Goal: Task Accomplishment & Management: Manage account settings

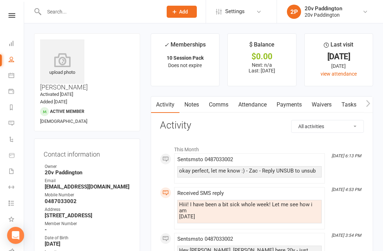
click at [12, 124] on icon at bounding box center [12, 123] width 6 height 6
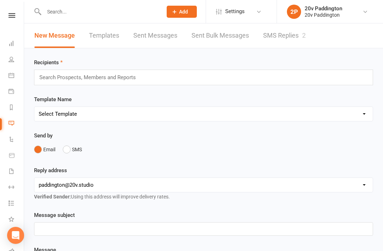
click at [288, 42] on link "SMS Replies 2" at bounding box center [284, 35] width 43 height 24
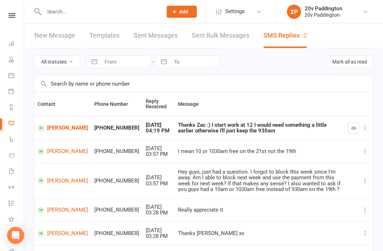
click at [359, 130] on button "button" at bounding box center [353, 127] width 11 height 11
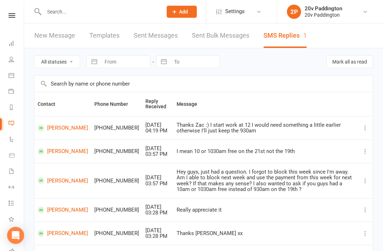
click at [11, 206] on link "Tasks 13" at bounding box center [17, 204] width 16 height 16
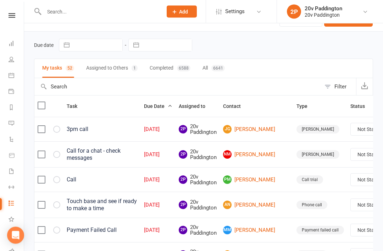
scroll to position [25, 0]
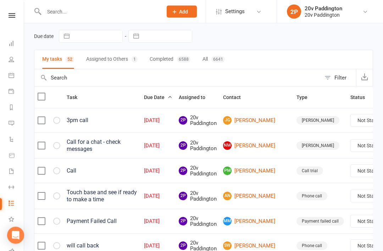
click at [242, 121] on link "JG Jason Ghebar" at bounding box center [256, 120] width 67 height 9
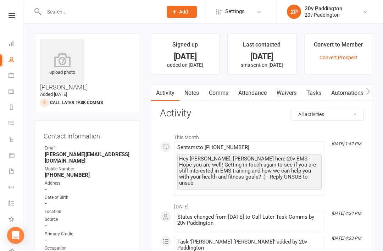
click at [264, 86] on link "Attendance" at bounding box center [252, 93] width 38 height 16
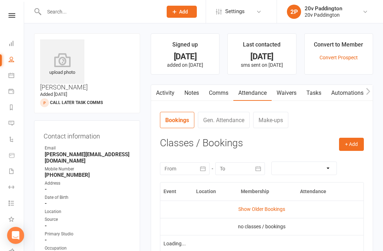
scroll to position [23, 0]
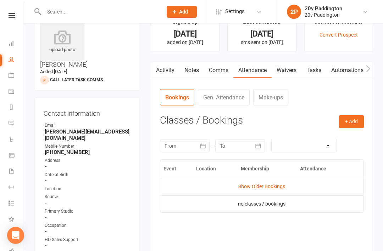
click at [287, 76] on link "Waivers" at bounding box center [287, 70] width 30 height 16
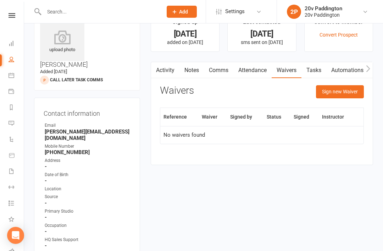
click at [226, 69] on link "Comms" at bounding box center [218, 70] width 29 height 16
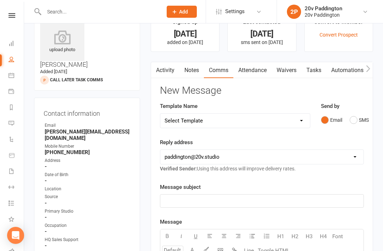
click at [358, 116] on button "SMS" at bounding box center [359, 119] width 19 height 13
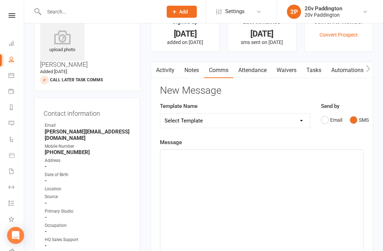
click at [282, 121] on select "Select Template [Email] 20v Referral Bonus [SMS] Free Trial Link [SMS] Haven’t …" at bounding box center [235, 121] width 150 height 14
select select "5"
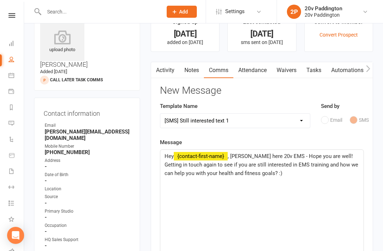
click at [241, 155] on span ", Joel here 20v EMS - Hope you are well! Getting in touch again to see if you a…" at bounding box center [262, 164] width 195 height 23
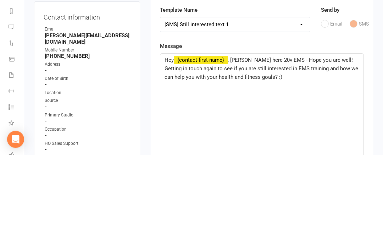
click at [282, 114] on select "Select Template [Email] 20v Referral Bonus [SMS] Free Trial Link [SMS] Haven’t …" at bounding box center [235, 121] width 150 height 14
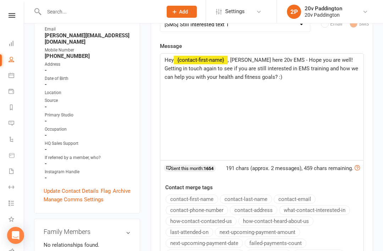
click at [234, 58] on span ", Joel here 20v EMS - Hope you are well! Getting in touch again to see if you a…" at bounding box center [262, 68] width 195 height 23
click at [233, 62] on span ", Joel here 20v EMS - Hope you are well! Getting in touch again to see if you a…" at bounding box center [262, 68] width 195 height 23
click at [238, 61] on span ", Joel here 20v EMS - Hope you are well! Getting in touch again to see if you a…" at bounding box center [262, 68] width 195 height 23
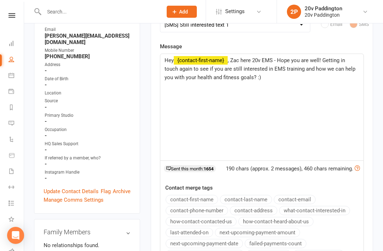
click at [375, 73] on main "Signed up 20 days ago added on 25 Jul 2025 Last contacted 9 days ago sms sent o…" at bounding box center [261, 132] width 233 height 435
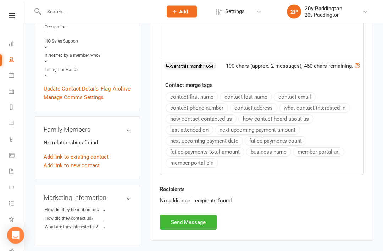
click at [208, 216] on button "Send Message" at bounding box center [188, 222] width 57 height 15
select select
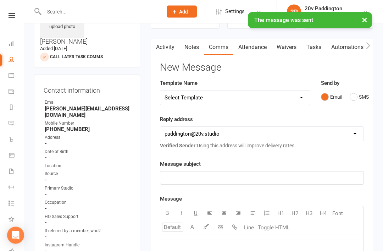
scroll to position [45, 0]
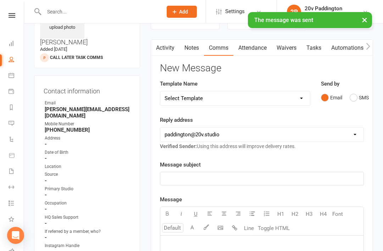
click at [314, 51] on link "Tasks" at bounding box center [314, 48] width 25 height 16
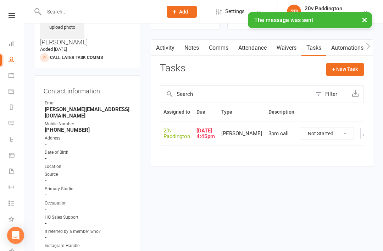
click at [329, 130] on select "Not Started In Progress Waiting Complete" at bounding box center [327, 133] width 53 height 12
click at [361, 139] on button "button" at bounding box center [366, 133] width 11 height 11
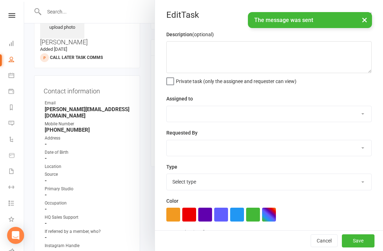
type textarea "3pm call"
select select "45737"
type input "08 Aug 2025"
type input "4:45pm"
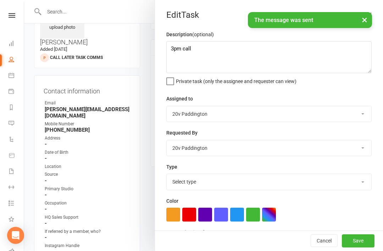
select select "26470"
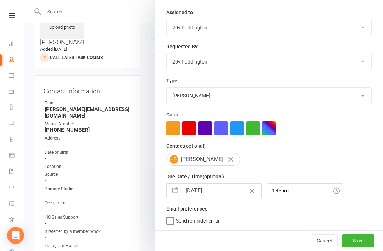
scroll to position [88, 0]
click at [220, 192] on input "08 Aug 2025" at bounding box center [222, 190] width 80 height 14
select select "6"
select select "2025"
select select "7"
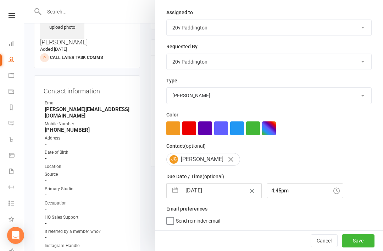
select select "2025"
select select "8"
select select "2025"
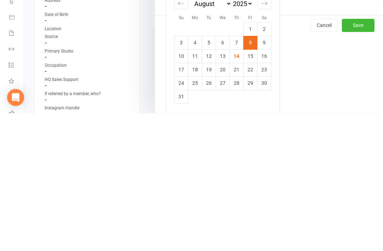
scroll to position [165, 0]
click at [210, 201] on td "19" at bounding box center [209, 207] width 14 height 13
type input "19 Aug 2025"
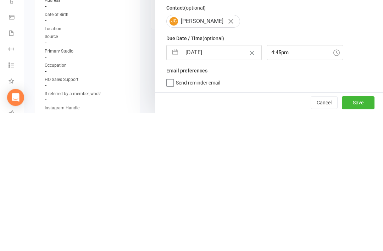
scroll to position [183, 0]
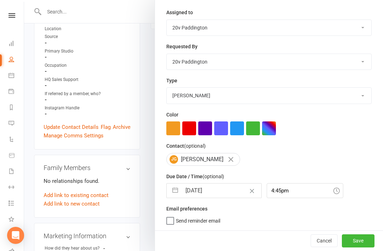
click at [221, 189] on input "19 Aug 2025" at bounding box center [222, 190] width 80 height 14
select select "6"
select select "2025"
select select "7"
select select "2025"
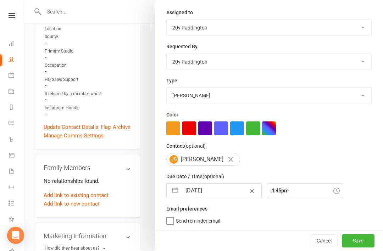
select select "8"
select select "2025"
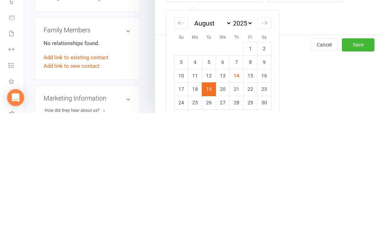
click at [222, 220] on td "20" at bounding box center [223, 226] width 14 height 13
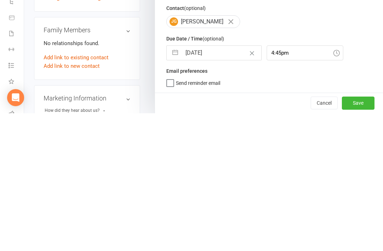
type input "20 Aug 2025"
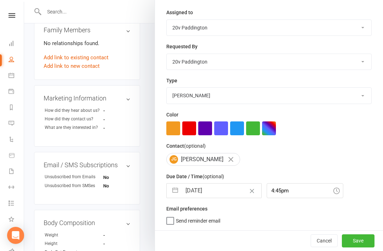
click at [356, 235] on button "Save" at bounding box center [358, 240] width 33 height 13
click at [355, 246] on div "Cancel Save" at bounding box center [269, 240] width 228 height 20
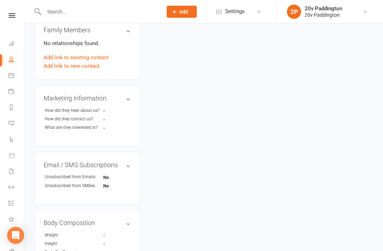
click at [6, 204] on li "Tasks 12" at bounding box center [12, 204] width 24 height 16
click at [15, 200] on link "Tasks 12" at bounding box center [17, 204] width 16 height 16
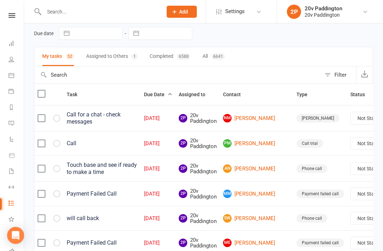
scroll to position [29, 0]
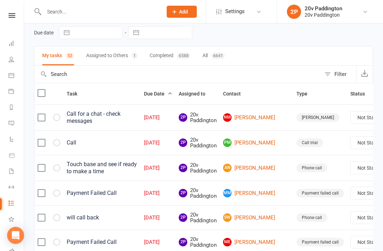
click at [251, 139] on link "PM Penny Miles" at bounding box center [256, 142] width 67 height 9
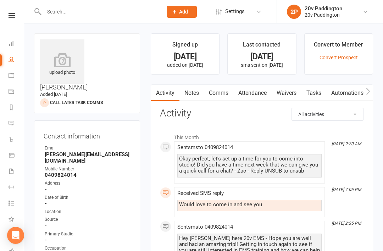
click at [191, 97] on link "Notes" at bounding box center [192, 93] width 24 height 16
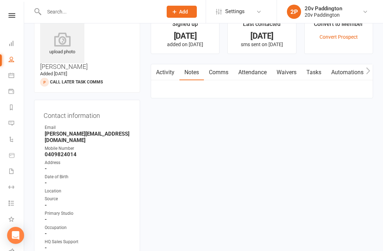
scroll to position [23, 0]
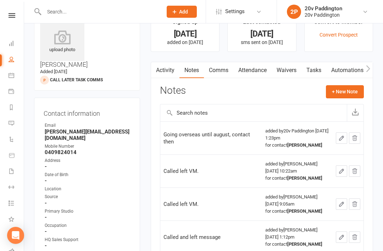
click at [356, 92] on button "+ New Note" at bounding box center [345, 91] width 38 height 13
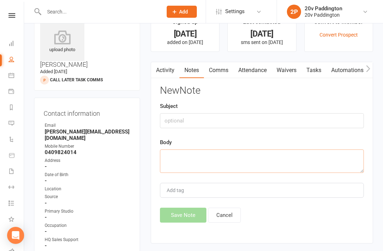
click at [267, 151] on textarea at bounding box center [262, 160] width 204 height 23
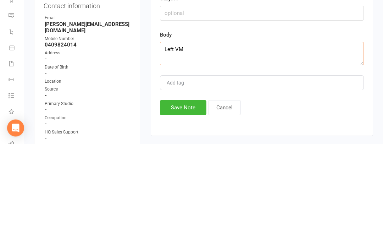
type textarea "Left VM"
click at [194, 208] on button "Save Note" at bounding box center [183, 215] width 46 height 15
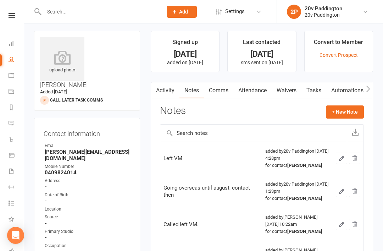
scroll to position [2, 0]
click at [13, 125] on icon at bounding box center [12, 123] width 6 height 6
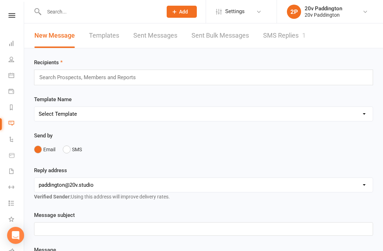
click at [287, 32] on link "SMS Replies 1" at bounding box center [284, 35] width 43 height 24
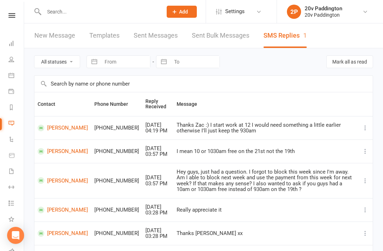
click at [12, 204] on icon at bounding box center [12, 203] width 6 height 6
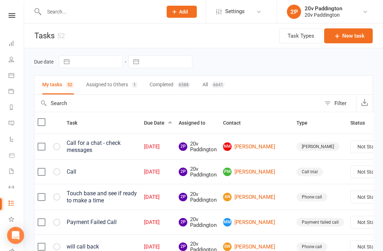
click at [240, 176] on link "PM Penny Miles" at bounding box center [256, 171] width 67 height 9
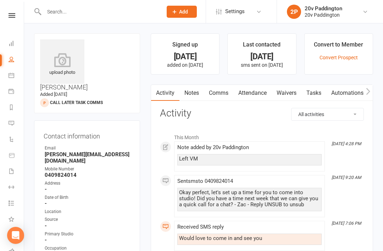
click at [317, 92] on link "Tasks" at bounding box center [314, 93] width 25 height 16
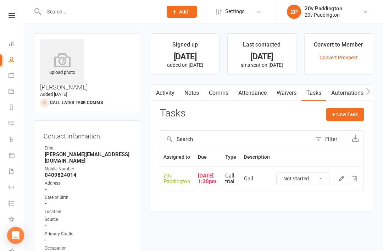
click at [338, 181] on button "button" at bounding box center [341, 178] width 11 height 11
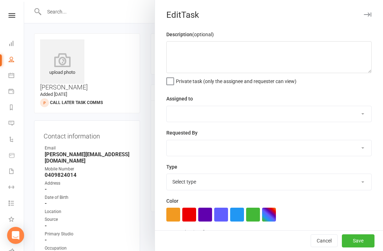
type textarea "Call"
select select "45737"
type input "11 Aug 2025"
type input "1:30pm"
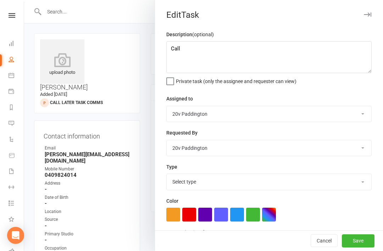
select select "23831"
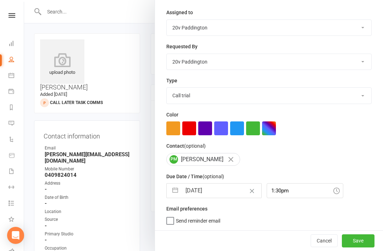
scroll to position [88, 0]
click at [220, 192] on input "11 Aug 2025" at bounding box center [222, 190] width 80 height 14
select select "6"
select select "2025"
select select "7"
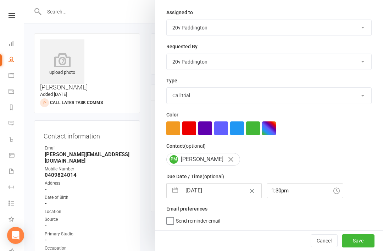
select select "2025"
select select "8"
select select "2025"
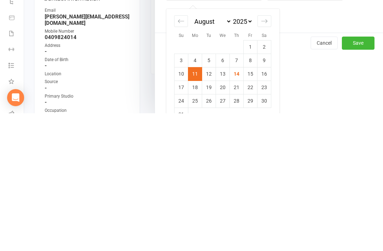
scroll to position [155, 0]
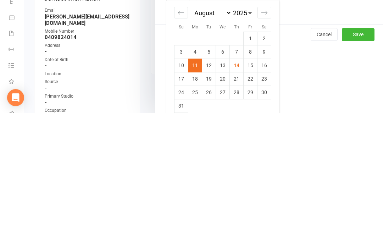
click at [197, 210] on td "18" at bounding box center [195, 216] width 14 height 13
type input "18 Aug 2025"
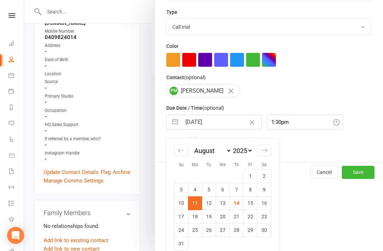
scroll to position [88, 0]
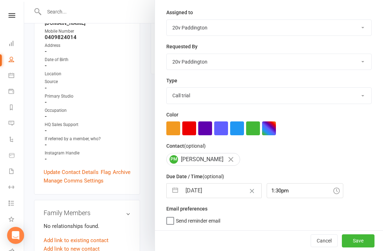
click at [362, 244] on button "Save" at bounding box center [358, 240] width 33 height 13
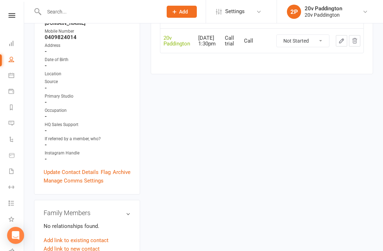
click at [23, 194] on link "Workouts" at bounding box center [17, 188] width 16 height 16
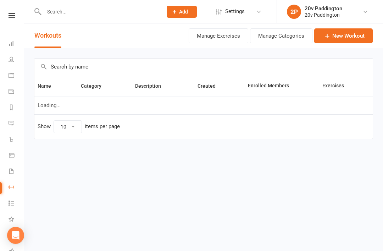
click at [13, 208] on link "Tasks 11" at bounding box center [17, 204] width 16 height 16
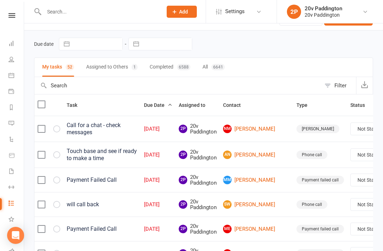
scroll to position [18, 0]
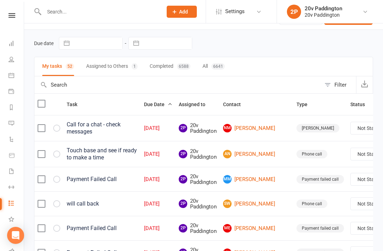
click at [244, 158] on link "AN Aida Nasrall" at bounding box center [256, 154] width 67 height 9
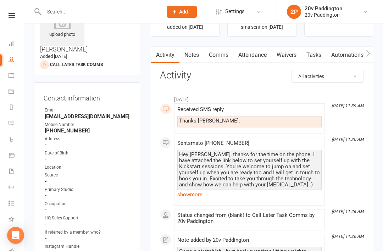
scroll to position [39, 0]
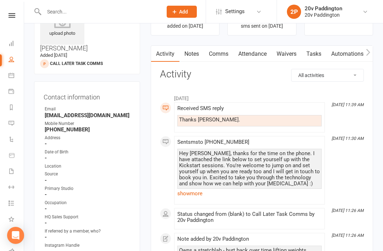
click at [202, 197] on link "show more" at bounding box center [249, 193] width 144 height 10
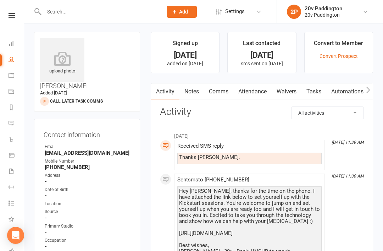
scroll to position [0, 0]
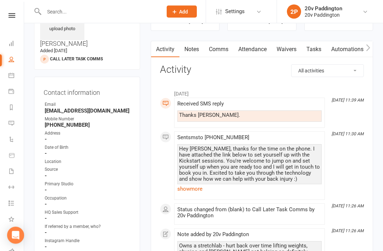
scroll to position [42, 0]
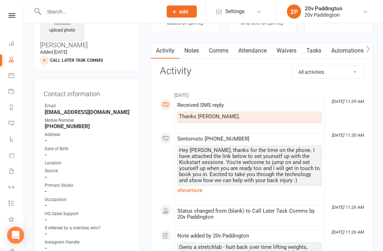
click at [204, 193] on link "show more" at bounding box center [249, 191] width 144 height 10
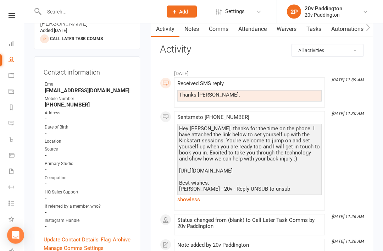
scroll to position [70, 0]
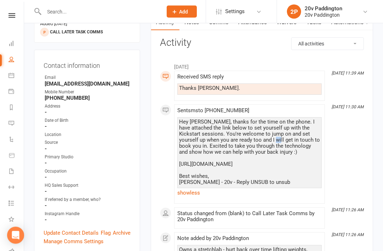
click at [244, 147] on div "Hey Aida, thanks for the time on the phone. I have attached the link below to s…" at bounding box center [249, 152] width 141 height 66
click at [280, 148] on div "Hey Aida, thanks for the time on the phone. I have attached the link below to s…" at bounding box center [249, 152] width 141 height 66
click at [205, 141] on div "Hey Aida, thanks for the time on the phone. I have attached the link below to s…" at bounding box center [249, 152] width 141 height 66
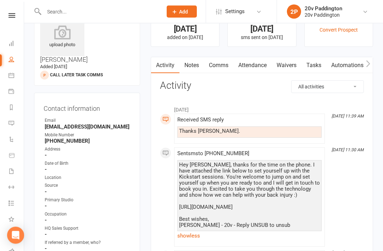
scroll to position [0, 0]
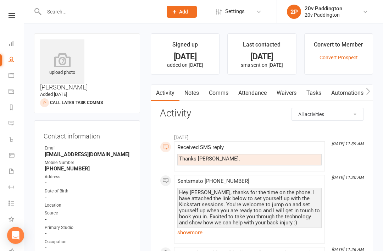
click at [203, 231] on link "show more" at bounding box center [249, 232] width 144 height 10
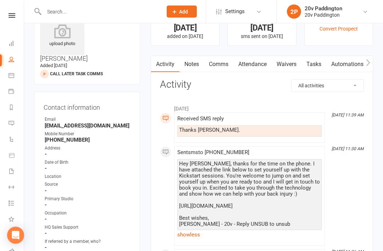
scroll to position [28, 0]
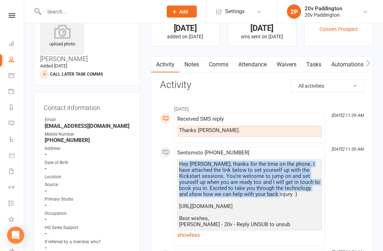
click at [281, 195] on div "Hey Aida, thanks for the time on the phone. I have attached the link below to s…" at bounding box center [249, 194] width 141 height 66
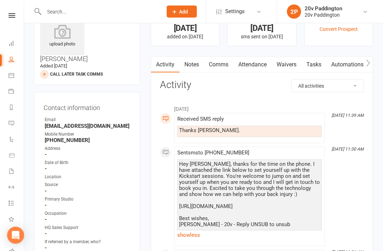
click at [279, 198] on div "Hey Aida, thanks for the time on the phone. I have attached the link below to s…" at bounding box center [249, 194] width 141 height 66
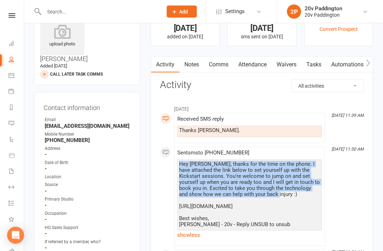
click at [199, 66] on link "Notes" at bounding box center [192, 65] width 24 height 16
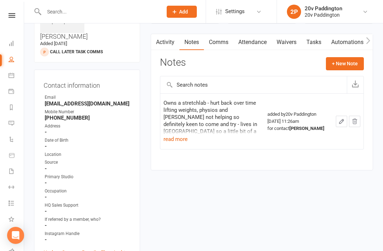
scroll to position [51, 0]
click at [352, 60] on button "+ New Note" at bounding box center [345, 63] width 38 height 13
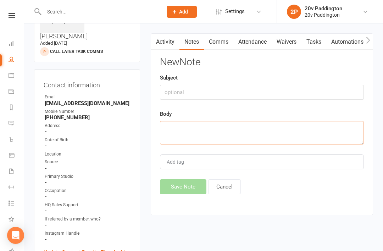
click at [277, 130] on textarea at bounding box center [262, 132] width 204 height 23
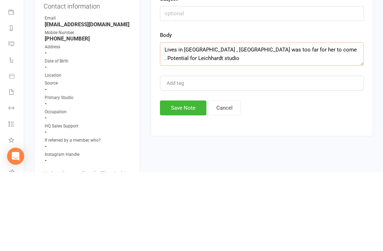
type textarea "Lives in peakhurst , Paddington was too far for her to come . Potential for Lei…"
click at [196, 180] on button "Save Note" at bounding box center [183, 187] width 46 height 15
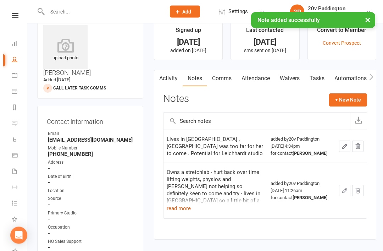
scroll to position [0, 0]
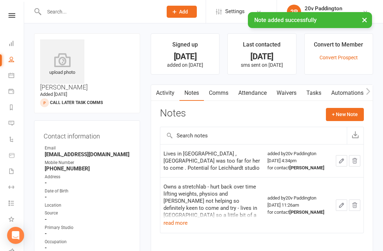
click at [322, 90] on link "Tasks" at bounding box center [314, 93] width 25 height 16
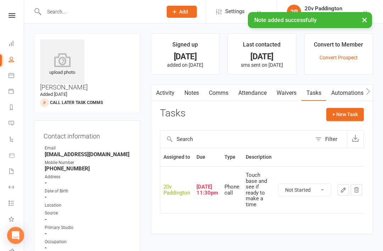
click at [346, 193] on button "button" at bounding box center [343, 189] width 11 height 11
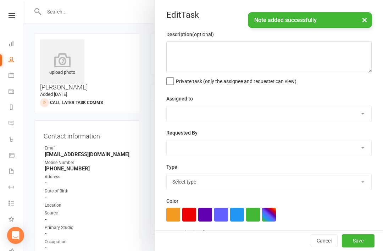
type textarea "Touch base and see if ready to make a time"
select select "45737"
type input "11 Aug 2025"
type input "11:30pm"
select select "22381"
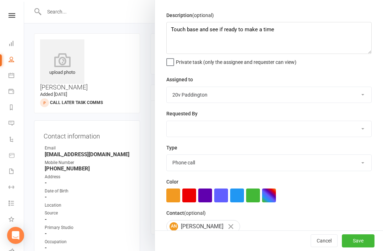
scroll to position [18, 0]
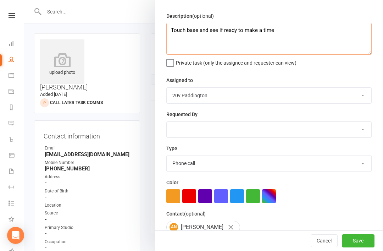
click at [320, 33] on textarea "Touch base and see if ready to make a time" at bounding box center [268, 39] width 205 height 32
click at [284, 30] on textarea "Touch base and see if ready to make a time" at bounding box center [268, 39] width 205 height 32
click at [285, 27] on textarea "Touch base and see if ready to make a time" at bounding box center [268, 39] width 205 height 32
click at [282, 29] on textarea "Touch base and see if ready to make a time" at bounding box center [268, 39] width 205 height 32
click at [281, 31] on textarea "Touch base and see if ready to make a time" at bounding box center [268, 39] width 205 height 32
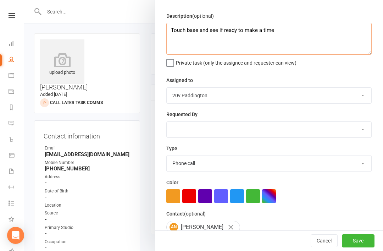
click at [281, 30] on textarea "Touch base and see if ready to make a time" at bounding box center [268, 39] width 205 height 32
click at [248, 27] on textarea "Try to see if she will come to leichart" at bounding box center [268, 39] width 205 height 32
click at [250, 32] on textarea "Try to see if she will come to leichart" at bounding box center [268, 39] width 205 height 32
click at [247, 37] on textarea "Try to see if she will come to leichart" at bounding box center [268, 39] width 205 height 32
type textarea "Try to see if she will come to Leichhardt studio"
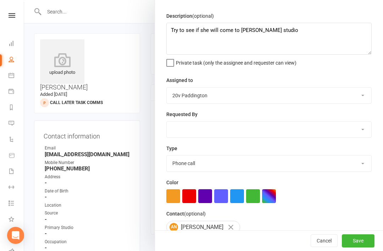
click at [325, 69] on div "Description (optional) Try to see if she will come to Leichhardt studio Private…" at bounding box center [269, 155] width 228 height 286
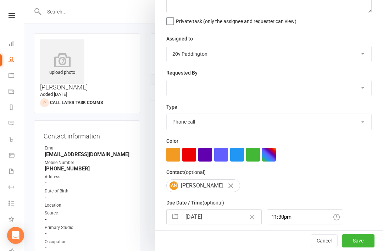
scroll to position [67, 0]
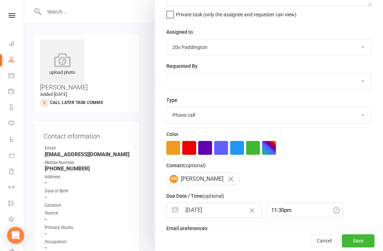
click at [218, 213] on input "11 Aug 2025" at bounding box center [222, 210] width 80 height 14
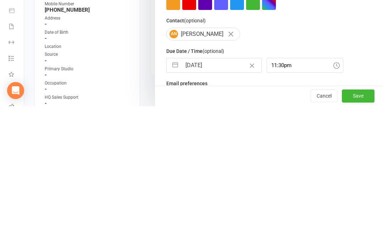
select select "6"
select select "2025"
select select "7"
select select "2025"
select select "8"
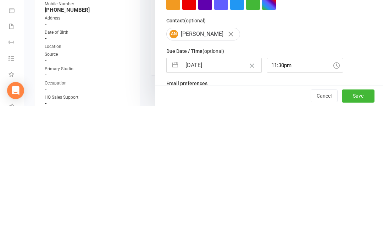
select select "2025"
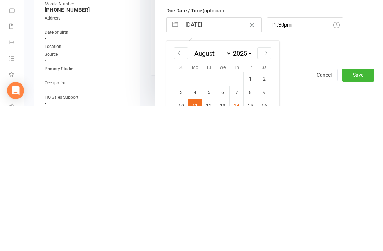
scroll to position [116, 0]
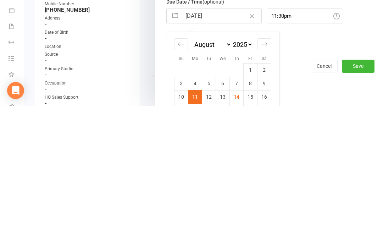
click at [225, 185] on select "January February March April May June July August September October November De…" at bounding box center [212, 189] width 39 height 8
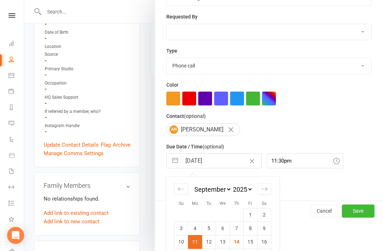
select select "7"
select select "9"
select select "2025"
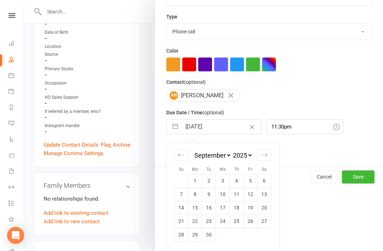
click at [198, 179] on td "1" at bounding box center [195, 180] width 14 height 13
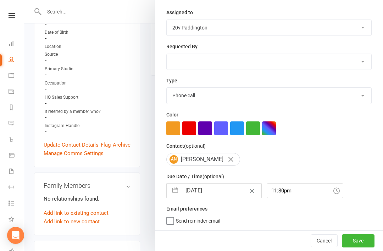
type input "01 Sep 2025"
click at [359, 240] on button "Save" at bounding box center [358, 240] width 33 height 13
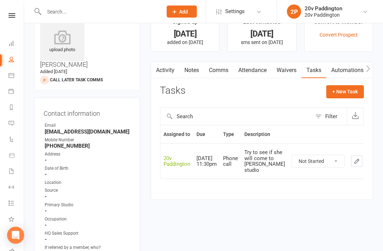
scroll to position [0, 0]
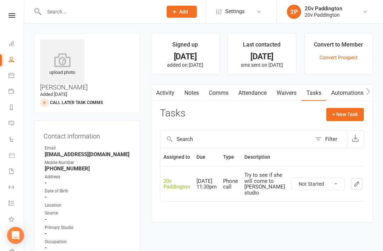
click at [16, 123] on link "Messages 1" at bounding box center [17, 124] width 16 height 16
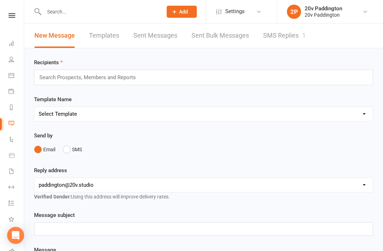
click at [293, 45] on link "SMS Replies 1" at bounding box center [284, 35] width 43 height 24
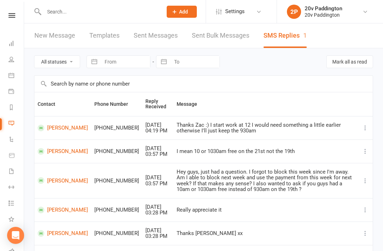
click at [12, 21] on div "Clubworx" at bounding box center [12, 24] width 24 height 23
click at [13, 8] on nav "Clubworx Dashboard People Calendar Payments Reports Messages 1 Automations Prod…" at bounding box center [12, 127] width 24 height 251
click at [14, 17] on icon at bounding box center [12, 15] width 7 height 5
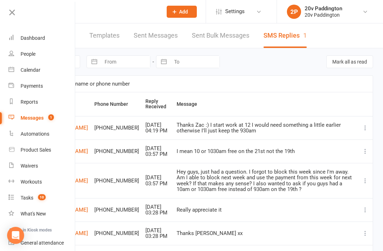
click at [35, 206] on link "What's New" at bounding box center [42, 214] width 67 height 16
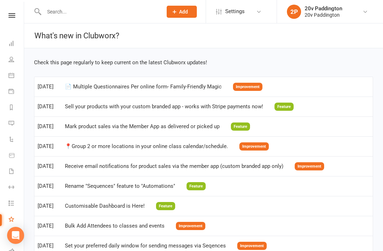
click at [12, 13] on icon at bounding box center [12, 15] width 7 height 5
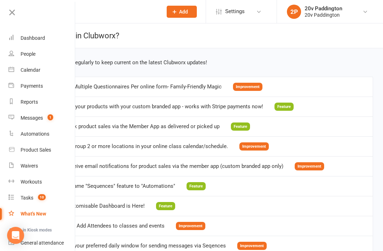
click at [42, 200] on span "10" at bounding box center [42, 197] width 8 height 6
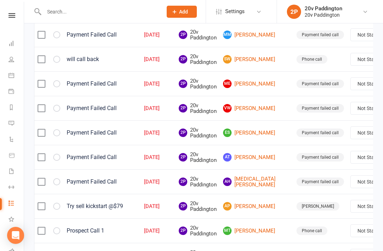
scroll to position [147, 0]
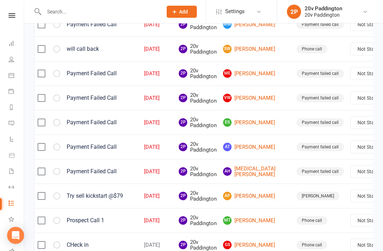
click at [243, 200] on link "AP Alicia Payne" at bounding box center [256, 196] width 67 height 9
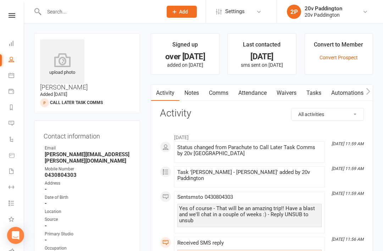
click at [203, 94] on link "Notes" at bounding box center [192, 93] width 24 height 16
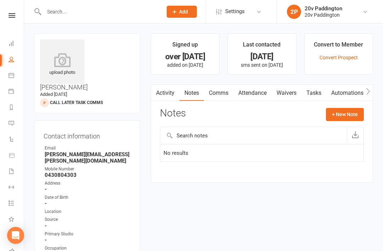
click at [145, 3] on div at bounding box center [95, 11] width 123 height 23
click at [163, 99] on link "Activity" at bounding box center [165, 93] width 28 height 16
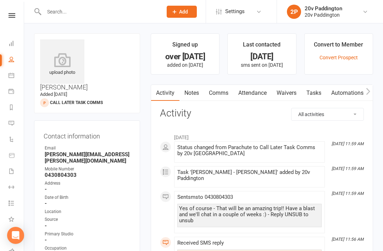
click at [11, 121] on icon at bounding box center [12, 123] width 6 height 6
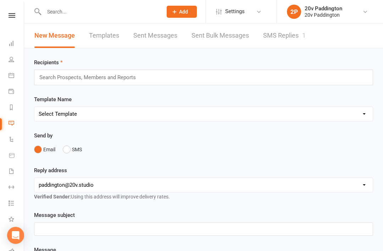
click at [295, 30] on link "SMS Replies 1" at bounding box center [284, 35] width 43 height 24
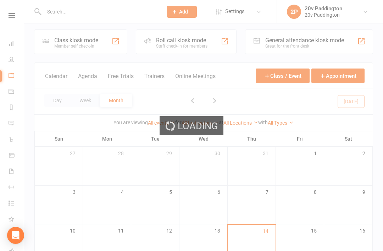
click at [142, 153] on div "Loading" at bounding box center [191, 125] width 383 height 251
click at [158, 147] on div "Loading" at bounding box center [191, 125] width 383 height 251
click at [147, 141] on div "Loading" at bounding box center [191, 125] width 383 height 251
click at [140, 146] on div "Loading" at bounding box center [191, 125] width 383 height 251
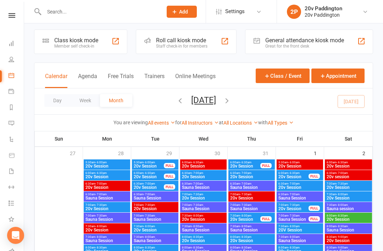
click at [80, 81] on button "Agenda" at bounding box center [87, 80] width 19 height 15
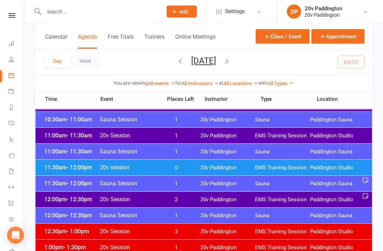
click at [213, 165] on span "20v Paddington" at bounding box center [227, 168] width 55 height 7
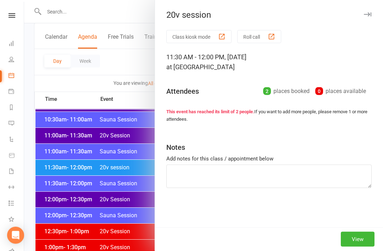
scroll to position [329, 0]
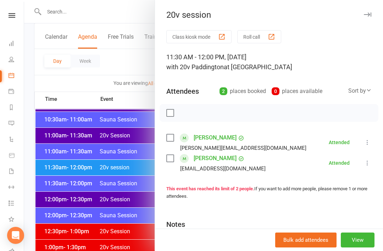
click at [123, 193] on div at bounding box center [203, 125] width 359 height 251
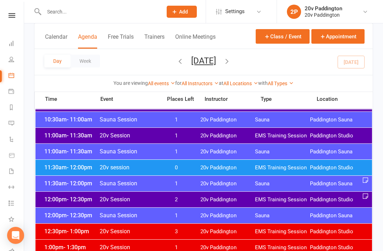
click at [164, 204] on div "12:00pm - 12:30pm 20v Session 2 20v Paddington EMS Training Session Paddington …" at bounding box center [203, 200] width 337 height 16
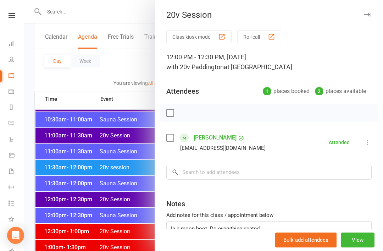
click at [137, 248] on div at bounding box center [203, 125] width 359 height 251
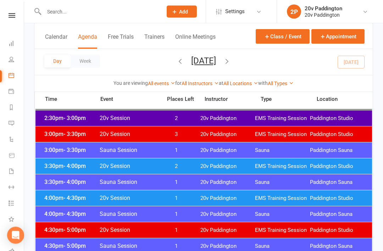
scroll to position [501, 0]
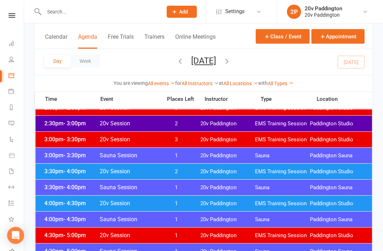
click at [268, 122] on span "EMS Training Session" at bounding box center [282, 123] width 55 height 7
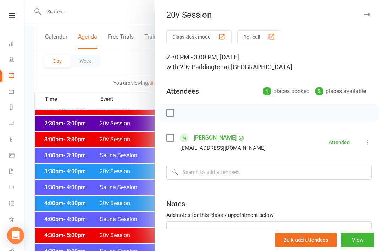
click at [125, 213] on div at bounding box center [203, 125] width 359 height 251
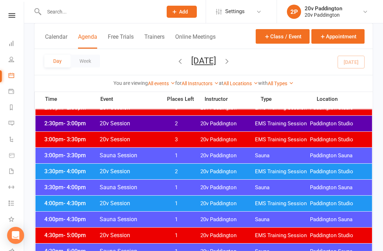
click at [174, 172] on span "2" at bounding box center [176, 171] width 37 height 7
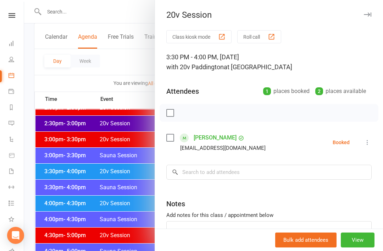
click at [246, 183] on div "Class kiosk mode Roll call 3:30 PM - 4:00 PM, Thursday, August, 14, 2025 with 2…" at bounding box center [269, 155] width 228 height 250
click at [256, 173] on input "search" at bounding box center [268, 172] width 205 height 15
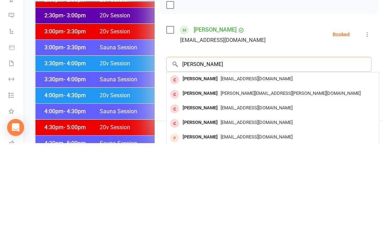
type input "Christine"
click at [249, 211] on div "[EMAIL_ADDRESS][DOMAIN_NAME]" at bounding box center [273, 216] width 207 height 10
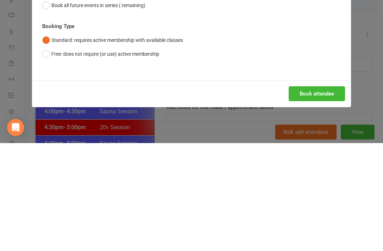
scroll to position [609, 0]
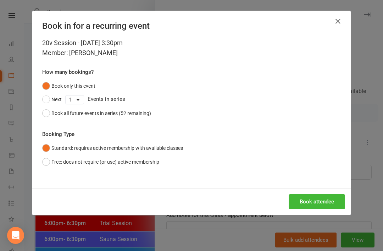
click at [321, 195] on button "Book attendee" at bounding box center [317, 201] width 56 height 15
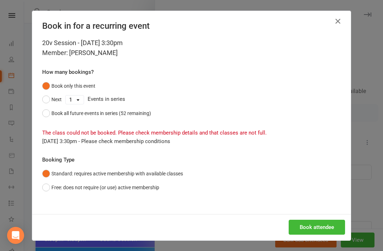
click at [53, 190] on button "Free: does not require (or use) active membership" at bounding box center [100, 187] width 117 height 13
click at [320, 220] on button "Book attendee" at bounding box center [317, 227] width 56 height 15
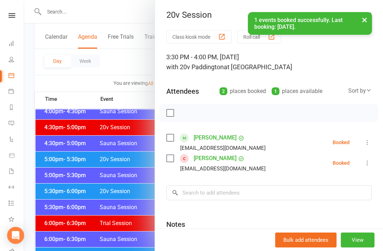
click at [357, 147] on li "Jessica Ducrou jessicaducrou@gmail.com Booked More info Remove Check in Mark ab…" at bounding box center [268, 142] width 205 height 21
click at [356, 147] on li "Jessica Ducrou jessicaducrou@gmail.com Booked More info Remove Check in Mark ab…" at bounding box center [268, 142] width 205 height 21
click at [365, 145] on icon at bounding box center [367, 142] width 7 height 7
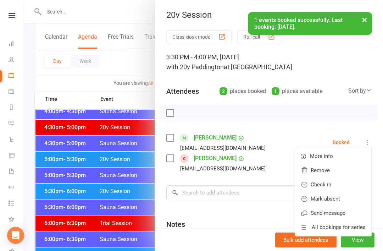
click at [340, 186] on link "Check in" at bounding box center [333, 184] width 76 height 14
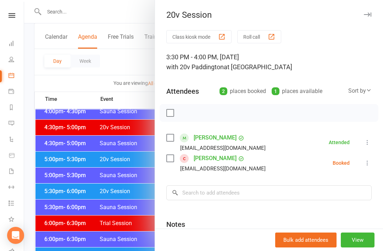
click at [369, 166] on icon at bounding box center [367, 162] width 7 height 7
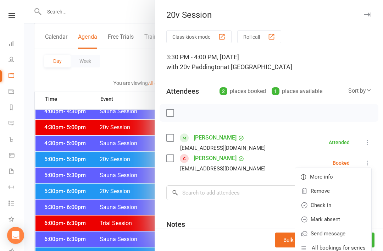
click at [344, 201] on link "Check in" at bounding box center [333, 205] width 76 height 14
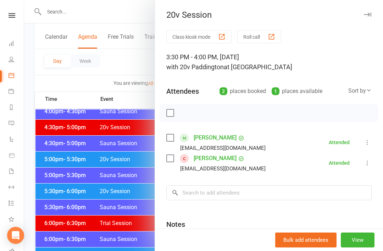
click at [80, 186] on div at bounding box center [203, 125] width 359 height 251
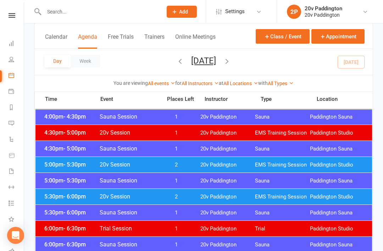
scroll to position [604, 0]
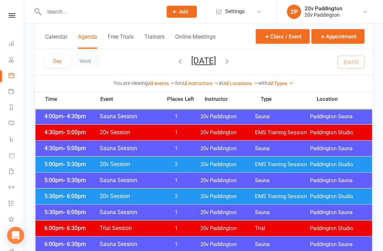
click at [215, 162] on span "20v Paddington" at bounding box center [227, 164] width 55 height 7
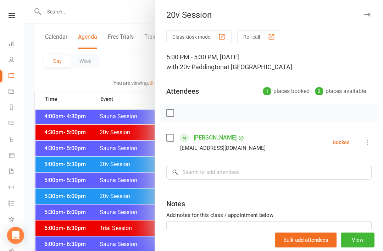
click at [131, 226] on div at bounding box center [203, 125] width 359 height 251
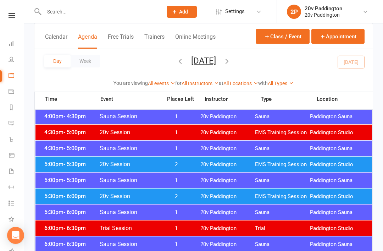
click at [195, 197] on div "5:30pm - 6:00pm 20v Session 2 20v Paddington EMS Training Session Paddington St…" at bounding box center [203, 196] width 337 height 16
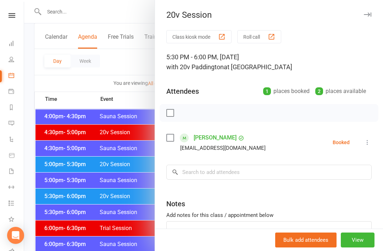
click at [137, 199] on div at bounding box center [203, 125] width 359 height 251
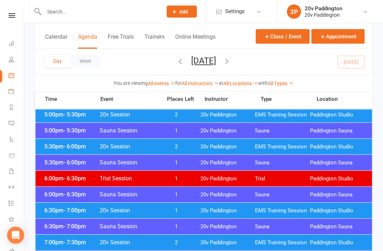
scroll to position [654, 0]
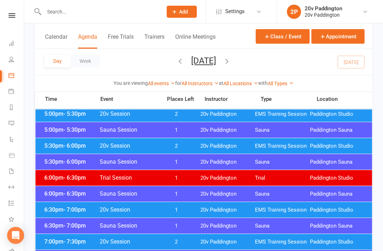
click at [217, 205] on div "6:30pm - 7:00pm 20v Session 1 20v Paddington EMS Training Session Paddington St…" at bounding box center [203, 210] width 337 height 16
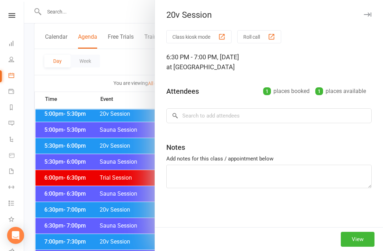
click at [115, 218] on div at bounding box center [203, 125] width 359 height 251
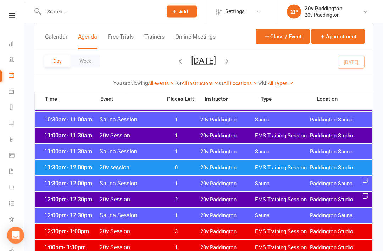
scroll to position [331, 0]
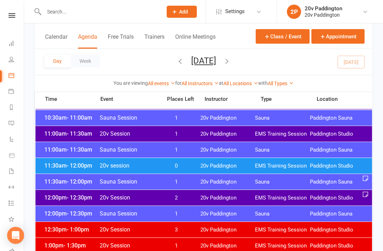
click at [224, 164] on span "20v Paddington" at bounding box center [227, 166] width 55 height 7
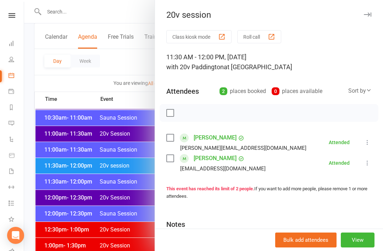
click at [125, 218] on div at bounding box center [203, 125] width 359 height 251
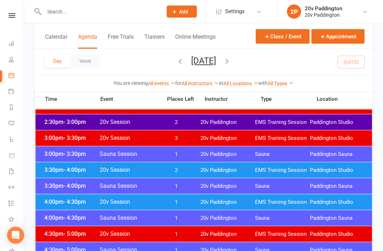
click at [186, 168] on span "2" at bounding box center [176, 170] width 37 height 7
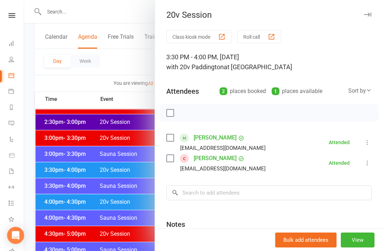
click at [118, 222] on div at bounding box center [203, 125] width 359 height 251
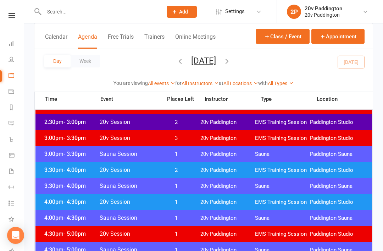
click at [172, 202] on span "1" at bounding box center [176, 202] width 37 height 7
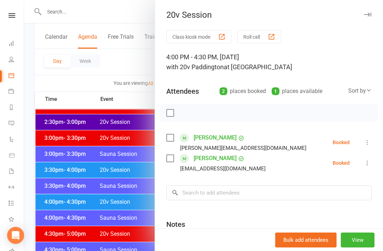
click at [365, 163] on icon at bounding box center [367, 162] width 7 height 7
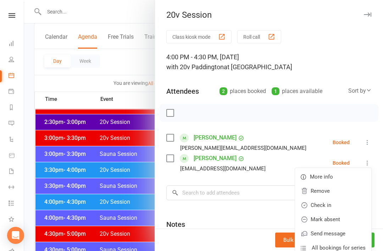
click at [339, 190] on link "Remove" at bounding box center [333, 191] width 76 height 14
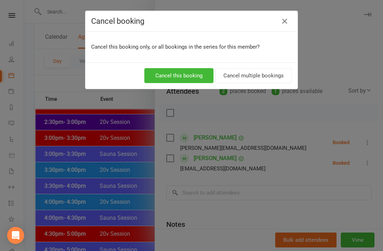
click at [199, 71] on button "Cancel this booking" at bounding box center [178, 75] width 69 height 15
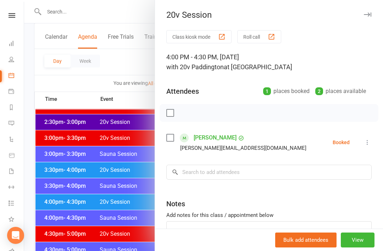
click at [376, 145] on div "Class kiosk mode Roll call 4:00 PM - 4:30 PM, Thursday, August, 14, 2025 with 2…" at bounding box center [269, 155] width 228 height 250
click at [371, 143] on icon at bounding box center [367, 142] width 7 height 7
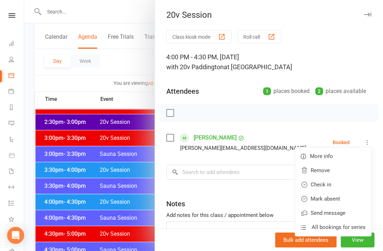
click at [342, 181] on link "Check in" at bounding box center [333, 184] width 76 height 14
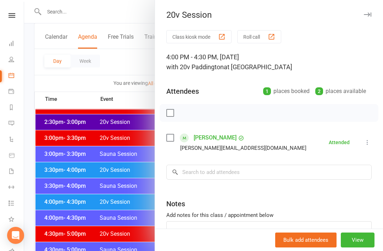
click at [110, 188] on div at bounding box center [203, 125] width 359 height 251
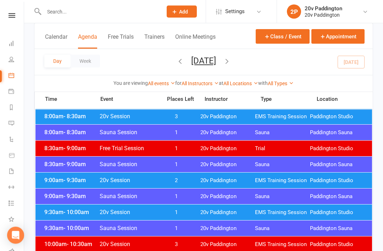
scroll to position [156, 0]
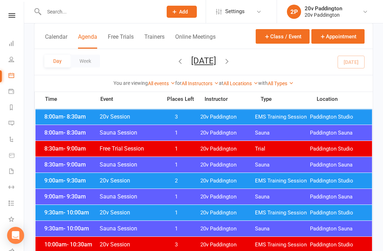
click at [226, 178] on span "20v Paddington" at bounding box center [227, 180] width 55 height 7
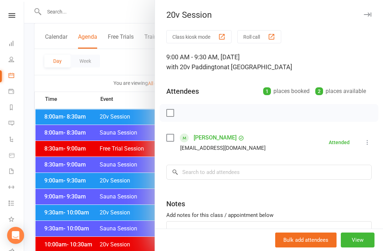
click at [133, 197] on div at bounding box center [203, 125] width 359 height 251
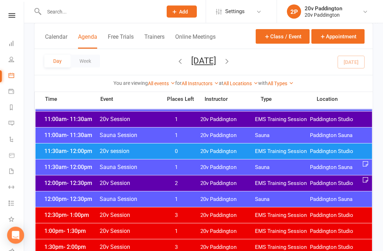
scroll to position [347, 0]
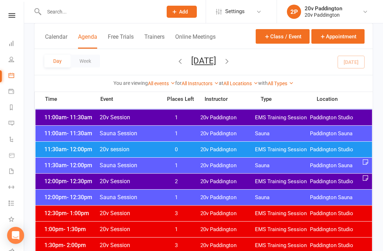
click at [198, 178] on div "12:00pm - 12:30pm 20v Session 2 20v Paddington EMS Training Session Paddington …" at bounding box center [203, 182] width 337 height 16
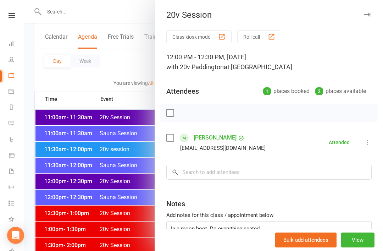
click at [136, 240] on div at bounding box center [203, 125] width 359 height 251
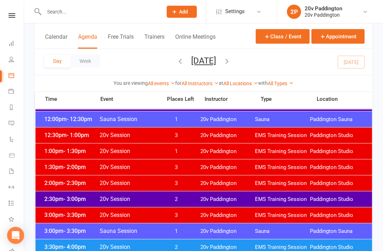
scroll to position [474, 0]
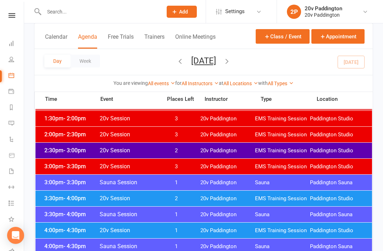
click at [225, 149] on span "20v Paddington" at bounding box center [227, 150] width 55 height 7
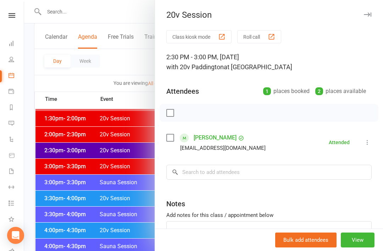
click at [131, 233] on div at bounding box center [203, 125] width 359 height 251
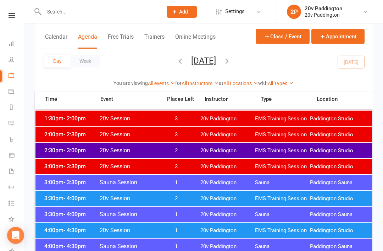
click at [180, 195] on span "2" at bounding box center [176, 198] width 37 height 7
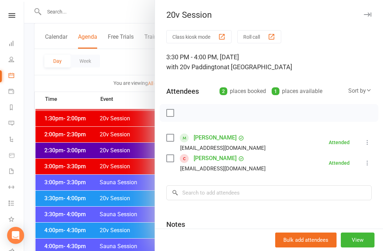
click at [130, 215] on div at bounding box center [203, 125] width 359 height 251
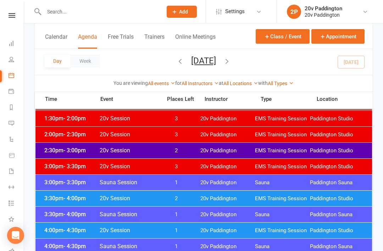
click at [167, 231] on span "1" at bounding box center [176, 230] width 37 height 7
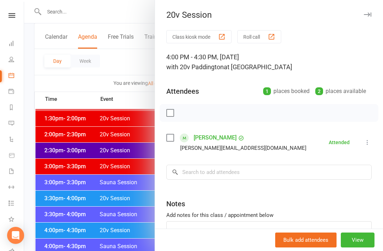
click at [117, 242] on div at bounding box center [203, 125] width 359 height 251
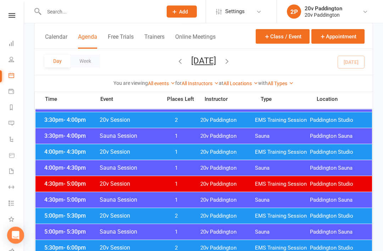
click at [195, 217] on div "5:00pm - 5:30pm 20v Session 2 20v Paddington EMS Training Session Paddington St…" at bounding box center [203, 216] width 337 height 16
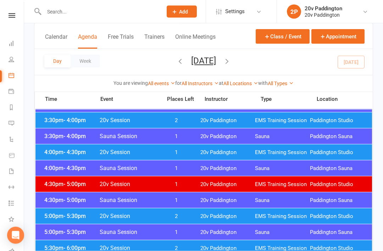
scroll to position [552, 0]
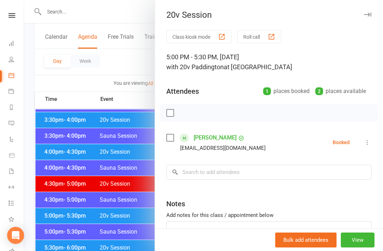
click at [134, 237] on div at bounding box center [203, 125] width 359 height 251
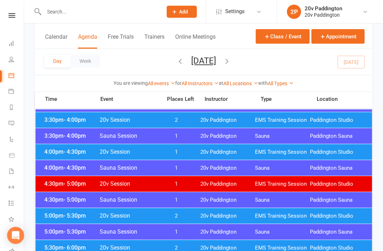
click at [166, 250] on span "2" at bounding box center [176, 247] width 37 height 7
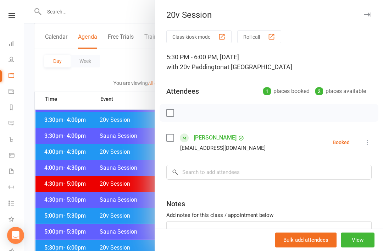
click at [133, 233] on div at bounding box center [203, 125] width 359 height 251
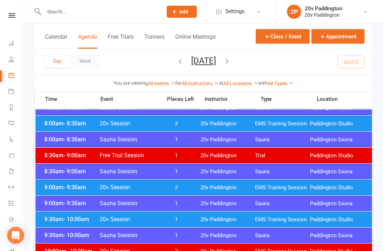
scroll to position [0, 0]
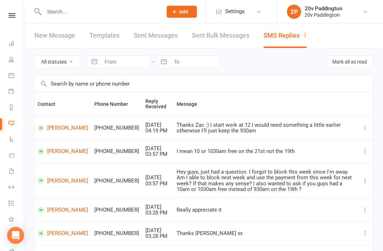
click at [12, 17] on icon at bounding box center [12, 15] width 7 height 5
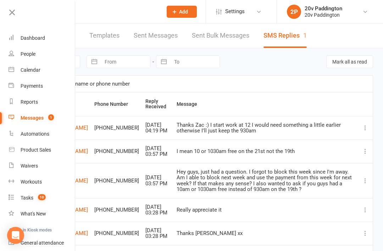
click at [49, 198] on link "Tasks 10" at bounding box center [42, 198] width 67 height 16
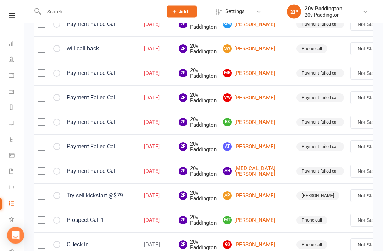
click at [248, 192] on link "AP [PERSON_NAME]" at bounding box center [256, 196] width 67 height 9
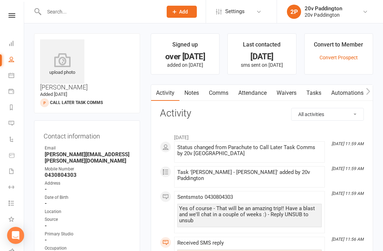
click at [319, 95] on link "Tasks" at bounding box center [314, 93] width 25 height 16
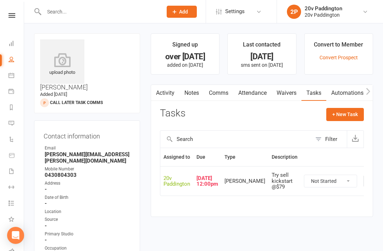
click at [163, 98] on link "Activity" at bounding box center [165, 93] width 28 height 16
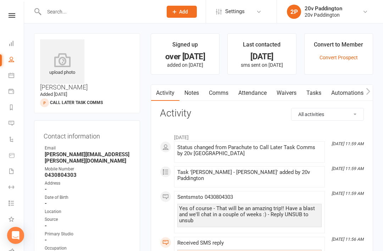
click at [221, 93] on link "Comms" at bounding box center [218, 93] width 29 height 16
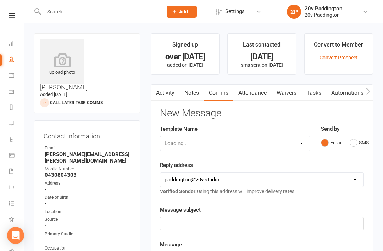
click at [365, 142] on button "SMS" at bounding box center [359, 142] width 19 height 13
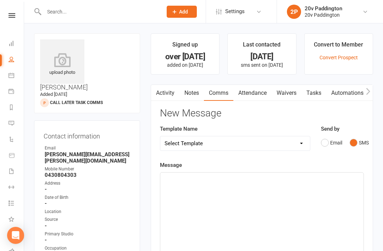
click at [286, 145] on select "Select Template [Email] 20v Referral Bonus [SMS] Free Trial Link [SMS] Haven’t …" at bounding box center [235, 143] width 150 height 14
select select "3"
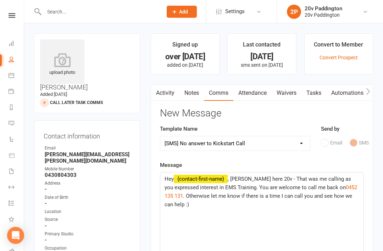
click at [246, 177] on span ", Joel here 20v - That was me calling as you expressed interest in EMS Training…" at bounding box center [259, 183] width 188 height 15
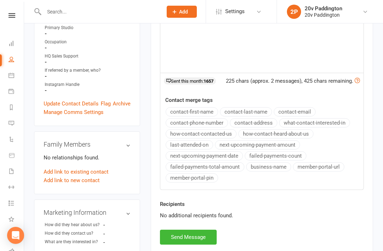
click at [208, 220] on div "Recipients No additional recipients found." at bounding box center [262, 215] width 215 height 30
click at [206, 238] on button "Send Message" at bounding box center [188, 237] width 57 height 15
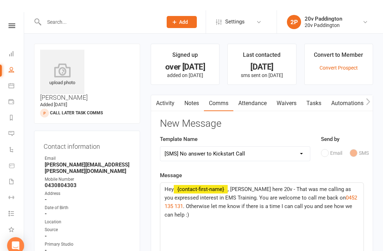
select select
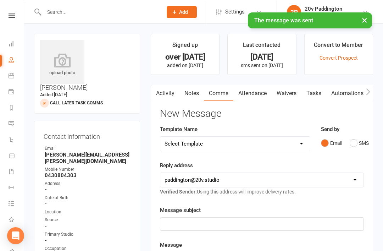
click at [324, 97] on link "Tasks" at bounding box center [314, 93] width 25 height 16
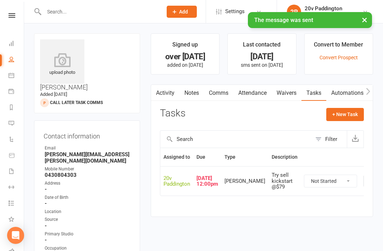
click at [366, 181] on icon "button" at bounding box center [369, 181] width 6 height 6
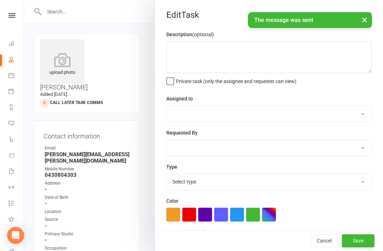
type textarea "Try sell kickstart @$79"
select select "45737"
type input "14 Aug 2025"
type input "12:00pm"
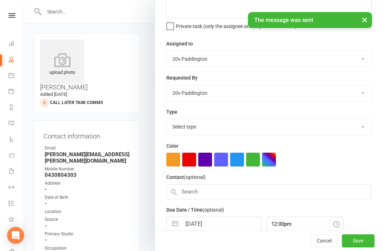
select select "26470"
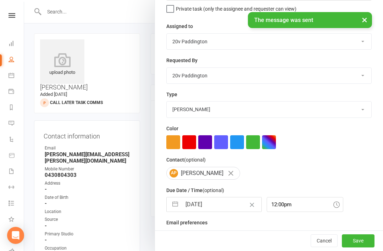
scroll to position [75, 0]
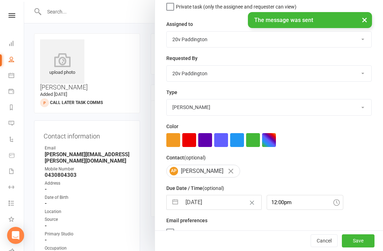
click at [221, 209] on input "14 Aug 2025" at bounding box center [222, 202] width 80 height 14
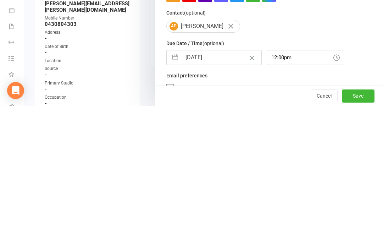
select select "6"
select select "2025"
select select "7"
select select "2025"
select select "8"
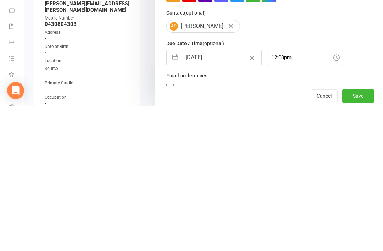
select select "2025"
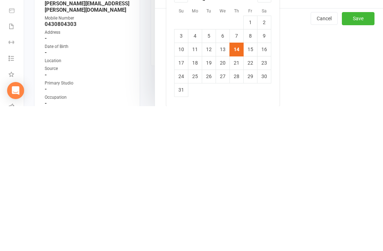
scroll to position [165, 0]
click at [209, 201] on td "19" at bounding box center [209, 207] width 14 height 13
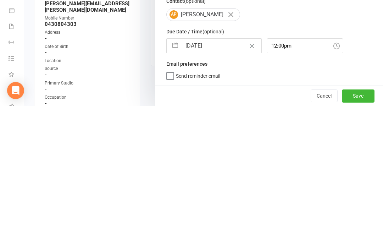
type input "19 Aug 2025"
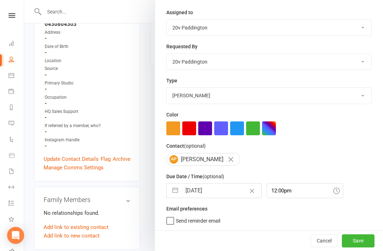
click at [374, 243] on button "Save" at bounding box center [358, 240] width 33 height 13
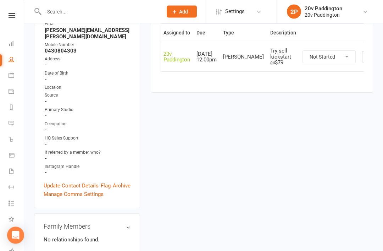
scroll to position [0, 0]
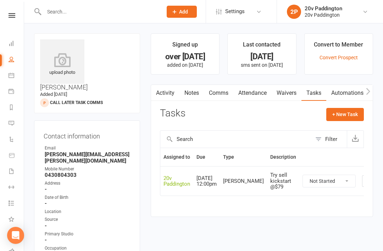
click at [13, 123] on icon at bounding box center [12, 123] width 6 height 6
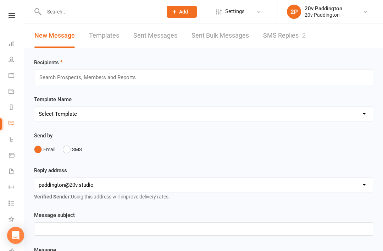
click at [292, 36] on link "SMS Replies 2" at bounding box center [284, 35] width 43 height 24
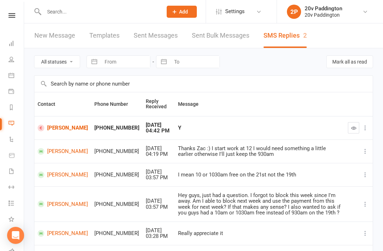
click at [364, 128] on icon at bounding box center [365, 127] width 7 height 7
click at [351, 123] on button "button" at bounding box center [353, 127] width 11 height 11
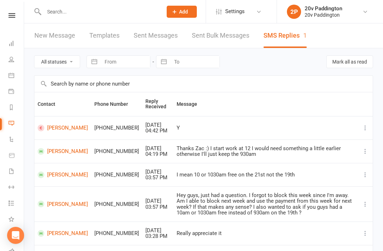
click at [17, 200] on link "Tasks 9" at bounding box center [17, 204] width 16 height 16
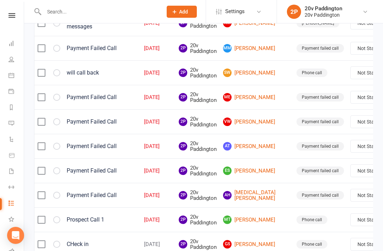
scroll to position [134, 0]
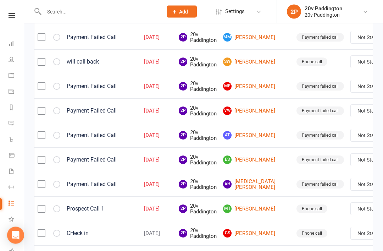
click at [248, 209] on link "MT Marc Turner" at bounding box center [256, 209] width 67 height 9
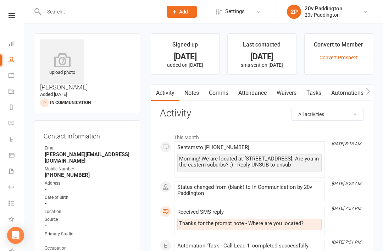
click at [18, 59] on link "People" at bounding box center [17, 60] width 16 height 16
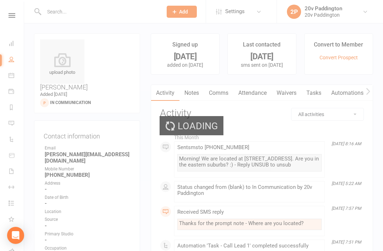
select select "100"
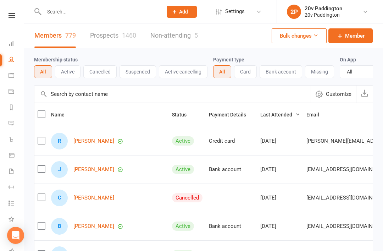
click at [131, 32] on div "1460" at bounding box center [129, 35] width 14 height 7
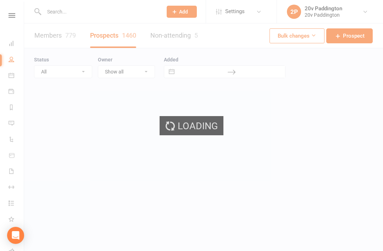
select select "100"
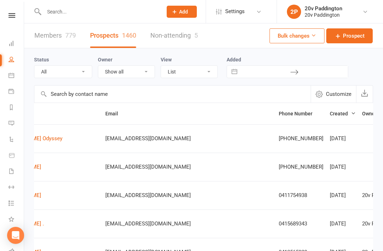
scroll to position [0, 79]
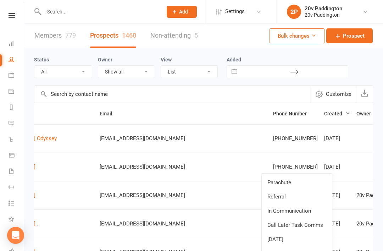
click at [310, 209] on link "In Communication" at bounding box center [297, 211] width 70 height 14
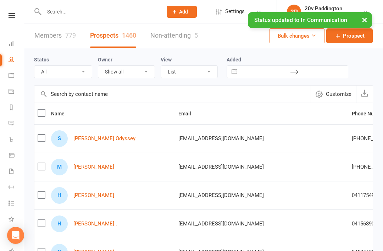
scroll to position [0, 0]
click at [18, 209] on link "Tasks 9" at bounding box center [17, 204] width 16 height 16
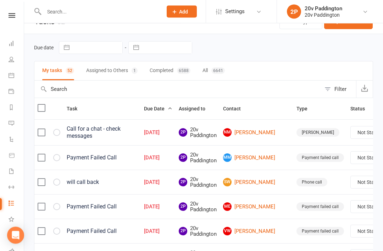
scroll to position [14, 0]
click at [249, 131] on link "NM Nick Michalos" at bounding box center [256, 132] width 67 height 9
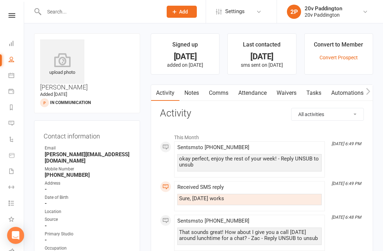
click at [228, 91] on link "Comms" at bounding box center [218, 93] width 29 height 16
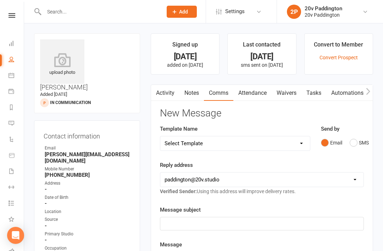
click at [354, 148] on button "SMS" at bounding box center [359, 142] width 19 height 13
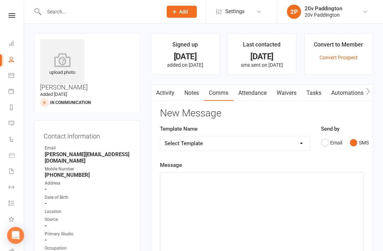
click at [274, 145] on select "Select Template [Email] 20v Referral Bonus [SMS] Free Trial Link [SMS] Haven’t …" at bounding box center [235, 143] width 150 height 14
click at [176, 98] on link "Activity" at bounding box center [165, 93] width 28 height 16
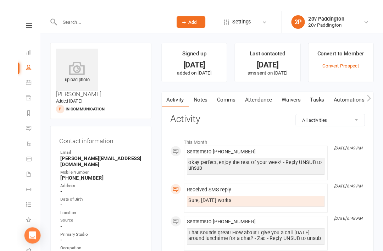
scroll to position [2, 0]
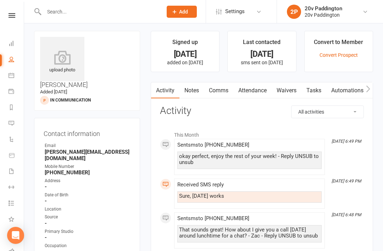
click at [194, 88] on link "Notes" at bounding box center [192, 90] width 24 height 16
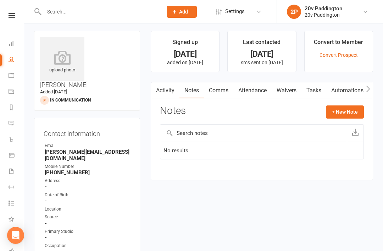
click at [213, 94] on link "Comms" at bounding box center [218, 90] width 29 height 16
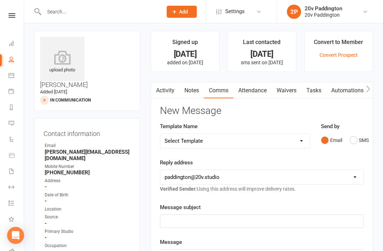
click at [358, 137] on button "SMS" at bounding box center [359, 139] width 19 height 13
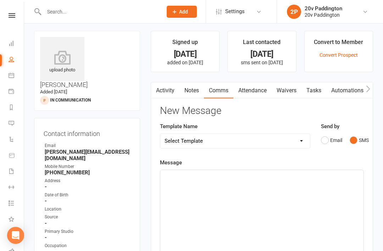
click at [317, 87] on link "Tasks" at bounding box center [314, 90] width 25 height 16
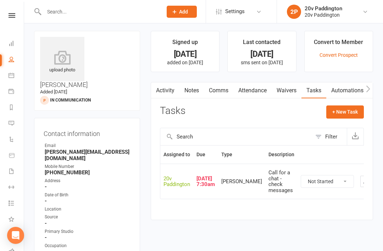
click at [361, 182] on button "button" at bounding box center [366, 181] width 11 height 11
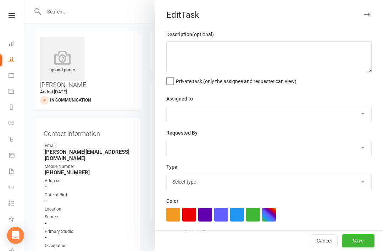
type textarea "Call for a chat - check messages"
select select "45737"
type input "[DATE]"
type input "7:30am"
select select "26470"
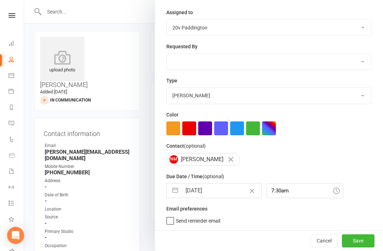
scroll to position [88, 0]
click at [211, 202] on div "Description (optional) Call for a chat - check messages Private task (only the …" at bounding box center [269, 87] width 228 height 286
click at [220, 189] on input "[DATE]" at bounding box center [222, 190] width 80 height 14
select select "6"
select select "2025"
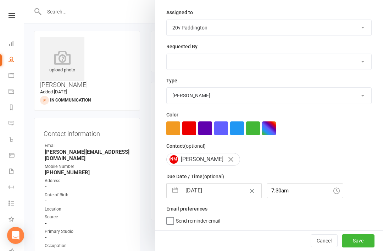
select select "7"
select select "2025"
select select "8"
select select "2025"
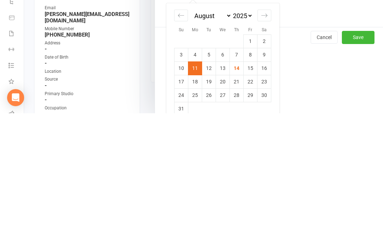
scroll to position [154, 0]
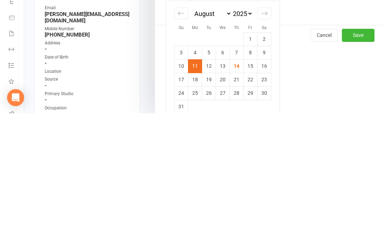
click at [196, 210] on td "18" at bounding box center [195, 216] width 14 height 13
type input "[DATE]"
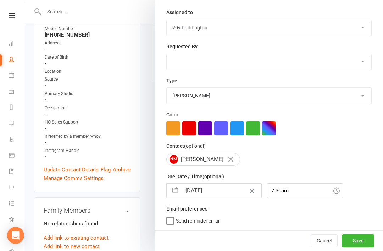
scroll to position [88, 0]
click at [354, 239] on button "Save" at bounding box center [358, 240] width 33 height 13
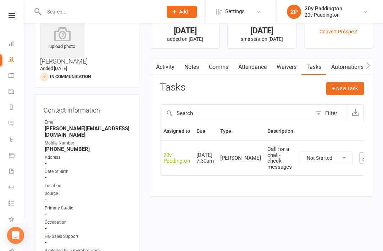
scroll to position [26, 0]
click at [194, 64] on link "Notes" at bounding box center [192, 67] width 24 height 16
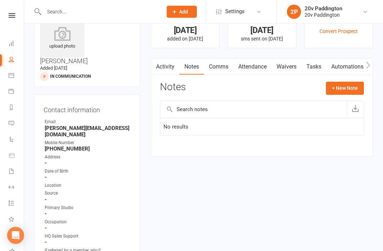
click at [356, 89] on button "+ New Note" at bounding box center [345, 88] width 38 height 13
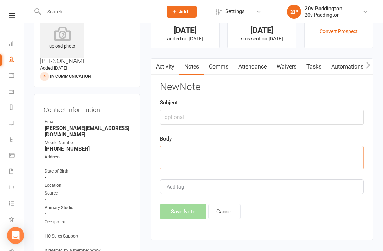
click at [240, 155] on textarea at bounding box center [262, 157] width 204 height 23
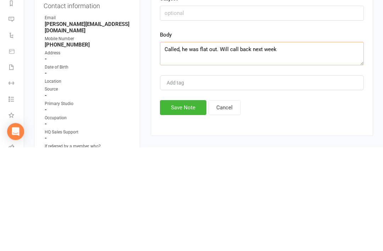
type textarea "Called, he was flat out. Will call back next week"
click at [286, 100] on div "New Note Subject Body Called, he was flat out. Will call back next week Add tag…" at bounding box center [262, 150] width 204 height 137
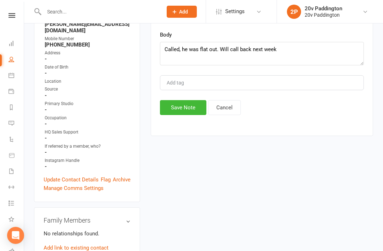
click at [182, 106] on button "Save Note" at bounding box center [183, 107] width 46 height 15
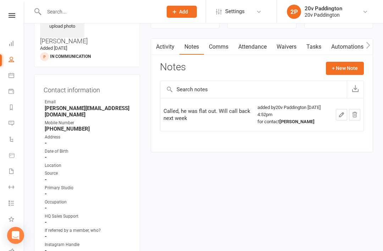
scroll to position [0, 0]
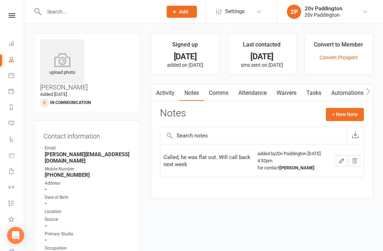
click at [13, 17] on icon at bounding box center [12, 15] width 7 height 5
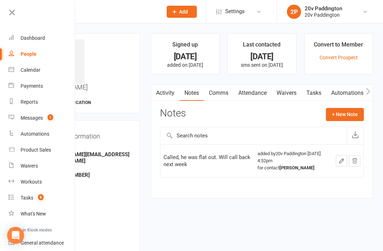
click at [36, 200] on count-badge "8" at bounding box center [38, 198] width 9 height 6
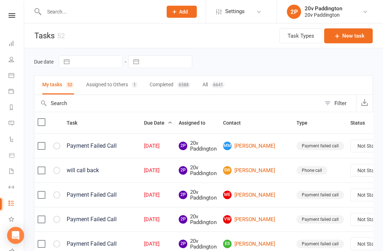
click at [6, 122] on li "Messages 1" at bounding box center [12, 124] width 24 height 16
click at [9, 119] on link "Messages 1" at bounding box center [17, 124] width 16 height 16
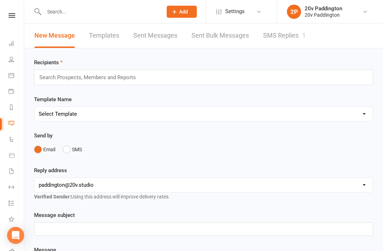
click at [266, 37] on link "SMS Replies 1" at bounding box center [284, 35] width 43 height 24
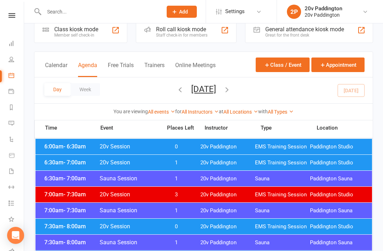
scroll to position [16, 0]
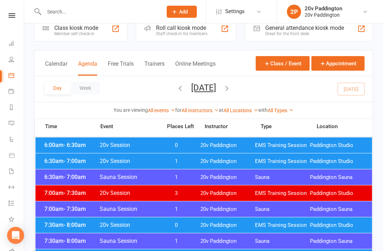
click at [250, 1] on li "Settings Membership Plans Event Templates Appointment Types Website Image Libra…" at bounding box center [241, 11] width 71 height 23
click at [196, 161] on div "6:30am - 7:00am 20v Session 1 20v Paddington EMS Training Session Paddington St…" at bounding box center [203, 161] width 337 height 16
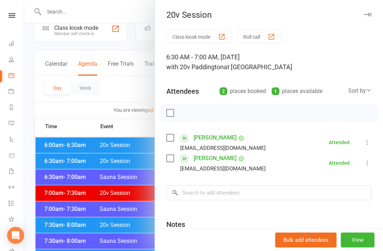
click at [120, 202] on div at bounding box center [203, 125] width 359 height 251
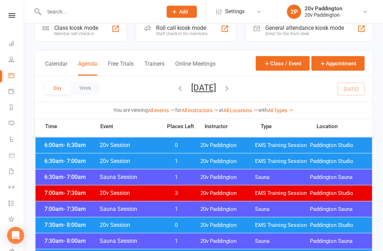
click at [159, 221] on div "7:30am - 8:00am 20v Session 0 20v Paddington EMS Training Session Paddington St…" at bounding box center [203, 225] width 337 height 16
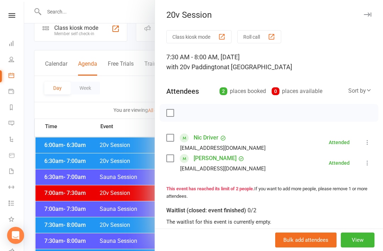
click at [119, 210] on div at bounding box center [203, 125] width 359 height 251
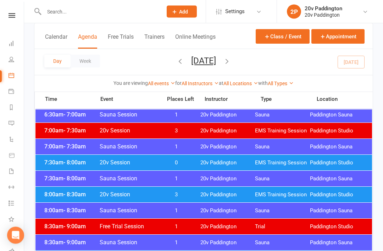
click at [180, 185] on div "7:30am - 8:00am Sauna Session 1 20v Paddington Sauna Paddington Sauna" at bounding box center [203, 179] width 337 height 16
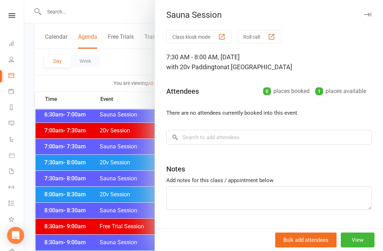
click at [119, 232] on div at bounding box center [203, 125] width 359 height 251
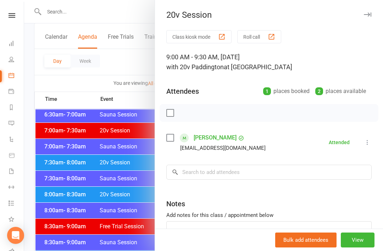
click at [137, 234] on div at bounding box center [203, 125] width 359 height 251
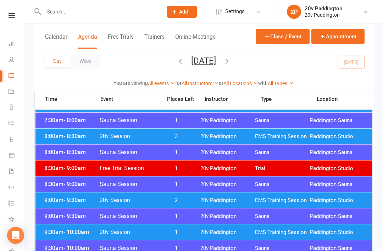
scroll to position [158, 0]
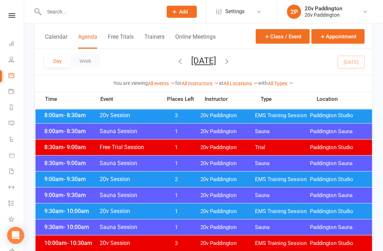
click at [212, 209] on span "20v Paddington" at bounding box center [227, 211] width 55 height 7
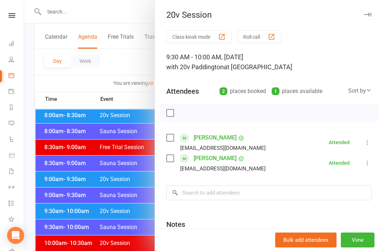
click at [142, 251] on div at bounding box center [203, 125] width 359 height 251
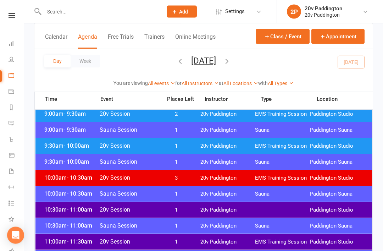
click at [209, 212] on span "20v Paddington" at bounding box center [227, 210] width 55 height 7
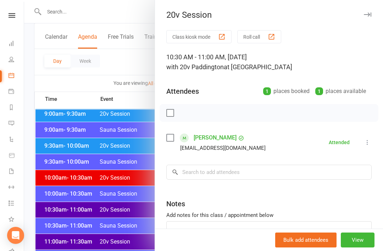
click at [133, 245] on div at bounding box center [203, 125] width 359 height 251
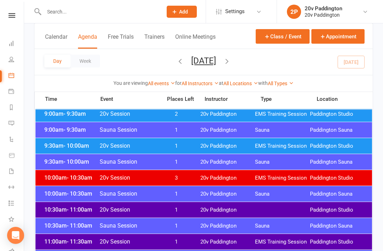
click at [211, 238] on div "11:00am - 11:30am 20v Session 1 20v Paddington EMS Training Session Paddington …" at bounding box center [203, 242] width 337 height 16
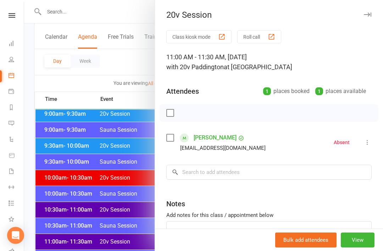
click at [218, 138] on link "Pauline Doyle" at bounding box center [215, 137] width 43 height 11
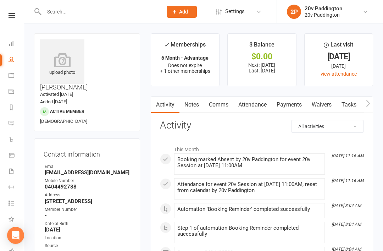
click at [5, 72] on li "Calendar" at bounding box center [12, 76] width 24 height 16
click at [14, 81] on link "Calendar" at bounding box center [17, 76] width 16 height 16
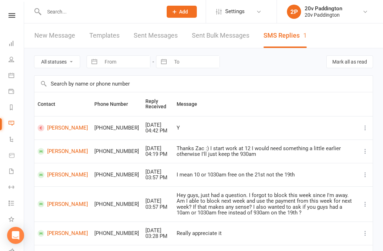
click at [15, 200] on link "Tasks 8" at bounding box center [17, 204] width 16 height 16
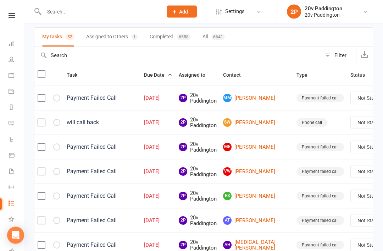
scroll to position [46, 0]
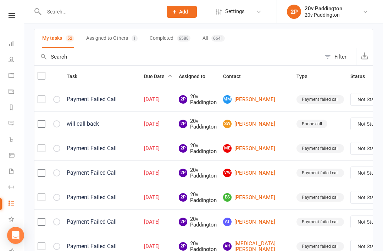
click at [244, 125] on link "SW [PERSON_NAME]" at bounding box center [256, 124] width 67 height 9
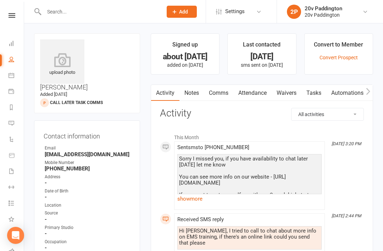
click at [202, 202] on link "show more" at bounding box center [249, 199] width 144 height 10
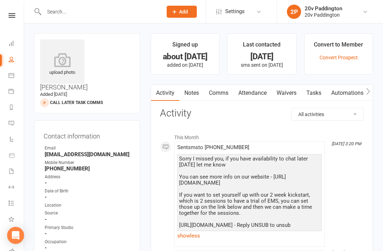
scroll to position [7, 0]
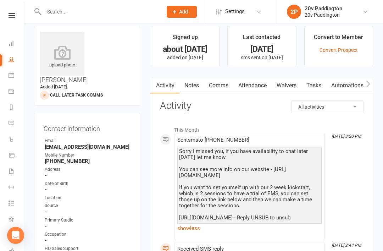
click at [291, 84] on link "Waivers" at bounding box center [287, 85] width 30 height 16
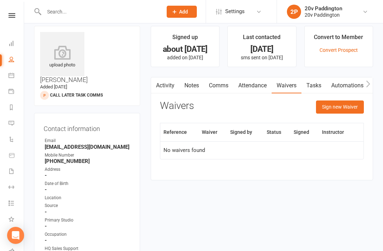
click at [316, 87] on link "Tasks" at bounding box center [314, 85] width 25 height 16
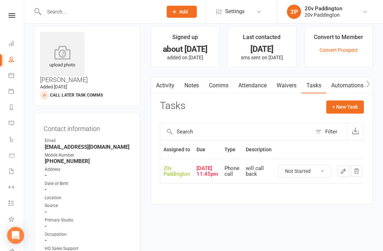
click at [220, 84] on link "Comms" at bounding box center [218, 85] width 29 height 16
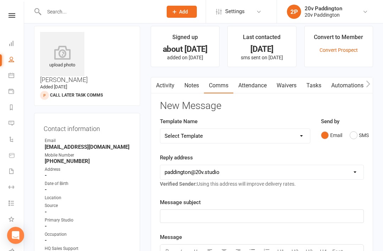
click at [363, 133] on button "SMS" at bounding box center [359, 134] width 19 height 13
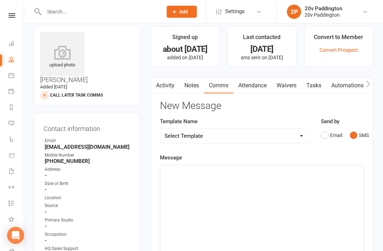
click at [269, 198] on div "﻿" at bounding box center [261, 218] width 203 height 106
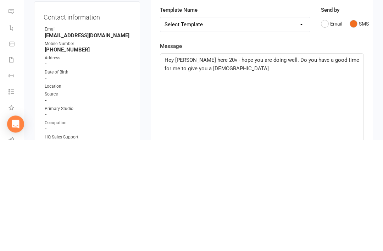
click at [216, 168] on span "Hey Simon, Zac here 20v - hope you are doing well. Do you have a good time for …" at bounding box center [263, 175] width 196 height 15
click at [218, 168] on span "Hey Simon, Zac here 20v - hope you are doing well. Do you have a good time for …" at bounding box center [263, 175] width 196 height 15
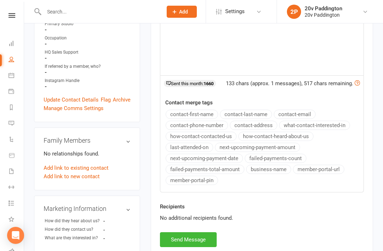
scroll to position [255, 0]
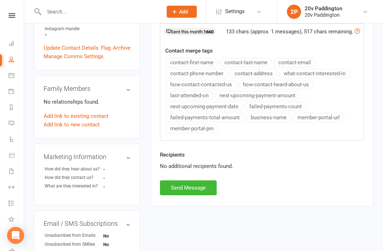
click at [182, 203] on div "Activity Notes Comms Attendance Waivers Tasks Automations Workouts Assessments …" at bounding box center [262, 17] width 222 height 377
click at [205, 190] on button "Send Message" at bounding box center [188, 187] width 57 height 15
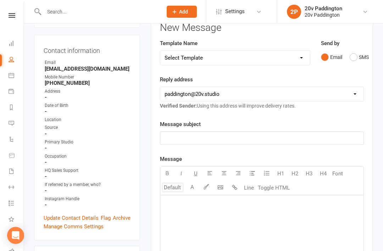
scroll to position [0, 0]
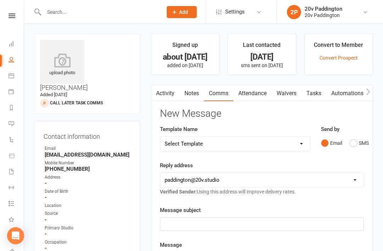
click at [320, 92] on link "Tasks" at bounding box center [314, 93] width 25 height 16
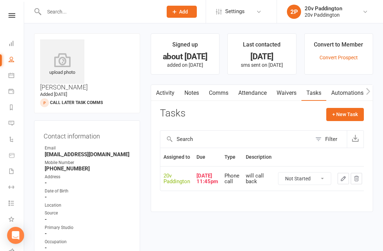
click at [339, 183] on button "button" at bounding box center [343, 178] width 11 height 11
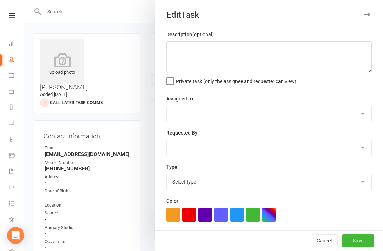
type textarea "will call back"
select select "45737"
type input "12 Aug 2025"
type input "11:45pm"
select select "22381"
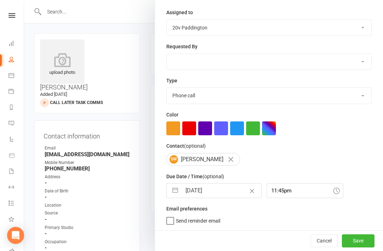
click at [217, 186] on input "12 Aug 2025" at bounding box center [222, 190] width 80 height 14
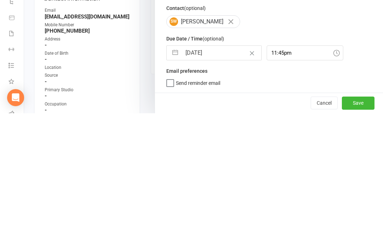
select select "6"
select select "2025"
select select "7"
select select "2025"
select select "8"
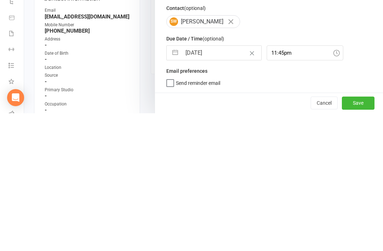
select select "2025"
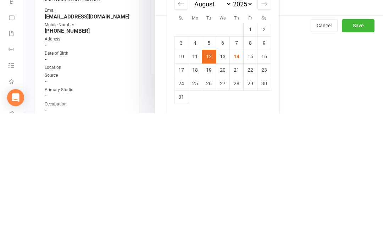
click at [197, 201] on td "18" at bounding box center [195, 207] width 14 height 13
type input "18 Aug 2025"
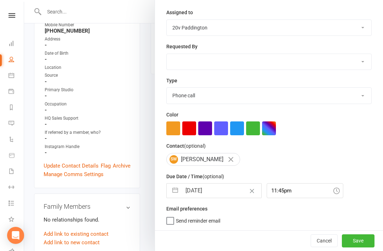
click at [359, 245] on button "Save" at bounding box center [358, 240] width 33 height 13
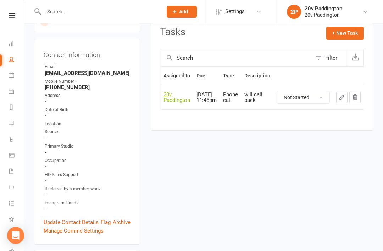
scroll to position [0, 0]
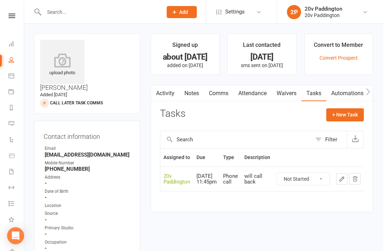
click at [14, 125] on icon at bounding box center [12, 123] width 6 height 6
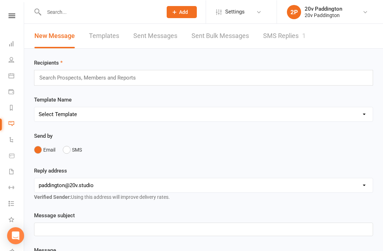
click at [306, 31] on link "SMS Replies 1" at bounding box center [284, 35] width 43 height 24
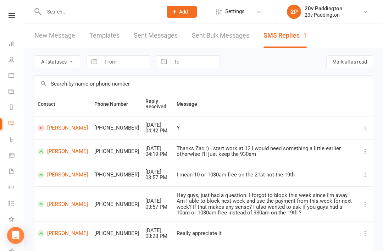
click at [15, 200] on link "Tasks 7" at bounding box center [17, 204] width 16 height 16
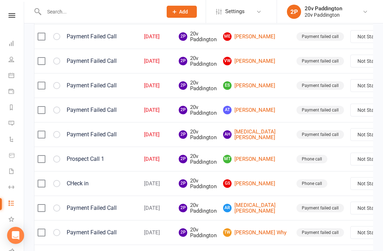
scroll to position [133, 0]
click at [251, 159] on link "MT [PERSON_NAME]" at bounding box center [256, 159] width 67 height 9
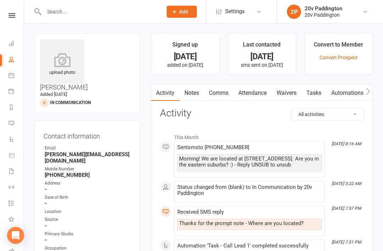
click at [325, 95] on link "Tasks" at bounding box center [314, 93] width 25 height 16
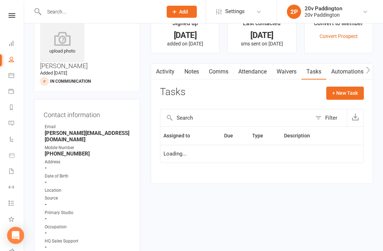
scroll to position [23, 0]
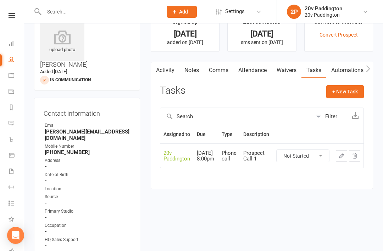
click at [339, 158] on icon "button" at bounding box center [342, 156] width 6 height 6
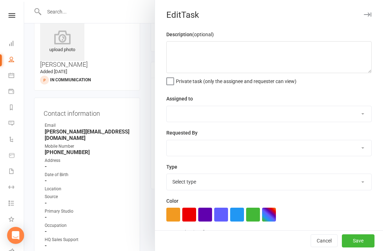
type textarea "Prospect Call 1"
select select "45737"
type input "[DATE]"
type input "8:00pm"
select select "22381"
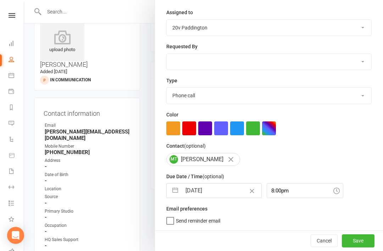
scroll to position [88, 0]
click at [225, 189] on input "[DATE]" at bounding box center [222, 190] width 80 height 14
select select "6"
select select "2025"
select select "7"
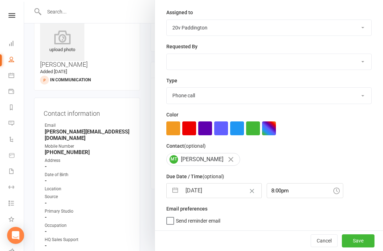
select select "2025"
select select "8"
select select "2025"
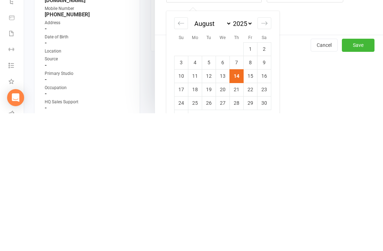
scroll to position [148, 0]
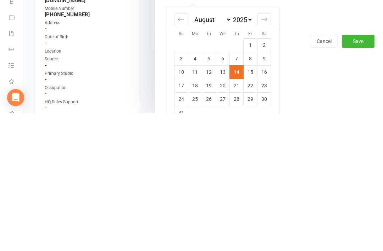
click at [255, 203] on td "15" at bounding box center [251, 209] width 14 height 13
type input "[DATE]"
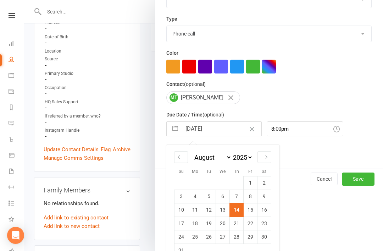
scroll to position [88, 0]
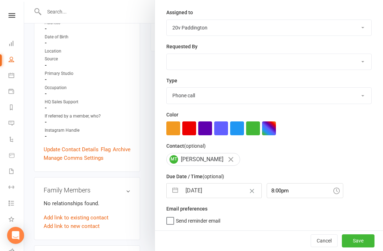
click at [372, 236] on button "Save" at bounding box center [358, 240] width 33 height 13
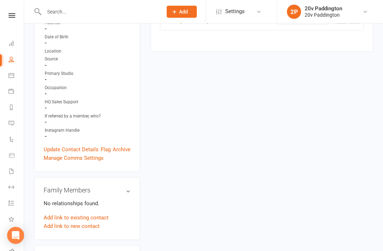
click at [12, 123] on icon at bounding box center [12, 123] width 6 height 6
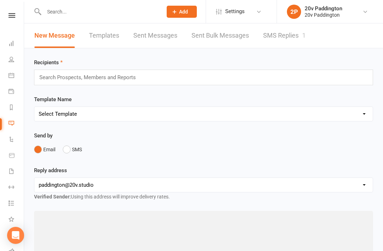
click at [298, 34] on link "SMS Replies 1" at bounding box center [284, 35] width 43 height 24
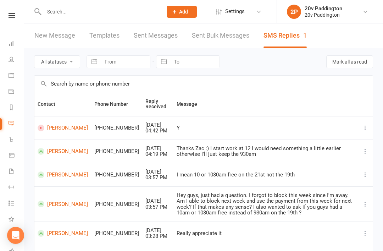
click at [73, 64] on select "All statuses Read only Unread only" at bounding box center [56, 62] width 45 height 12
select select "unread_only"
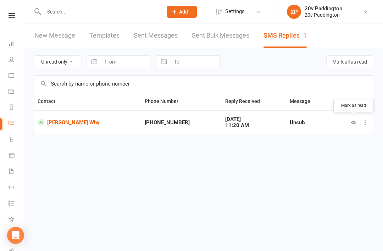
click at [349, 127] on button "button" at bounding box center [353, 122] width 11 height 11
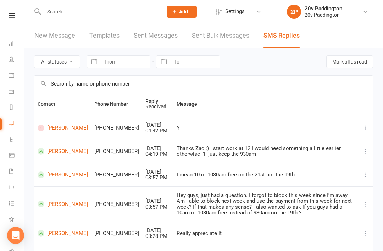
click at [11, 14] on icon at bounding box center [12, 15] width 7 height 5
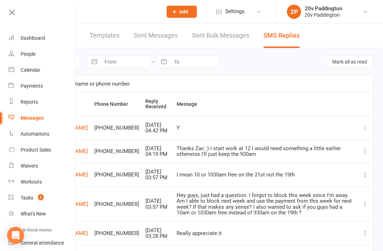
click at [34, 55] on div "People" at bounding box center [28, 54] width 15 height 6
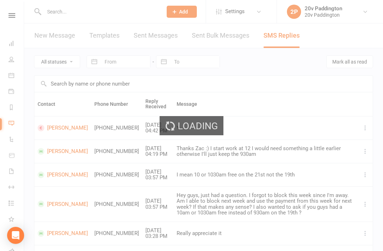
select select "100"
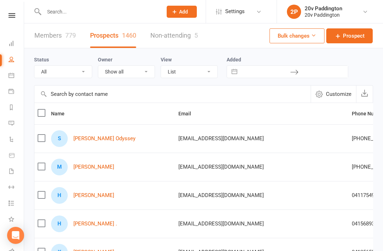
click at [11, 17] on icon at bounding box center [12, 15] width 7 height 5
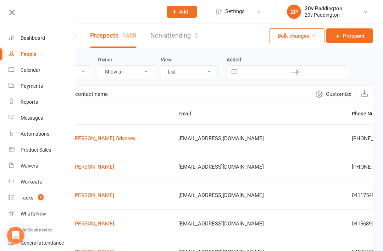
click at [51, 120] on link "Messages" at bounding box center [42, 118] width 67 height 16
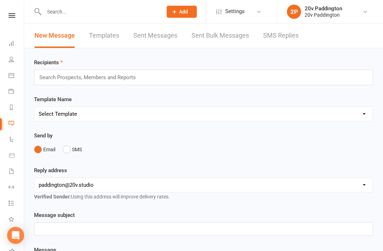
click at [297, 37] on link "SMS Replies" at bounding box center [280, 35] width 35 height 24
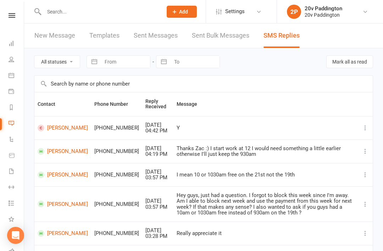
click at [326, 234] on td "Really appreciate it" at bounding box center [266, 232] width 185 height 23
click at [25, 25] on div "New Message Templates Sent Messages Sent Bulk Messages SMS Replies" at bounding box center [167, 35] width 286 height 24
click at [18, 17] on link at bounding box center [11, 15] width 25 height 5
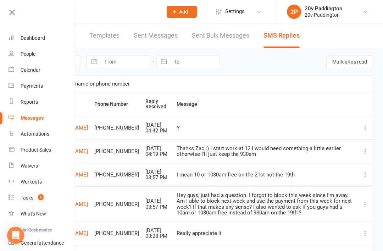
click at [12, 11] on icon at bounding box center [12, 12] width 10 height 10
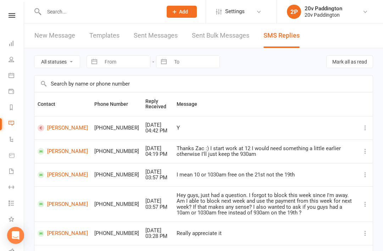
click at [128, 14] on input "text" at bounding box center [100, 12] width 116 height 10
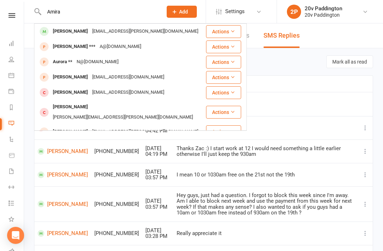
type input "Amira"
click at [48, 33] on span at bounding box center [44, 31] width 9 height 9
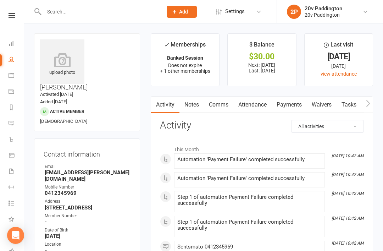
click at [225, 101] on link "Comms" at bounding box center [218, 105] width 29 height 16
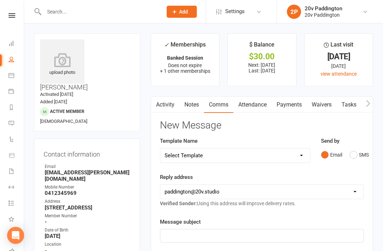
click at [358, 141] on div "Send by Email SMS" at bounding box center [342, 149] width 43 height 25
click at [12, 17] on icon at bounding box center [12, 15] width 7 height 5
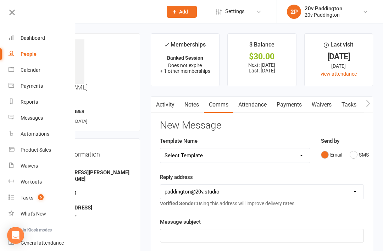
click at [28, 98] on link "Reports" at bounding box center [42, 102] width 67 height 16
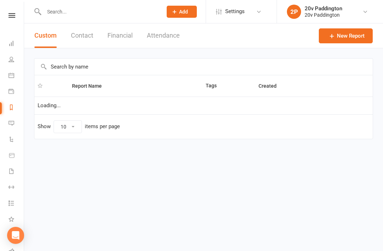
select select "100"
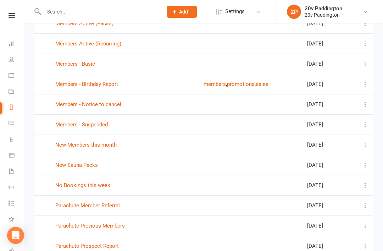
scroll to position [265, 0]
click at [97, 183] on link "No Bookings this week" at bounding box center [82, 186] width 55 height 6
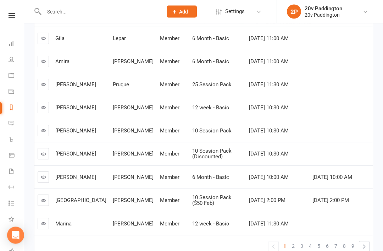
scroll to position [189, 0]
click at [295, 249] on span "2" at bounding box center [293, 246] width 3 height 10
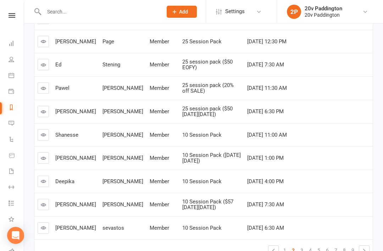
scroll to position [186, 0]
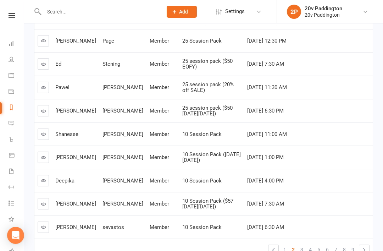
click at [302, 251] on span "3" at bounding box center [302, 249] width 3 height 10
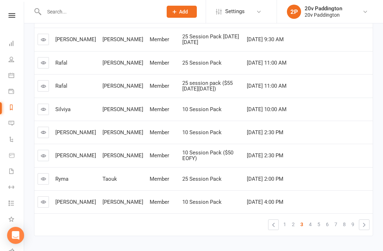
scroll to position [208, 0]
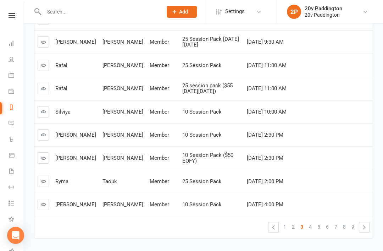
click at [305, 227] on link "3" at bounding box center [302, 227] width 9 height 10
click at [315, 227] on link "5" at bounding box center [319, 227] width 9 height 10
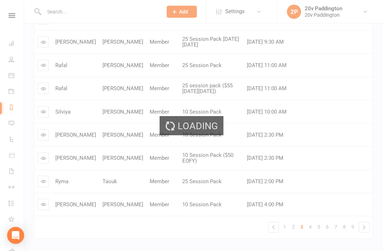
click at [315, 222] on div "Loading" at bounding box center [191, 125] width 383 height 251
click at [308, 229] on div "Loading" at bounding box center [191, 125] width 383 height 251
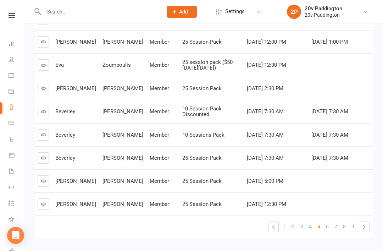
click at [311, 227] on span "4" at bounding box center [310, 226] width 3 height 10
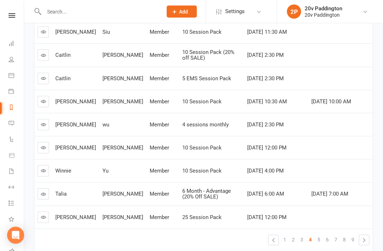
scroll to position [205, 0]
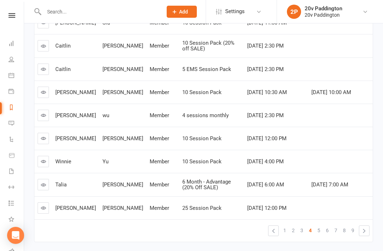
click at [321, 231] on link "5" at bounding box center [319, 230] width 9 height 10
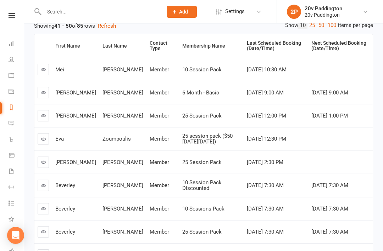
scroll to position [211, 0]
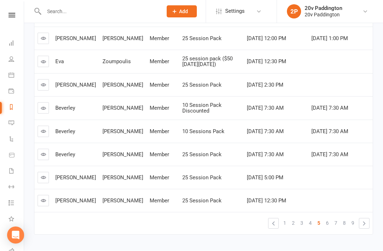
click at [329, 225] on link "6" at bounding box center [327, 223] width 9 height 10
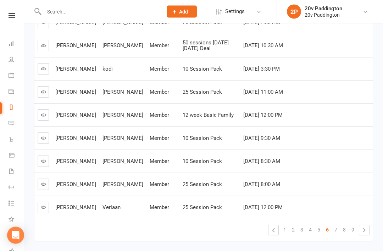
scroll to position [207, 0]
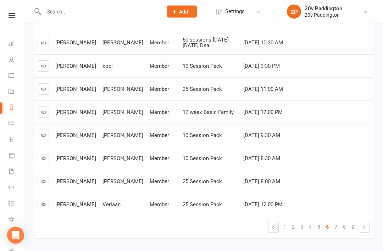
click at [336, 226] on span "7" at bounding box center [336, 227] width 3 height 10
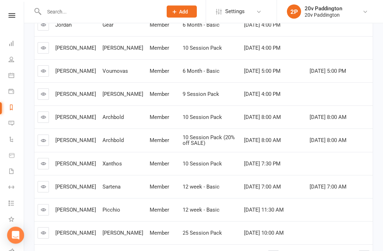
scroll to position [182, 0]
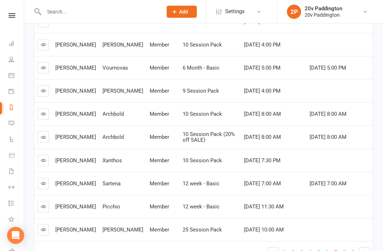
click at [341, 251] on link "8" at bounding box center [344, 252] width 9 height 10
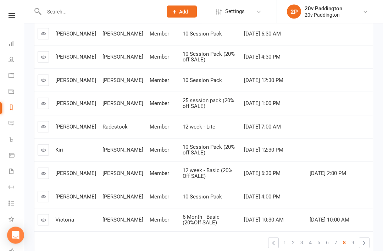
scroll to position [193, 0]
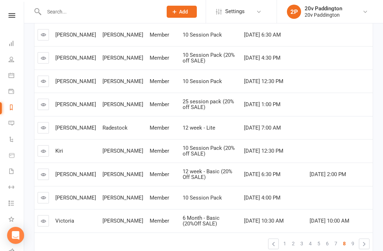
click at [351, 244] on link "9" at bounding box center [353, 243] width 9 height 10
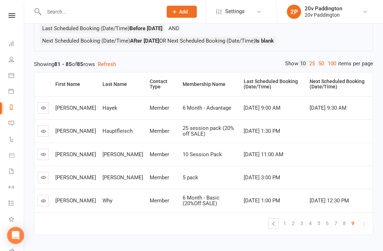
scroll to position [119, 0]
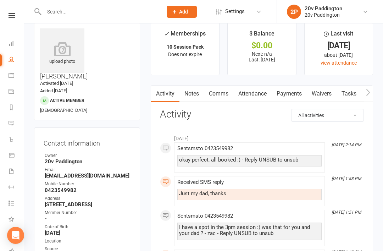
scroll to position [21, 0]
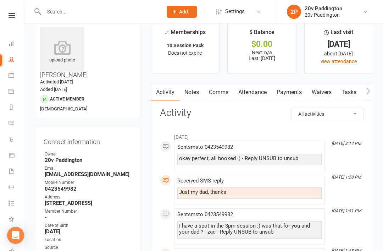
click at [212, 89] on link "Comms" at bounding box center [218, 92] width 29 height 16
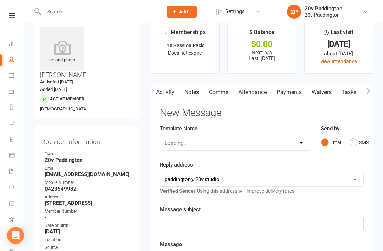
click at [364, 131] on div "Send by Email SMS" at bounding box center [342, 136] width 43 height 25
click at [362, 138] on button "SMS" at bounding box center [359, 142] width 19 height 13
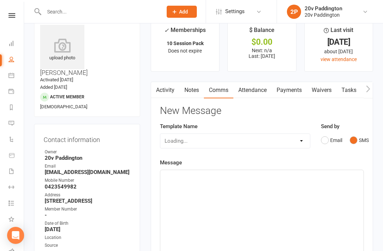
click at [218, 189] on div "﻿" at bounding box center [261, 223] width 203 height 106
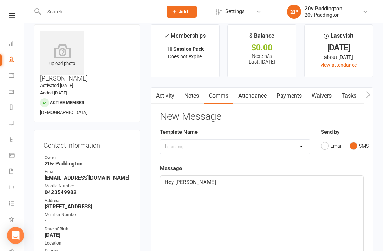
scroll to position [17, 0]
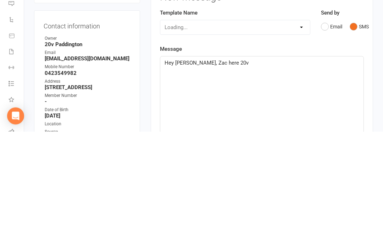
click at [185, 176] on div "Hey Rosana, Zac here 20v" at bounding box center [261, 229] width 203 height 106
click at [185, 179] on span "Hey Rosana, Zac here 20v" at bounding box center [207, 182] width 84 height 6
click at [262, 178] on p "Hey Rosanna, Zac here 20v" at bounding box center [262, 182] width 195 height 9
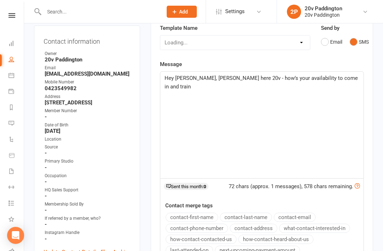
scroll to position [120, 0]
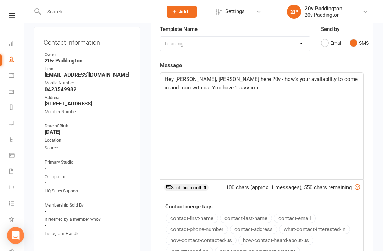
click at [208, 86] on span "Hey Rosanna, Zac here 20v - how’s your availability to come in and train with u…" at bounding box center [262, 83] width 195 height 15
click at [211, 85] on span "Hey Rosanna, Zac here 20v - how’s your availability to come in and train with u…" at bounding box center [262, 83] width 195 height 15
click at [369, 87] on div "Activity Notes Comms Attendance Payments Waivers Tasks Automations Workouts Ass…" at bounding box center [262, 172] width 222 height 377
click at [353, 83] on p "Hey Rosanna, Zac here 20v - how’s your availability to come in and train with u…" at bounding box center [262, 83] width 195 height 17
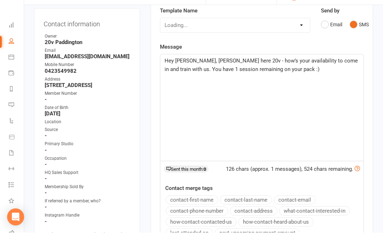
click at [362, 73] on div "Hey Rosanna, Zac here 20v - how’s your availability to come in and train with u…" at bounding box center [261, 126] width 203 height 106
click at [371, 84] on div "Activity Notes Comms Attendance Payments Waivers Tasks Automations Workouts Ass…" at bounding box center [262, 172] width 222 height 377
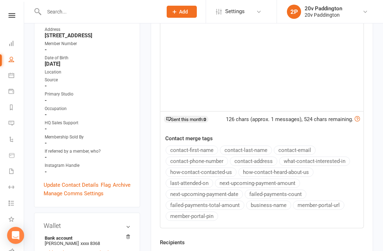
scroll to position [243, 0]
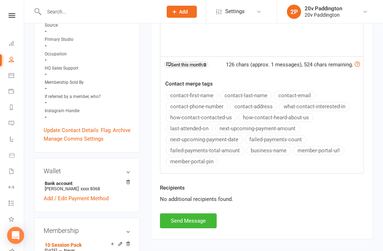
click at [197, 221] on button "Send Message" at bounding box center [188, 220] width 57 height 15
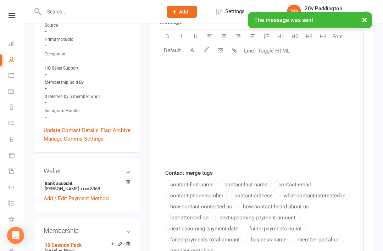
click at [13, 127] on link "Messages" at bounding box center [17, 124] width 16 height 16
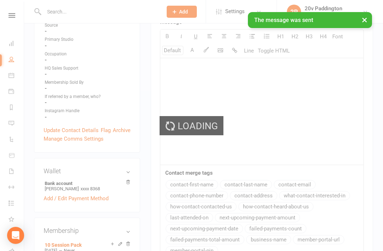
click at [296, 46] on div "Loading" at bounding box center [191, 125] width 383 height 251
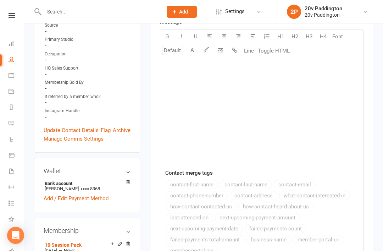
click at [248, 0] on li "Settings Membership Plans Event Templates Appointment Types Website Image Libra…" at bounding box center [241, 11] width 71 height 23
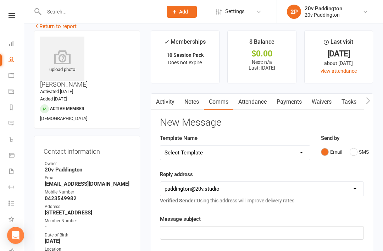
scroll to position [15, 0]
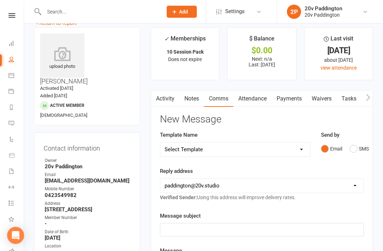
click at [167, 102] on link "Activity" at bounding box center [165, 98] width 28 height 16
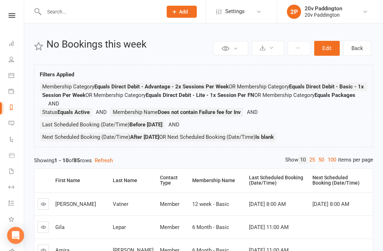
scroll to position [0, 0]
click at [10, 122] on icon at bounding box center [12, 123] width 6 height 6
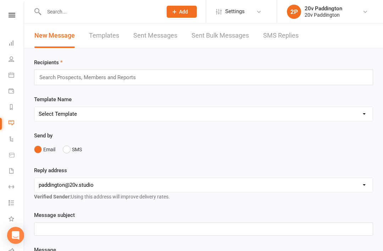
click at [293, 37] on link "SMS Replies" at bounding box center [280, 35] width 35 height 24
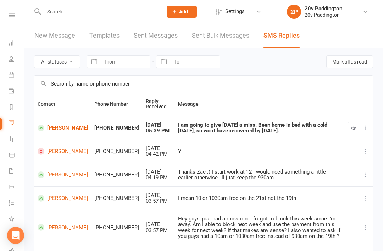
click at [51, 126] on link "[PERSON_NAME]" at bounding box center [63, 128] width 50 height 7
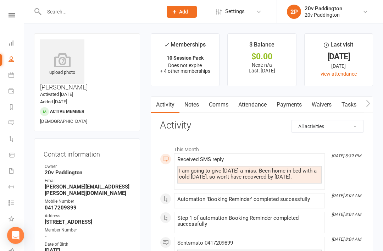
click at [228, 100] on link "Comms" at bounding box center [218, 105] width 29 height 16
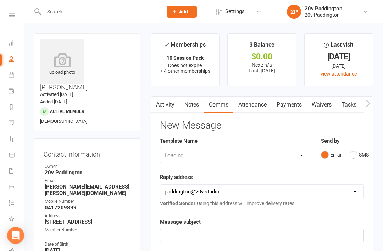
click at [353, 153] on button "SMS" at bounding box center [359, 154] width 19 height 13
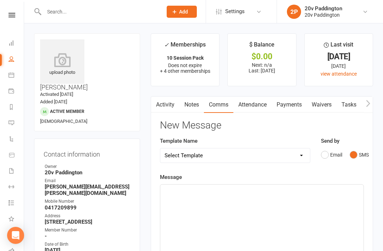
click at [265, 212] on div "﻿" at bounding box center [261, 238] width 203 height 106
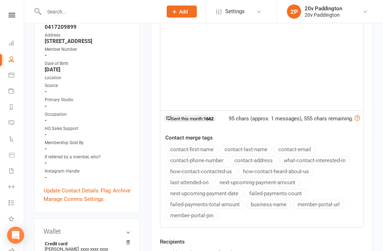
click at [199, 251] on div "No additional recipients found." at bounding box center [262, 253] width 204 height 9
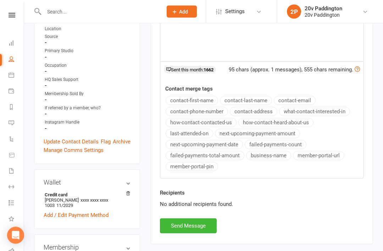
click at [203, 224] on button "Send Message" at bounding box center [188, 226] width 57 height 15
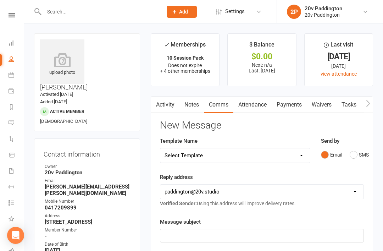
click at [16, 119] on link "Messages" at bounding box center [17, 124] width 16 height 16
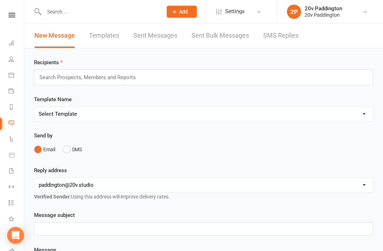
click at [281, 43] on link "SMS Replies" at bounding box center [280, 35] width 35 height 24
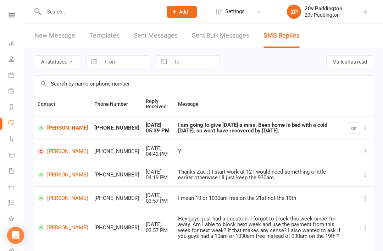
click at [353, 129] on icon "button" at bounding box center [353, 127] width 5 height 5
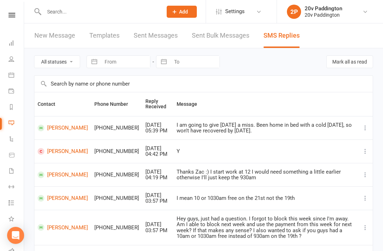
click at [118, 12] on input "text" at bounding box center [100, 12] width 116 height 10
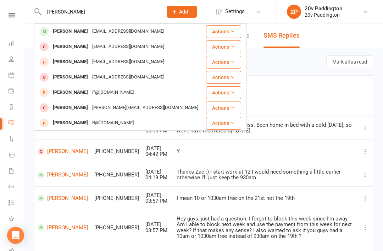
type input "[PERSON_NAME]"
click at [117, 24] on div "[PERSON_NAME] [EMAIL_ADDRESS][DOMAIN_NAME]" at bounding box center [120, 31] width 170 height 15
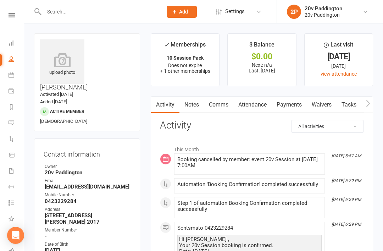
click at [5, 113] on li "Reports" at bounding box center [12, 108] width 24 height 16
click at [12, 118] on link "Messages -1" at bounding box center [17, 124] width 16 height 16
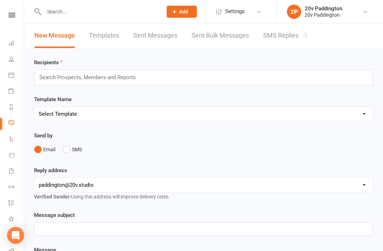
click at [308, 28] on link "SMS Replies -1" at bounding box center [285, 35] width 44 height 24
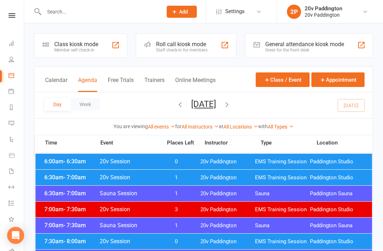
click at [265, 97] on div "Day Week [DATE] [DATE] Sun Mon Tue Wed Thu Fri Sat 27 28 29 30 31 01 02 03 04 0…" at bounding box center [203, 105] width 339 height 26
click at [248, 114] on div "Day Week [DATE] [DATE] Sun Mon Tue Wed Thu Fri Sat 27 28 29 30 31 01 02 03 04 0…" at bounding box center [203, 105] width 339 height 26
click at [231, 110] on button "button" at bounding box center [227, 105] width 8 height 12
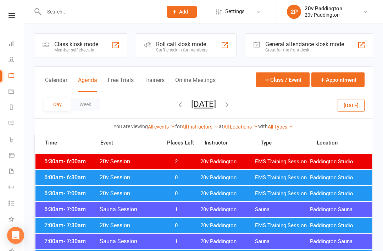
click at [233, 175] on span "20v Paddington" at bounding box center [227, 177] width 55 height 7
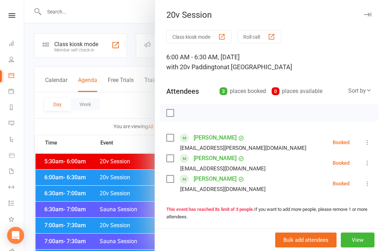
click at [65, 150] on div at bounding box center [203, 125] width 359 height 251
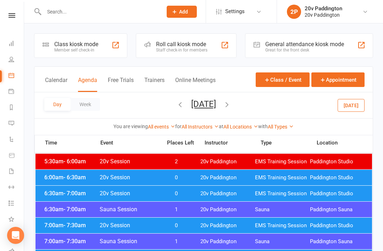
click at [67, 185] on div "6:00am - 6:30am 20v Session 0 20v Paddington EMS Training Session Paddington St…" at bounding box center [203, 178] width 337 height 16
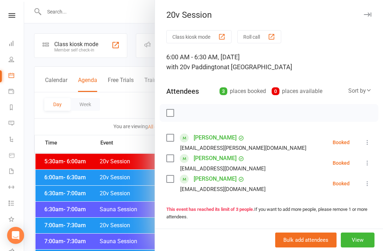
click at [64, 176] on div at bounding box center [203, 125] width 359 height 251
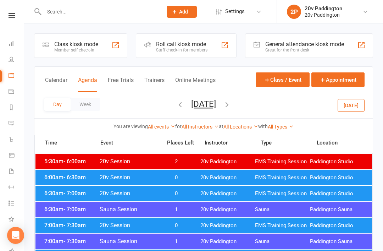
click at [76, 222] on span "- 7:30am" at bounding box center [75, 225] width 22 height 7
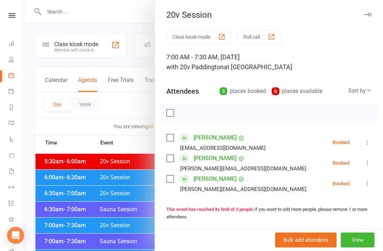
click at [34, 144] on div at bounding box center [203, 125] width 359 height 251
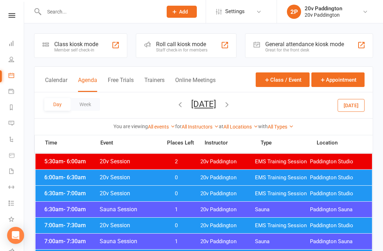
click at [68, 192] on span "- 7:00am" at bounding box center [75, 193] width 22 height 7
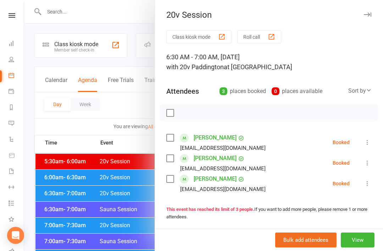
click at [101, 6] on div at bounding box center [203, 125] width 359 height 251
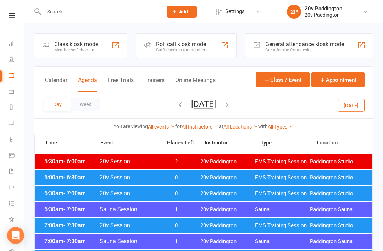
click at [151, 2] on div at bounding box center [95, 11] width 123 height 23
click at [166, 197] on div "6:30am - 7:00am 20v Session 0 20v Paddington EMS Training Session Paddington St…" at bounding box center [203, 194] width 337 height 16
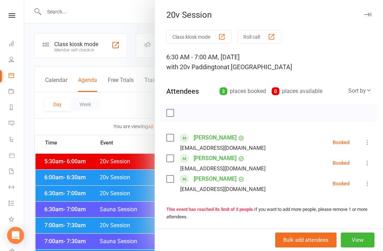
click at [47, 170] on div at bounding box center [203, 125] width 359 height 251
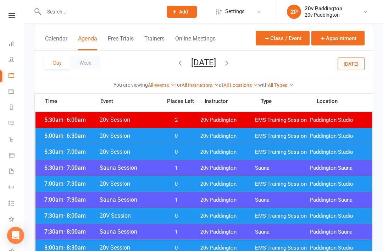
scroll to position [49, 0]
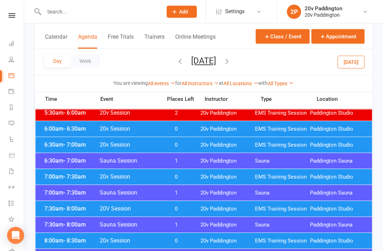
click at [70, 212] on div "7:30am - 8:00am 20V Session 0 20v Paddington EMS Training Session Paddington St…" at bounding box center [203, 209] width 337 height 16
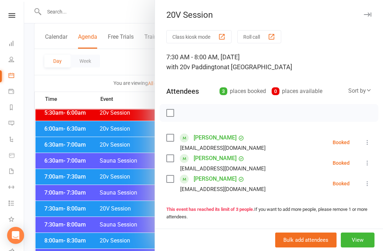
click at [128, 203] on div at bounding box center [203, 125] width 359 height 251
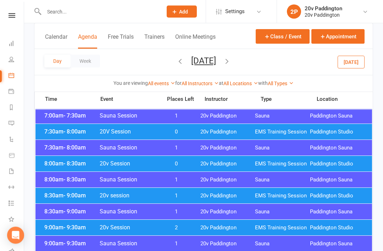
click at [197, 196] on div "8:30am - 9:00am 20v session 1 20v Paddington EMS Training Session Paddington St…" at bounding box center [203, 196] width 337 height 16
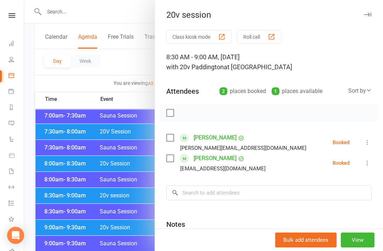
click at [114, 217] on div at bounding box center [203, 125] width 359 height 251
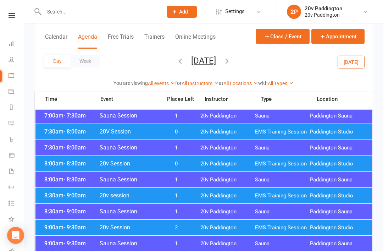
click at [174, 231] on div "9:00am - 9:30am 20v Session 2 20v Paddington EMS Training Session Paddington St…" at bounding box center [203, 228] width 337 height 16
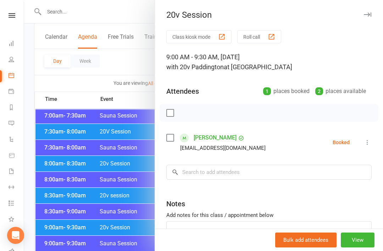
click at [126, 241] on div at bounding box center [203, 125] width 359 height 251
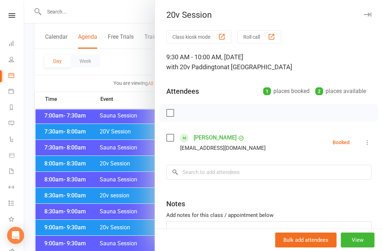
click at [130, 240] on div at bounding box center [203, 125] width 359 height 251
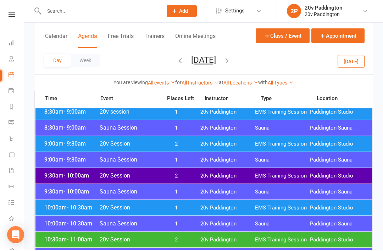
click at [190, 205] on span "1" at bounding box center [176, 208] width 37 height 7
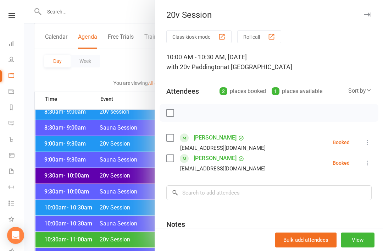
click at [133, 245] on div at bounding box center [203, 125] width 359 height 251
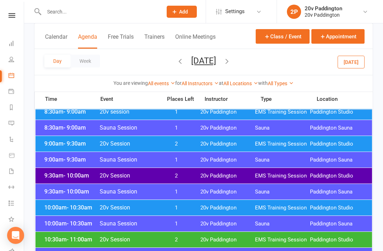
click at [197, 242] on div "10:30am - 11:00am 20v Session 2 20v Paddington EMS Training Session Paddington …" at bounding box center [203, 240] width 337 height 16
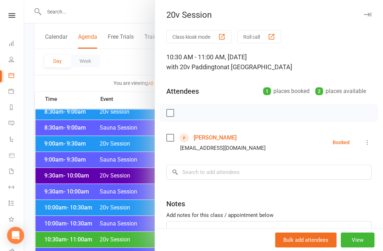
click at [131, 234] on div at bounding box center [203, 125] width 359 height 251
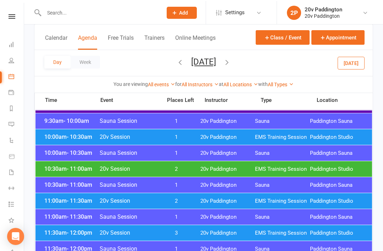
click at [200, 201] on span "20v Paddington" at bounding box center [227, 200] width 55 height 7
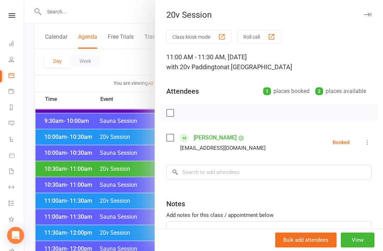
click at [134, 229] on div at bounding box center [203, 125] width 359 height 251
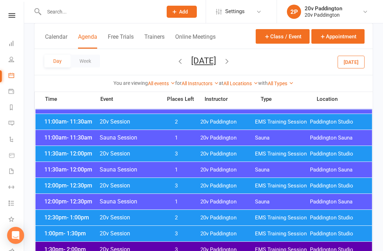
scroll to position [365, 0]
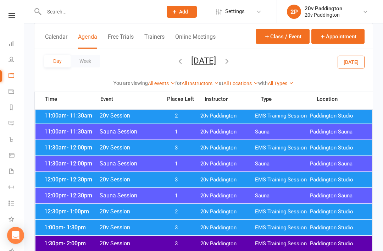
click at [218, 177] on span "20v Paddington" at bounding box center [227, 179] width 55 height 7
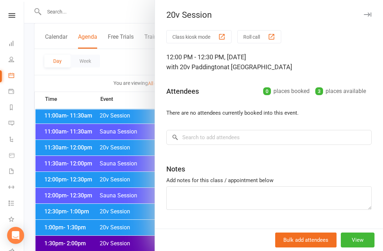
click at [129, 235] on div at bounding box center [203, 125] width 359 height 251
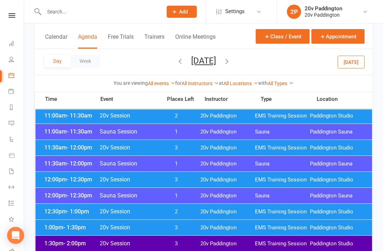
click at [183, 210] on span "2" at bounding box center [176, 211] width 37 height 7
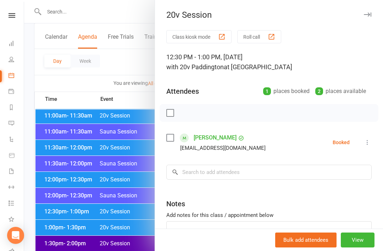
click at [144, 238] on div at bounding box center [203, 125] width 359 height 251
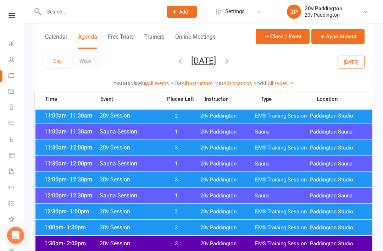
click at [193, 230] on span "3" at bounding box center [176, 227] width 37 height 7
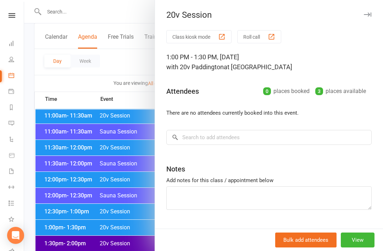
click at [137, 249] on div at bounding box center [203, 125] width 359 height 251
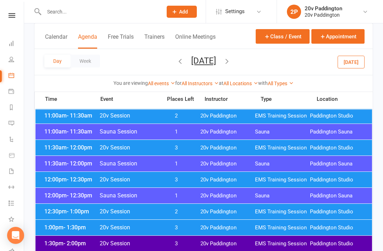
click at [175, 235] on div "1:00pm - 1:30pm 20v Session 3 20v Paddington EMS Training Session Paddington St…" at bounding box center [203, 228] width 337 height 16
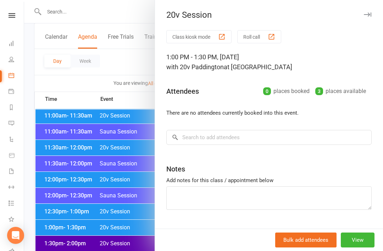
click at [143, 245] on div at bounding box center [203, 125] width 359 height 251
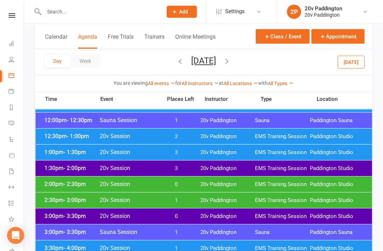
scroll to position [443, 0]
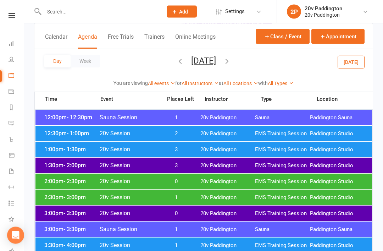
click at [219, 183] on span "20v Paddington" at bounding box center [227, 181] width 55 height 7
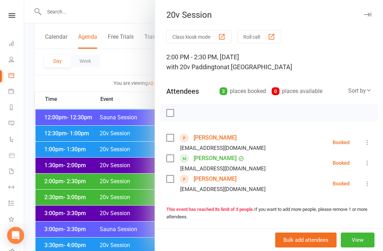
click at [149, 233] on div at bounding box center [203, 125] width 359 height 251
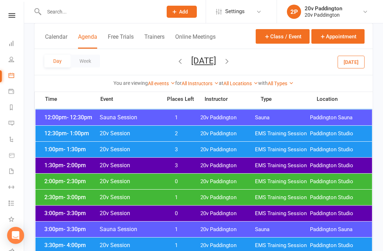
click at [207, 196] on span "20v Paddington" at bounding box center [227, 197] width 55 height 7
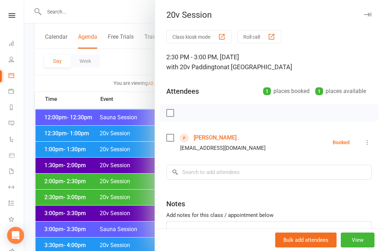
click at [123, 251] on div at bounding box center [203, 125] width 359 height 251
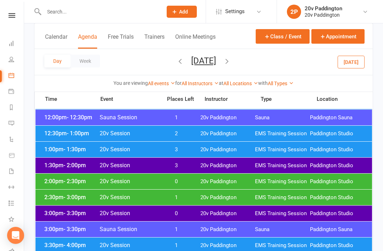
click at [192, 209] on div "3:00pm - 3:30pm 20v Session 0 20v Paddington EMS Training Session Paddington St…" at bounding box center [203, 213] width 337 height 16
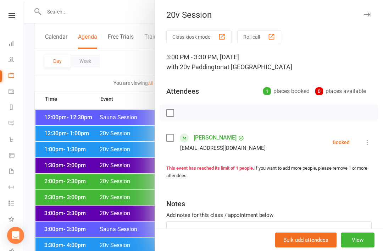
click at [124, 251] on div at bounding box center [203, 125] width 359 height 251
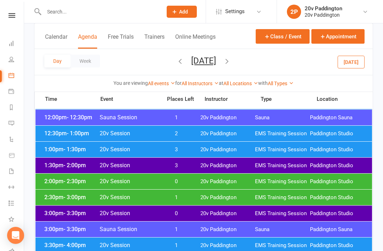
click at [203, 241] on div "3:30pm - 4:00pm 20v Session 1 20v Paddington EMS Training Session Paddington St…" at bounding box center [203, 245] width 337 height 16
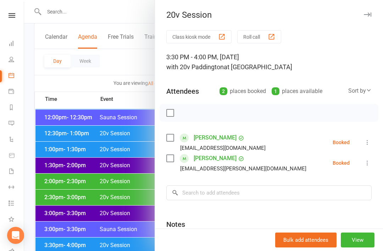
click at [210, 159] on link "Dimity Dixon" at bounding box center [215, 158] width 43 height 11
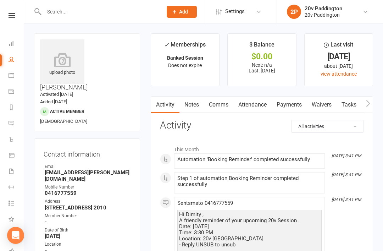
click at [253, 1] on li "Settings Membership Plans Event Templates Appointment Types Website Image Libra…" at bounding box center [241, 11] width 71 height 23
click at [9, 81] on link "Calendar" at bounding box center [17, 76] width 16 height 16
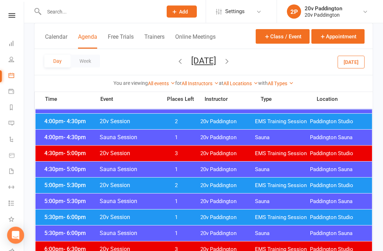
click at [242, 222] on div "5:30pm - 6:00pm 20v Session 1 20v Paddington EMS Training Session Paddington St…" at bounding box center [203, 218] width 337 height 16
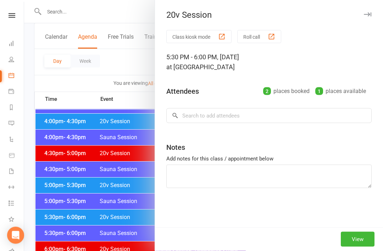
scroll to position [599, 0]
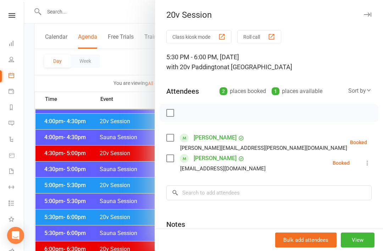
click at [381, 144] on icon at bounding box center [384, 142] width 7 height 7
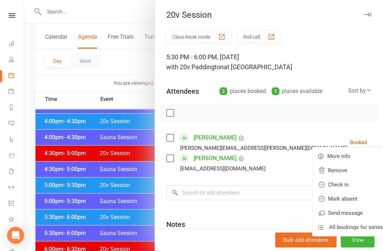
click at [341, 173] on link "Remove" at bounding box center [351, 170] width 76 height 14
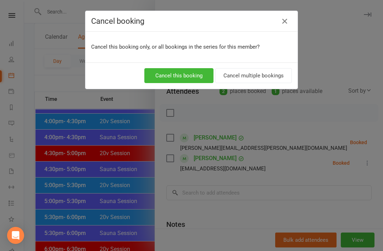
click at [193, 80] on button "Cancel this booking" at bounding box center [178, 75] width 69 height 15
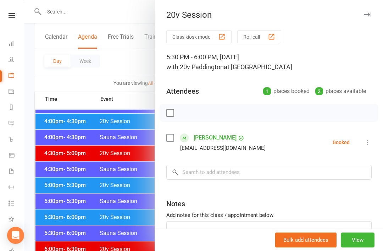
click at [53, 158] on div at bounding box center [203, 125] width 359 height 251
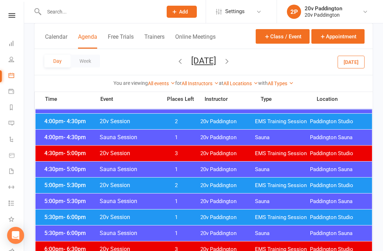
click at [204, 181] on div "5:00pm - 5:30pm 20v Session 2 20v Paddington EMS Training Session Paddington St…" at bounding box center [203, 185] width 337 height 16
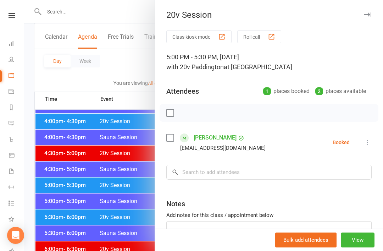
click at [48, 147] on div at bounding box center [203, 125] width 359 height 251
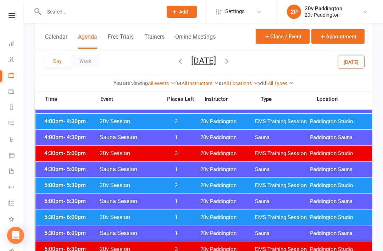
click at [177, 215] on span "1" at bounding box center [176, 217] width 37 height 7
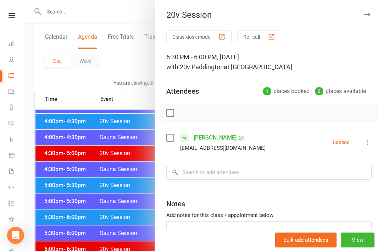
click at [45, 142] on div at bounding box center [203, 125] width 359 height 251
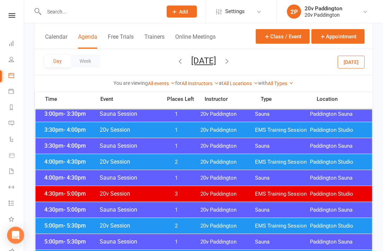
click at [207, 161] on span "20v Paddington" at bounding box center [227, 162] width 55 height 7
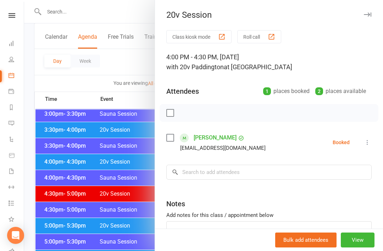
click at [138, 232] on div at bounding box center [203, 125] width 359 height 251
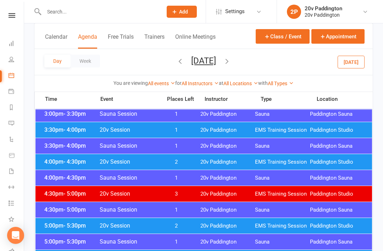
click at [221, 127] on span "20v Paddington" at bounding box center [227, 130] width 55 height 7
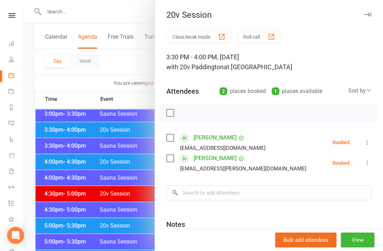
click at [128, 225] on div at bounding box center [203, 125] width 359 height 251
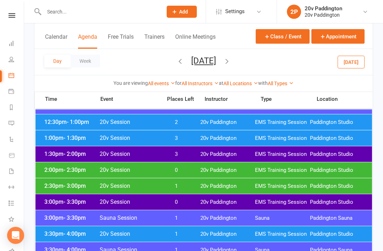
scroll to position [455, 0]
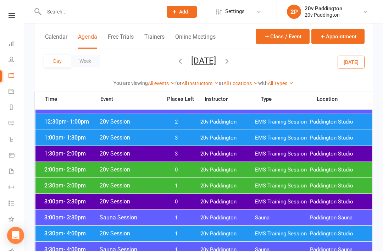
click at [213, 188] on span "20v Paddington" at bounding box center [227, 185] width 55 height 7
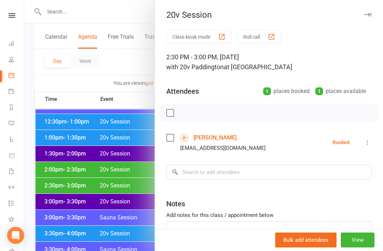
click at [207, 142] on link "Helene ." at bounding box center [217, 137] width 46 height 11
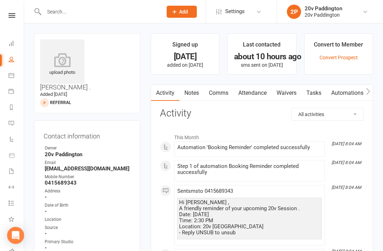
click at [15, 77] on link "Calendar" at bounding box center [17, 76] width 16 height 16
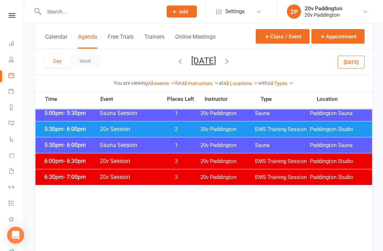
scroll to position [688, 0]
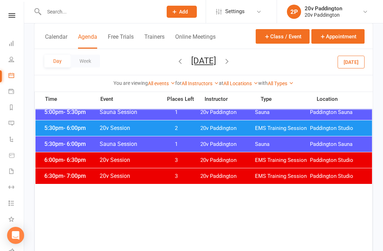
click at [248, 123] on div "5:30pm - 6:00pm 20v Session 2 20v Paddington EMS Training Session Paddington St…" at bounding box center [203, 128] width 337 height 16
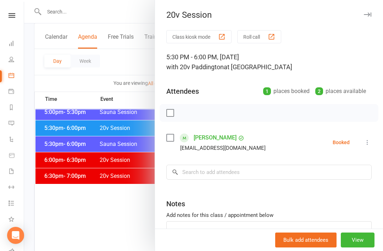
click at [119, 225] on div at bounding box center [203, 125] width 359 height 251
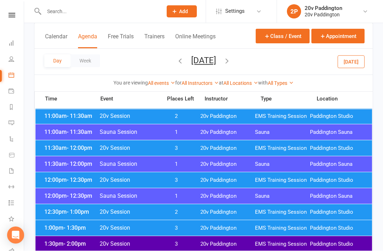
click at [262, 53] on div "Day Week Friday, Aug 15, 2025 August 2025 Sun Mon Tue Wed Thu Fri Sat 27 28 29 …" at bounding box center [203, 62] width 339 height 26
click at [212, 65] on button "Friday, Aug 15, 2025" at bounding box center [203, 61] width 25 height 10
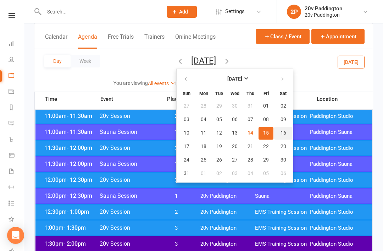
click at [281, 132] on span "16" at bounding box center [284, 133] width 6 height 6
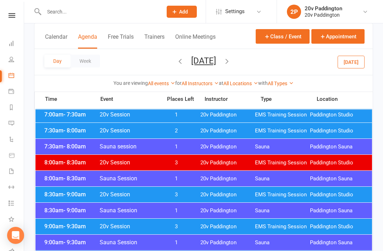
scroll to position [0, 0]
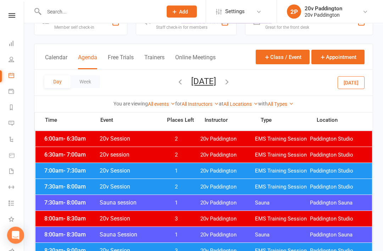
click at [208, 168] on span "20v Paddington" at bounding box center [227, 171] width 55 height 7
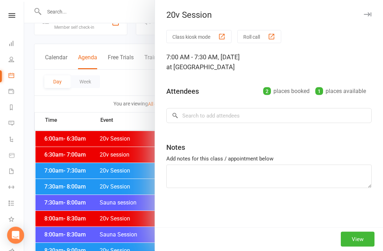
scroll to position [23, 0]
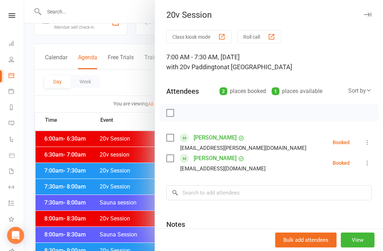
click at [128, 210] on div at bounding box center [203, 125] width 359 height 251
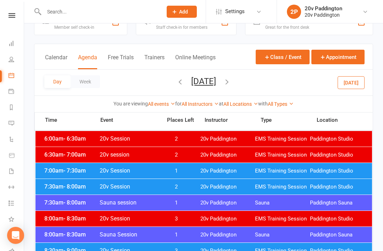
click at [178, 184] on span "2" at bounding box center [176, 186] width 37 height 7
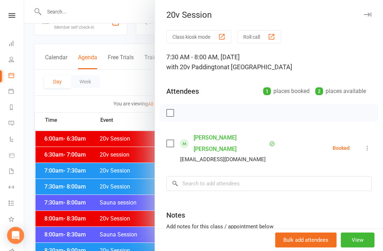
click at [130, 233] on div at bounding box center [203, 125] width 359 height 251
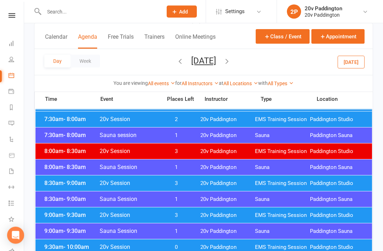
click at [199, 179] on div "8:30am - 9:00am 20v Session 3 20v Paddington EMS Training Session Paddington St…" at bounding box center [203, 184] width 337 height 16
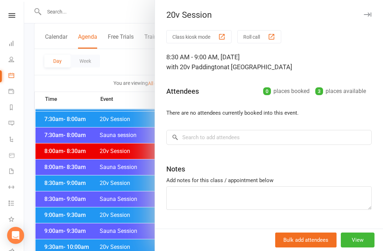
click at [106, 243] on div at bounding box center [203, 125] width 359 height 251
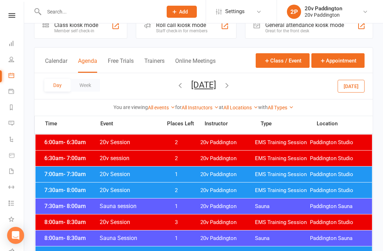
scroll to position [0, 0]
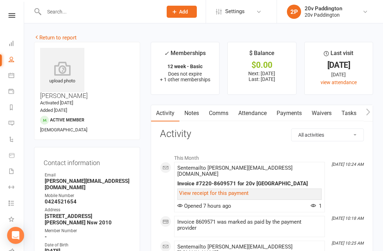
click at [163, 3] on div "Prospect Member Non-attending contact Class / event Appointment Task Membership…" at bounding box center [182, 11] width 48 height 23
click at [232, 105] on link "Comms" at bounding box center [218, 113] width 29 height 16
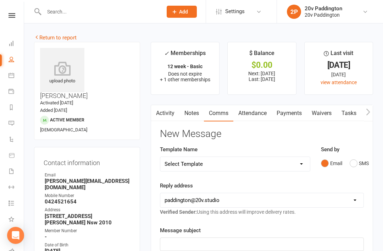
click at [361, 168] on button "SMS" at bounding box center [359, 162] width 19 height 13
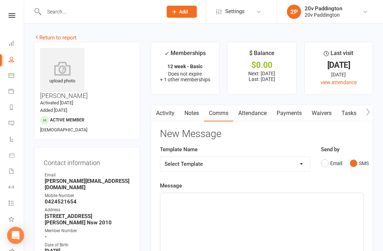
click at [262, 193] on div "﻿" at bounding box center [261, 246] width 203 height 106
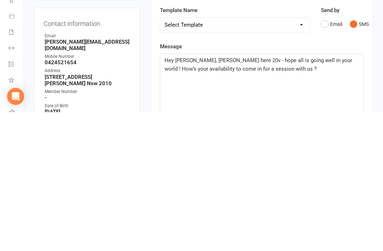
click at [363, 193] on div "Hey Brendan, Zac here 20v - hope all is going well in your world ! How’s your a…" at bounding box center [261, 246] width 203 height 106
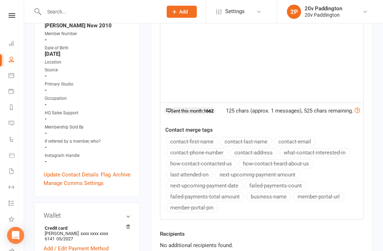
scroll to position [225, 0]
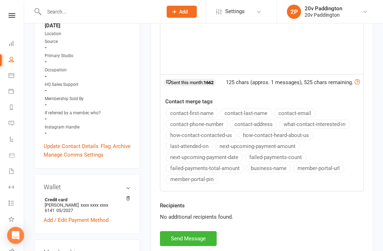
click at [204, 242] on button "Send Message" at bounding box center [188, 238] width 57 height 15
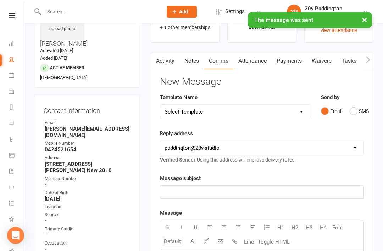
scroll to position [53, 2]
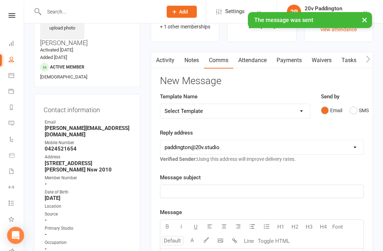
click at [198, 57] on link "Notes" at bounding box center [192, 60] width 24 height 16
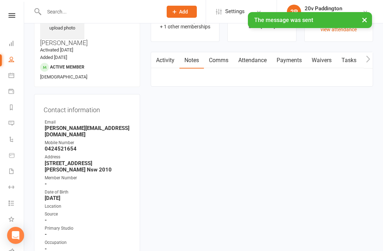
scroll to position [53, 0]
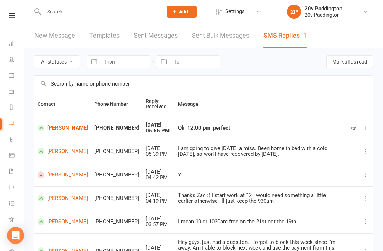
click at [115, 0] on div at bounding box center [95, 11] width 123 height 23
click at [66, 131] on link "[PERSON_NAME]" at bounding box center [63, 128] width 50 height 7
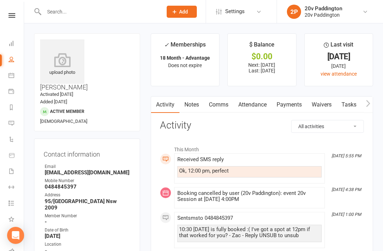
click at [214, 105] on link "Comms" at bounding box center [218, 105] width 29 height 16
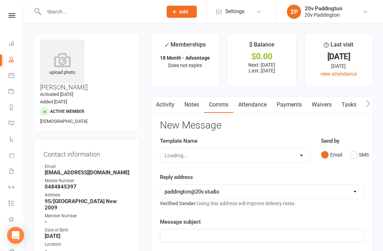
click at [358, 149] on button "SMS" at bounding box center [359, 154] width 19 height 13
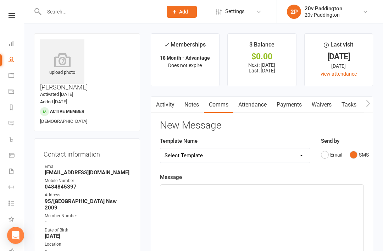
click at [295, 185] on div "﻿" at bounding box center [261, 238] width 203 height 106
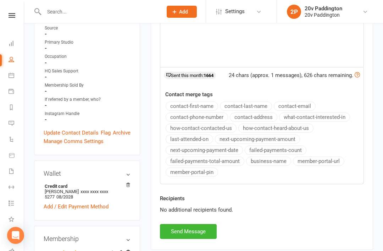
scroll to position [263, 0]
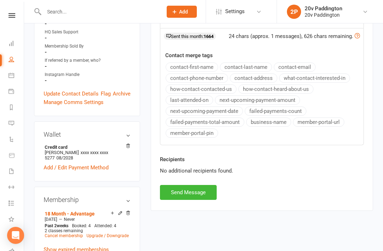
click at [200, 197] on button "Send Message" at bounding box center [188, 192] width 57 height 15
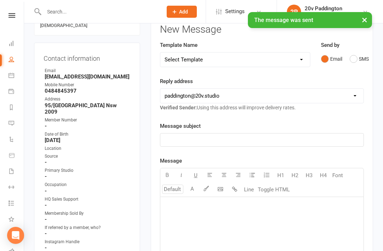
scroll to position [0, 0]
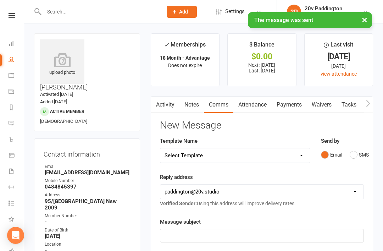
click at [6, 117] on li "Messages 1" at bounding box center [12, 124] width 24 height 16
click at [18, 132] on link "Messages 1" at bounding box center [17, 124] width 16 height 16
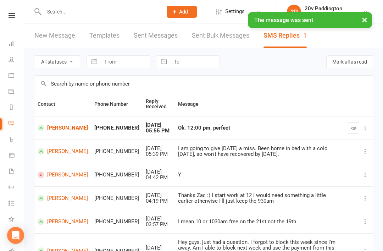
click at [354, 128] on icon "button" at bounding box center [353, 127] width 5 height 5
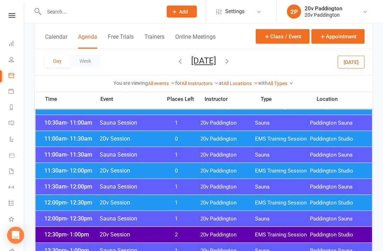
click at [224, 204] on span "20v Paddington" at bounding box center [227, 203] width 55 height 7
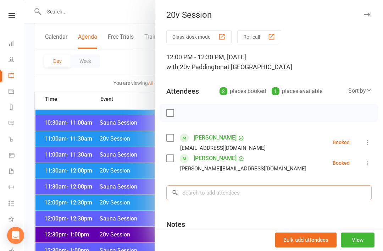
click at [245, 187] on input "search" at bounding box center [268, 192] width 205 height 15
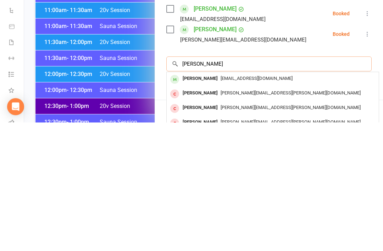
type input "Jessica kno"
click at [262, 204] on span "jmayleno@gmail.com" at bounding box center [257, 206] width 72 height 5
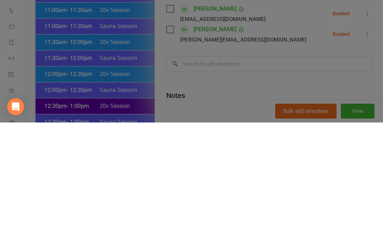
scroll to position [423, 0]
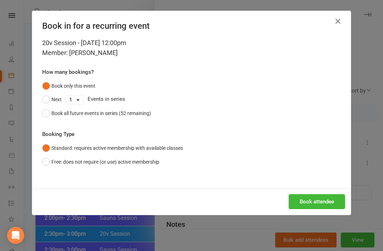
click at [321, 191] on div "Book attendee" at bounding box center [191, 201] width 319 height 26
click at [323, 194] on button "Book attendee" at bounding box center [317, 201] width 56 height 15
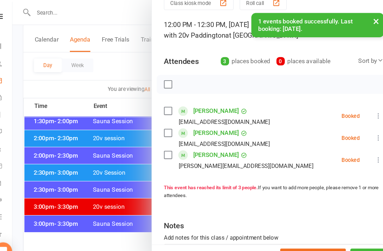
scroll to position [0, 0]
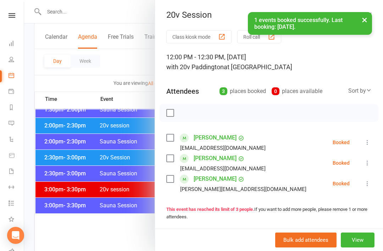
click at [152, 172] on div at bounding box center [203, 125] width 359 height 251
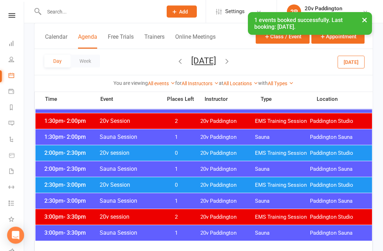
click at [193, 153] on span "0" at bounding box center [176, 153] width 37 height 7
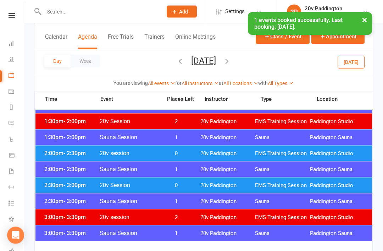
scroll to position [472, 0]
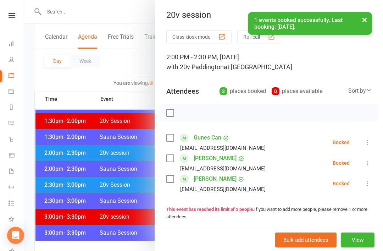
click at [141, 202] on div at bounding box center [203, 125] width 359 height 251
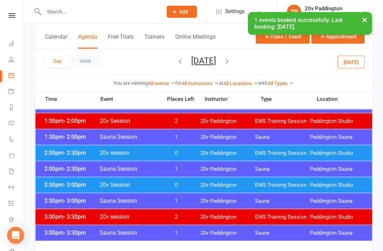
click at [188, 184] on span "0" at bounding box center [176, 185] width 37 height 7
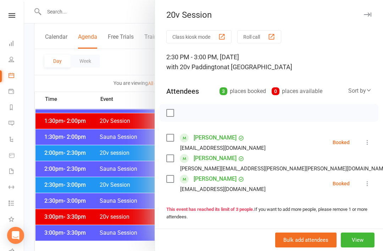
click at [143, 205] on div at bounding box center [203, 125] width 359 height 251
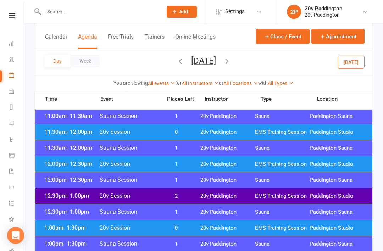
scroll to position [313, 0]
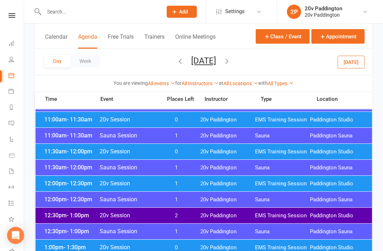
click at [192, 158] on div "11:30am - 12:00pm 20v Session 0 20v Paddington EMS Training Session Paddington …" at bounding box center [203, 152] width 337 height 16
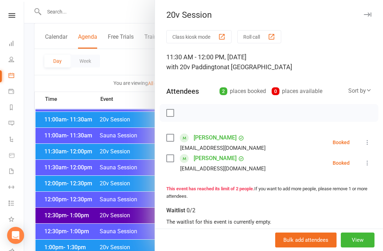
click at [138, 191] on div at bounding box center [203, 125] width 359 height 251
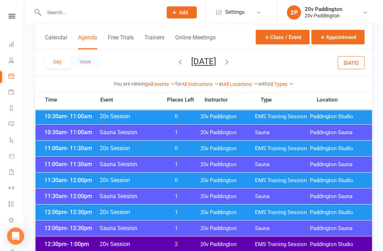
click at [192, 145] on div "11:00am - 11:30am 20v Session 0 20v Paddington EMS Training Session Paddington …" at bounding box center [203, 148] width 337 height 16
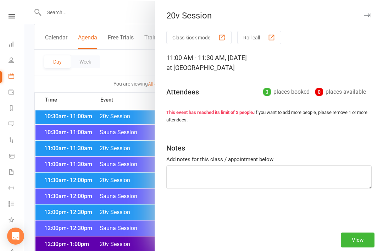
scroll to position [285, 0]
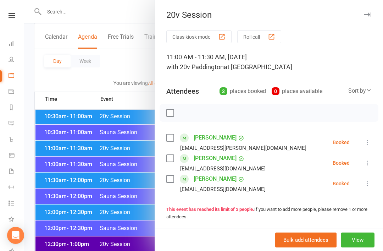
click at [130, 211] on div at bounding box center [203, 125] width 359 height 251
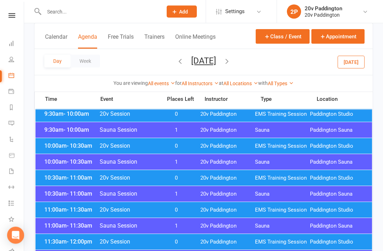
click at [175, 175] on span "0" at bounding box center [176, 178] width 37 height 7
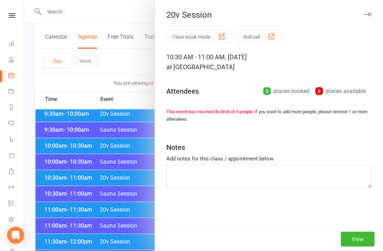
scroll to position [223, 0]
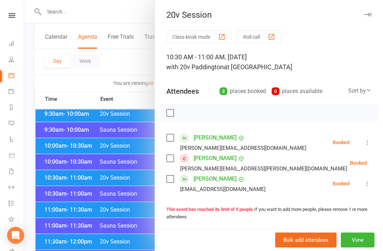
click at [138, 192] on div at bounding box center [203, 125] width 359 height 251
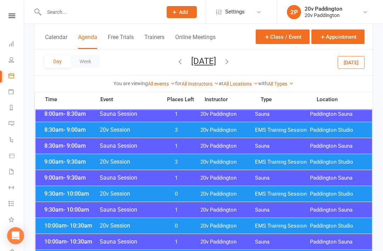
click at [187, 208] on span "1" at bounding box center [176, 209] width 37 height 7
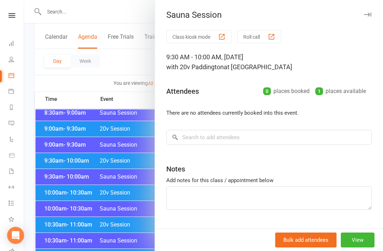
click at [122, 228] on div at bounding box center [203, 125] width 359 height 251
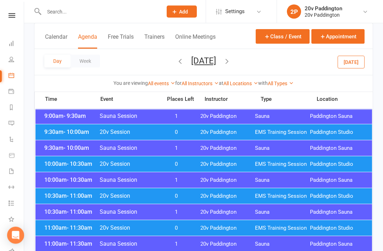
scroll to position [205, 0]
click at [184, 198] on span "0" at bounding box center [176, 196] width 37 height 7
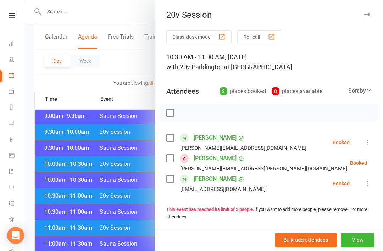
click at [135, 229] on div at bounding box center [203, 125] width 359 height 251
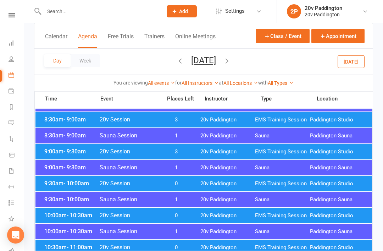
click at [183, 180] on div "9:30am - 10:00am 20v Session 0 20v Paddington EMS Training Session Paddington S…" at bounding box center [203, 184] width 337 height 16
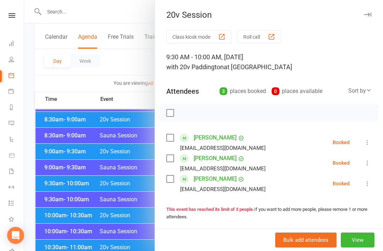
click at [133, 233] on div at bounding box center [203, 125] width 359 height 251
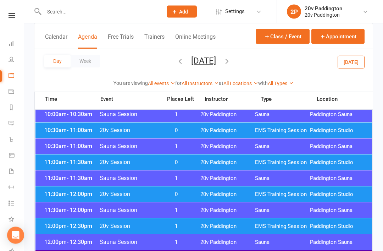
click at [214, 158] on div "11:00am - 11:30am 20v Session 0 20v Paddington EMS Training Session Paddington …" at bounding box center [203, 163] width 337 height 16
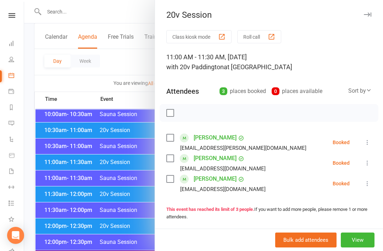
click at [135, 216] on div at bounding box center [203, 125] width 359 height 251
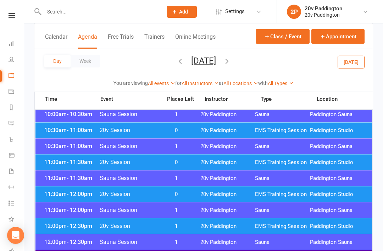
click at [179, 192] on span "0" at bounding box center [176, 194] width 37 height 7
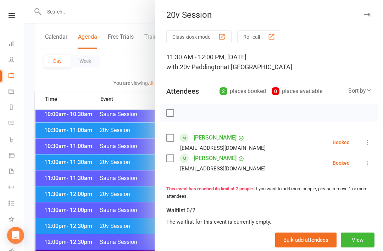
click at [141, 238] on div at bounding box center [203, 125] width 359 height 251
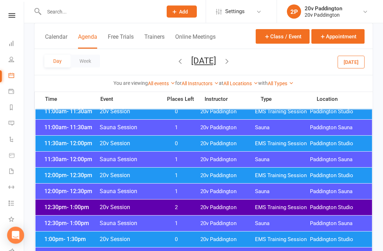
click at [188, 177] on span "1" at bounding box center [176, 175] width 37 height 7
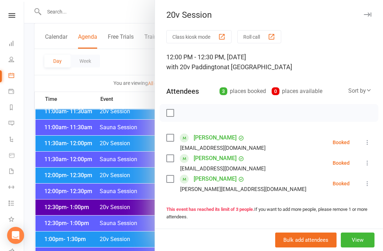
click at [130, 248] on div at bounding box center [203, 125] width 359 height 251
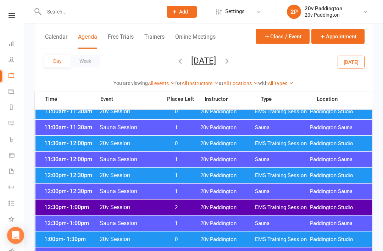
click at [178, 204] on div "12:30pm - 1:00pm 20v Session 2 20v Paddington EMS Training Session Paddington S…" at bounding box center [203, 207] width 337 height 16
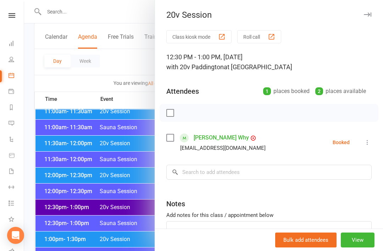
click at [132, 247] on div at bounding box center [203, 125] width 359 height 251
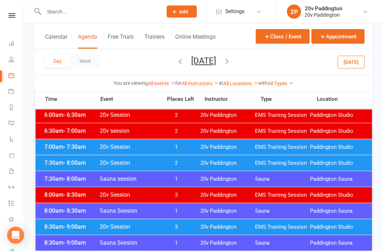
scroll to position [0, 0]
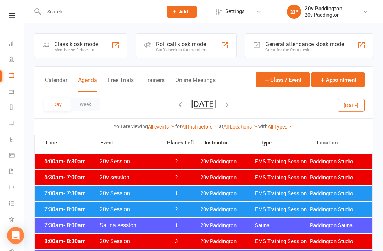
click at [364, 99] on button "[DATE]" at bounding box center [351, 105] width 27 height 13
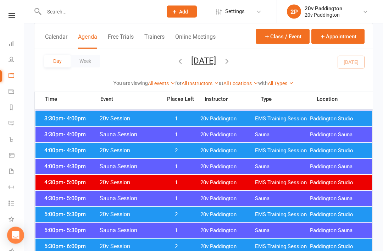
scroll to position [554, 0]
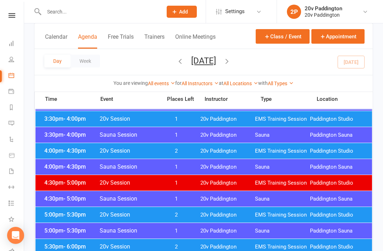
click at [270, 215] on span "EMS Training Session" at bounding box center [282, 214] width 55 height 7
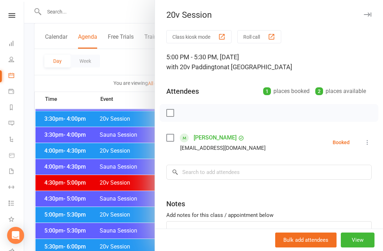
click at [117, 230] on div at bounding box center [203, 125] width 359 height 251
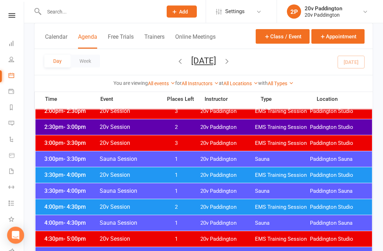
click at [220, 172] on span "20v Paddington" at bounding box center [227, 175] width 55 height 7
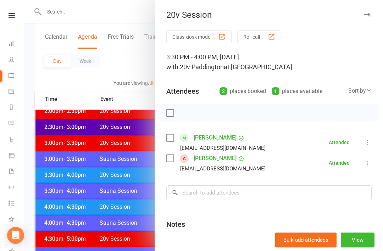
click at [131, 212] on div at bounding box center [203, 125] width 359 height 251
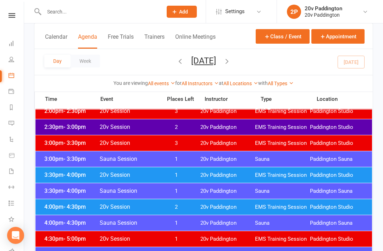
click at [224, 205] on span "20v Paddington" at bounding box center [227, 207] width 55 height 7
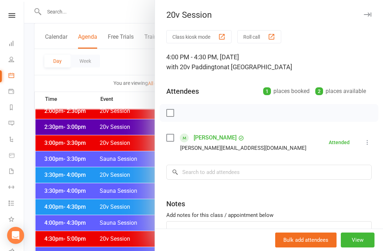
click at [131, 233] on div at bounding box center [203, 125] width 359 height 251
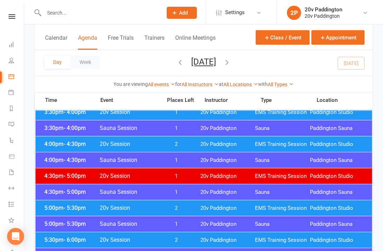
click at [220, 208] on span "20v Paddington" at bounding box center [227, 207] width 55 height 7
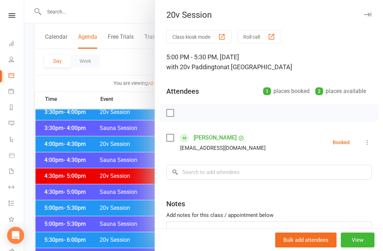
click at [366, 147] on button at bounding box center [367, 142] width 9 height 9
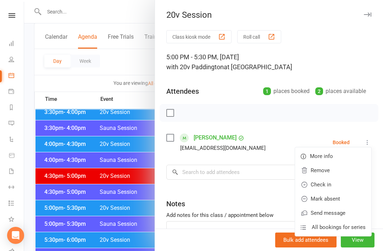
click at [348, 194] on link "Mark absent" at bounding box center [333, 199] width 76 height 14
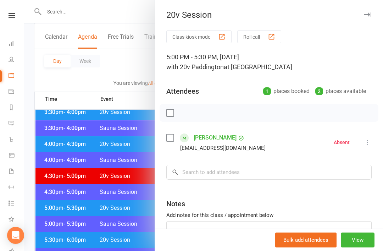
click at [378, 141] on div "Class kiosk mode Roll call 5:00 PM - 5:30 PM, Thursday, August, 14, 2025 with 2…" at bounding box center [269, 155] width 228 height 250
click at [367, 146] on button at bounding box center [367, 142] width 9 height 9
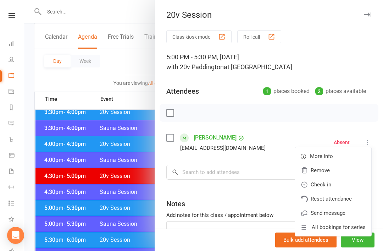
click at [341, 185] on link "Check in" at bounding box center [333, 184] width 76 height 14
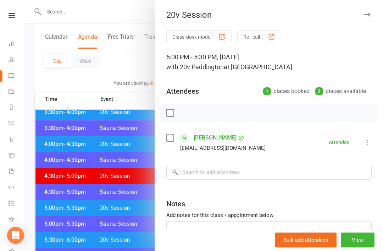
click at [108, 214] on div at bounding box center [203, 125] width 359 height 251
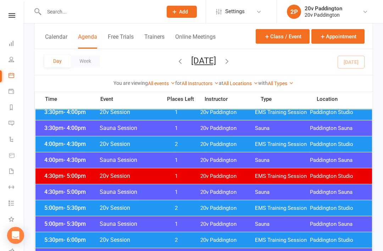
click at [212, 240] on span "20v Paddington" at bounding box center [227, 240] width 55 height 7
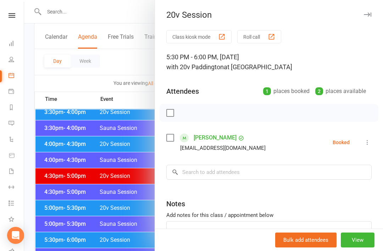
click at [370, 136] on li "Louise Shepherd louiseshepherd10@gmail.com Booked More info Remove Check in Mar…" at bounding box center [268, 142] width 205 height 21
click at [374, 136] on div "Class kiosk mode Roll call 5:30 PM - 6:00 PM, Thursday, August, 14, 2025 with 2…" at bounding box center [269, 155] width 228 height 250
click at [371, 143] on icon at bounding box center [367, 142] width 7 height 7
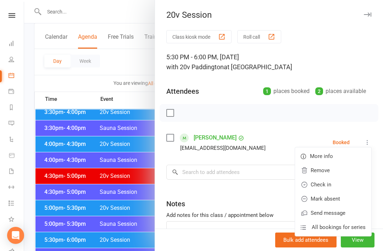
click at [352, 187] on link "Check in" at bounding box center [333, 184] width 76 height 14
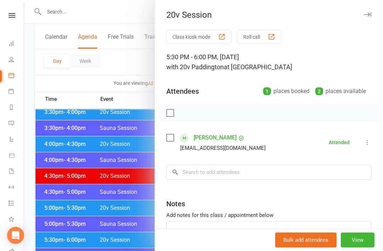
click at [84, 211] on div at bounding box center [203, 125] width 359 height 251
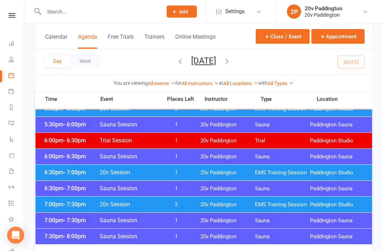
click at [226, 175] on span "20v Paddington" at bounding box center [227, 173] width 55 height 7
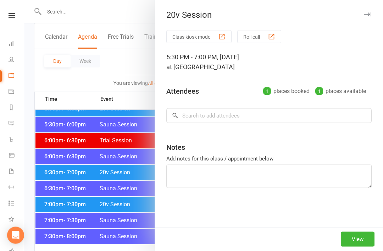
scroll to position [692, 0]
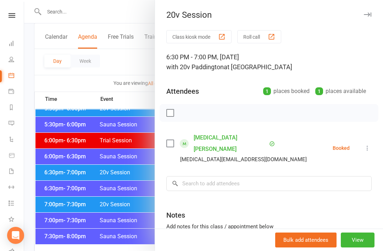
click at [127, 210] on div at bounding box center [203, 125] width 359 height 251
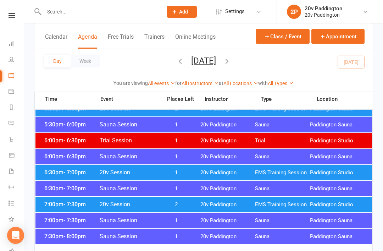
click at [178, 205] on span "2" at bounding box center [176, 204] width 37 height 7
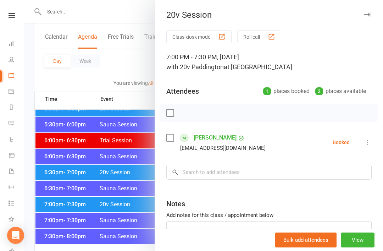
click at [382, 133] on div "Class kiosk mode Roll call 7:00 PM - 7:30 PM, Thursday, August, 14, 2025 with 2…" at bounding box center [269, 155] width 228 height 250
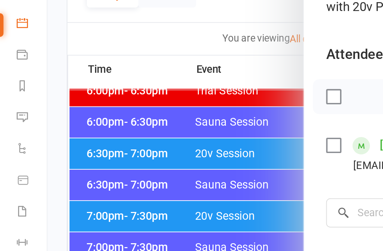
scroll to position [691, 0]
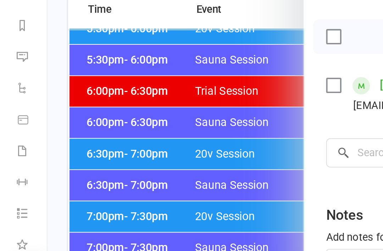
click at [63, 86] on div at bounding box center [203, 125] width 359 height 251
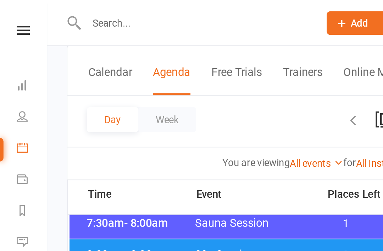
scroll to position [0, 0]
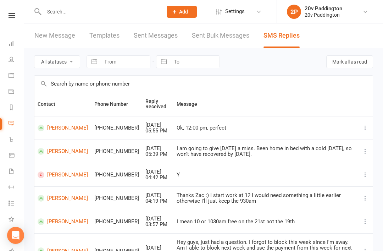
click at [2, 17] on link at bounding box center [11, 15] width 25 height 5
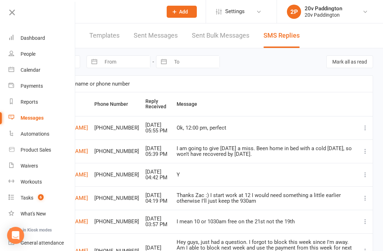
click at [56, 59] on link "People" at bounding box center [42, 54] width 67 height 16
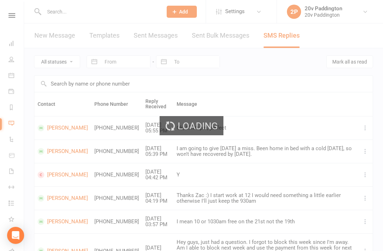
select select "100"
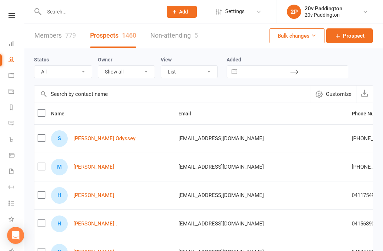
click at [48, 70] on select "All (No status set) (Invalid status) Parachute Referral In Communication Call L…" at bounding box center [62, 72] width 57 height 12
select select "Referral"
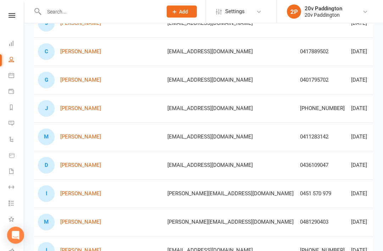
scroll to position [0, 9]
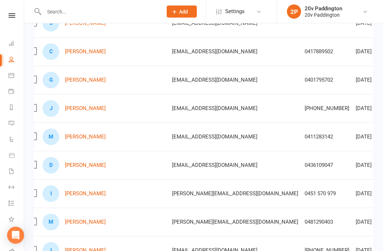
click at [73, 79] on link "[PERSON_NAME]" at bounding box center [85, 80] width 41 height 6
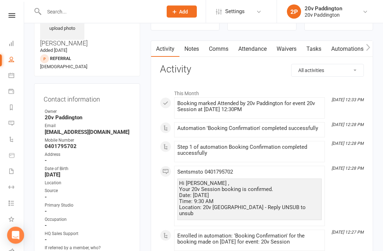
scroll to position [45, 0]
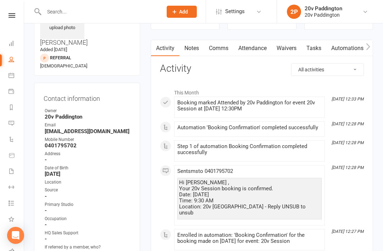
click at [187, 49] on link "Notes" at bounding box center [192, 48] width 24 height 16
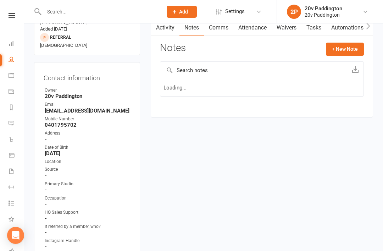
scroll to position [67, 0]
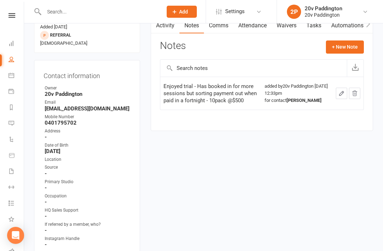
click at [160, 24] on link "Activity" at bounding box center [165, 25] width 28 height 16
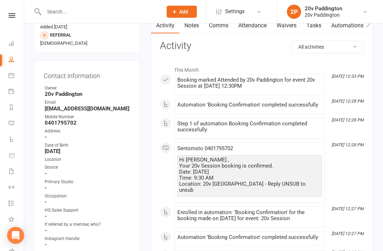
click at [11, 127] on link "Messages" at bounding box center [17, 124] width 16 height 16
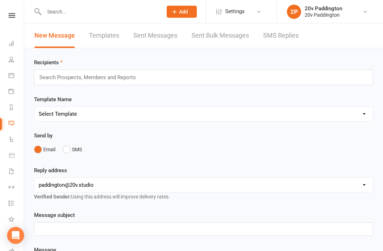
click at [274, 43] on link "SMS Replies" at bounding box center [280, 35] width 35 height 24
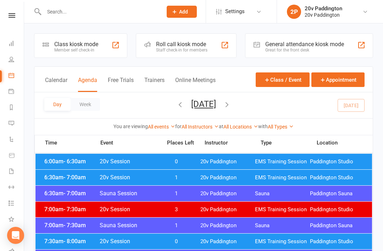
click at [207, 100] on button "Thursday, Aug 14, 2025" at bounding box center [203, 104] width 25 height 10
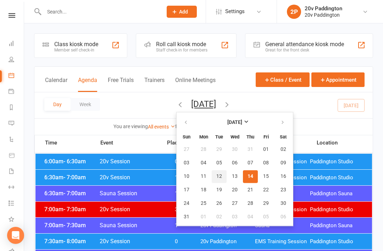
click at [212, 179] on button "12" at bounding box center [219, 176] width 15 height 13
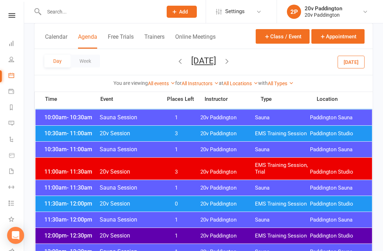
scroll to position [306, 0]
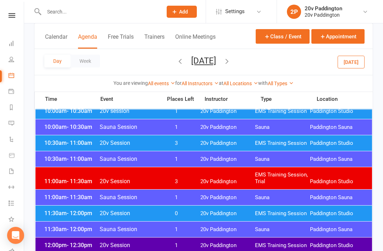
click at [312, 137] on div "10:30am - 11:00am 20v Session 3 20v Paddington EMS Training Session Paddington …" at bounding box center [203, 143] width 337 height 16
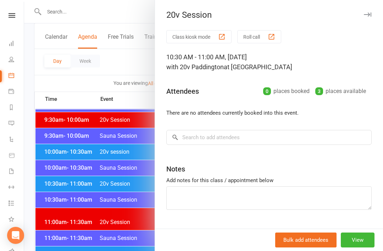
scroll to position [266, 0]
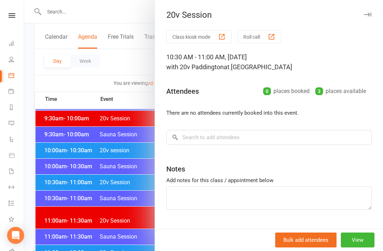
click at [54, 116] on div at bounding box center [203, 125] width 359 height 251
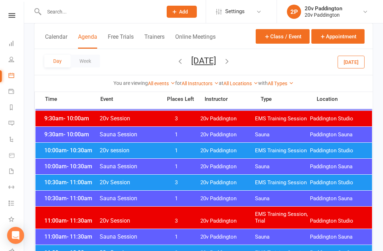
click at [176, 62] on icon "button" at bounding box center [180, 61] width 8 height 8
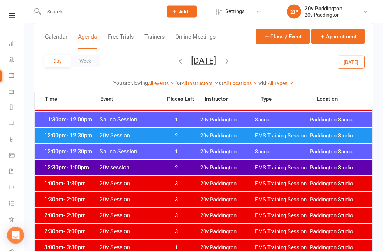
scroll to position [420, 0]
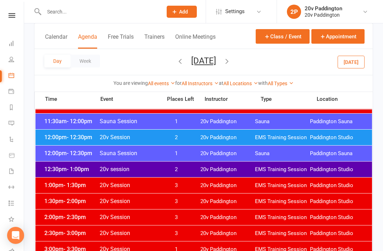
click at [289, 167] on span "EMS Training Session" at bounding box center [282, 169] width 55 height 7
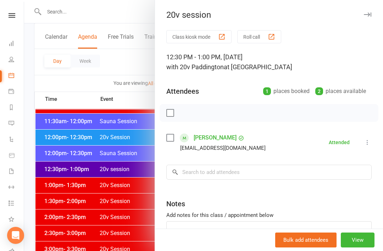
click at [48, 120] on div at bounding box center [203, 125] width 359 height 251
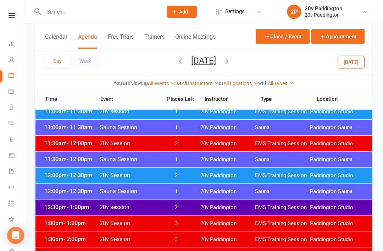
scroll to position [381, 0]
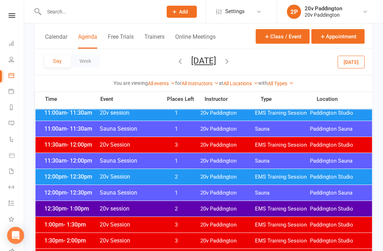
click at [254, 50] on div "Day Week Monday, Aug 11, 2025 August 2025 Sun Mon Tue Wed Thu Fri Sat 27 28 29 …" at bounding box center [203, 62] width 339 height 26
click at [216, 59] on button "Monday, Aug 11, 2025" at bounding box center [203, 61] width 25 height 10
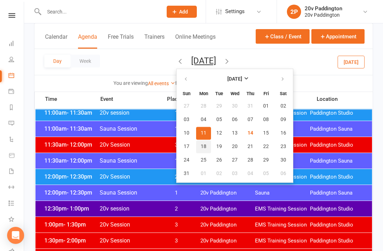
click at [196, 149] on button "18" at bounding box center [203, 146] width 15 height 13
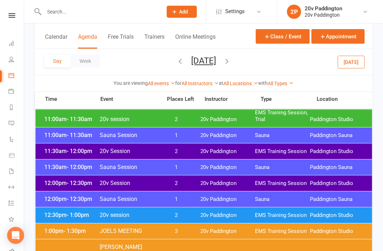
click at [64, 178] on div "12:00pm - 12:30pm 20v Session 2 20v Paddington EMS Training Session Paddington …" at bounding box center [203, 183] width 337 height 16
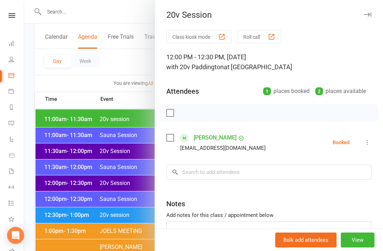
click at [371, 138] on button at bounding box center [367, 142] width 9 height 9
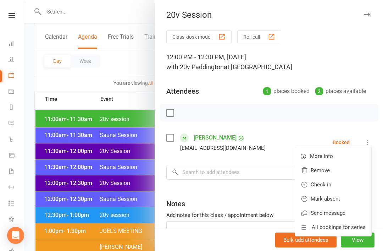
click at [330, 174] on link "Remove" at bounding box center [333, 170] width 76 height 14
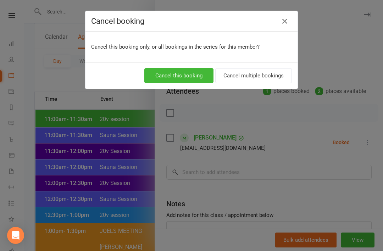
click at [191, 70] on button "Cancel this booking" at bounding box center [178, 75] width 69 height 15
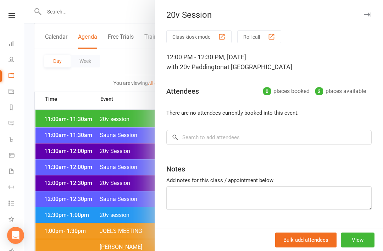
click at [367, 238] on button "View" at bounding box center [358, 239] width 34 height 15
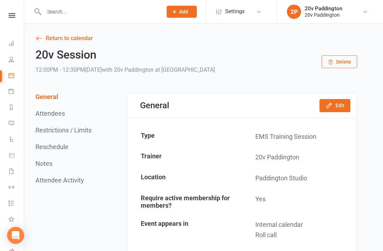
click at [325, 111] on button "Edit" at bounding box center [335, 105] width 31 height 13
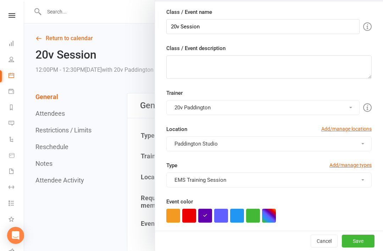
scroll to position [71, 0]
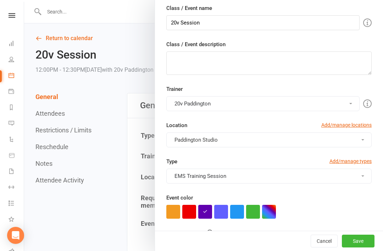
click at [191, 210] on button "button" at bounding box center [189, 212] width 14 height 14
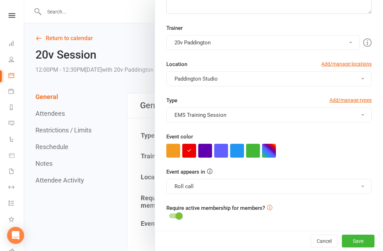
scroll to position [131, 0]
click at [366, 238] on button "Save" at bounding box center [358, 241] width 33 height 13
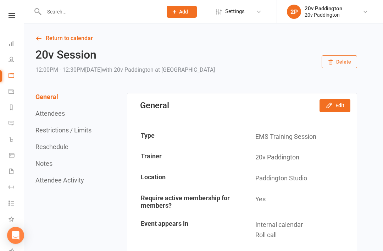
click at [53, 43] on link "Return to calendar" at bounding box center [196, 38] width 322 height 10
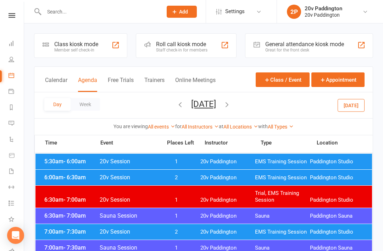
click at [216, 100] on button "Monday, Aug 18, 2025" at bounding box center [203, 104] width 25 height 10
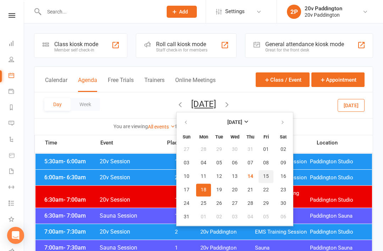
click at [259, 179] on button "15" at bounding box center [266, 176] width 15 height 13
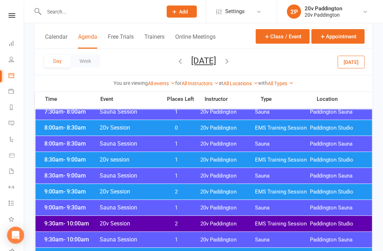
click at [223, 195] on span "20v Paddington" at bounding box center [227, 192] width 55 height 7
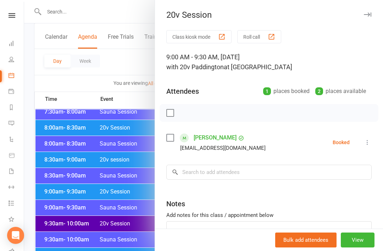
click at [125, 242] on div at bounding box center [203, 125] width 359 height 251
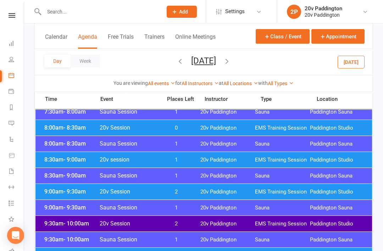
click at [210, 159] on span "20v Paddington" at bounding box center [227, 159] width 55 height 7
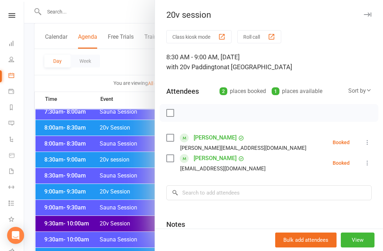
click at [119, 214] on div at bounding box center [203, 125] width 359 height 251
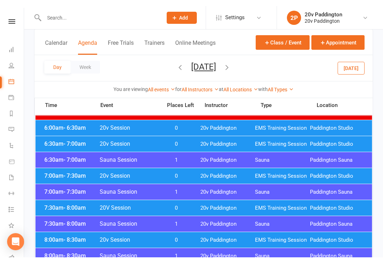
scroll to position [0, 0]
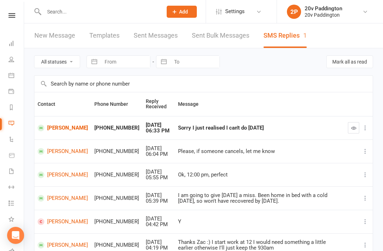
click at [55, 142] on td "[PERSON_NAME]" at bounding box center [62, 150] width 57 height 23
click at [53, 129] on link "[PERSON_NAME]" at bounding box center [63, 128] width 50 height 7
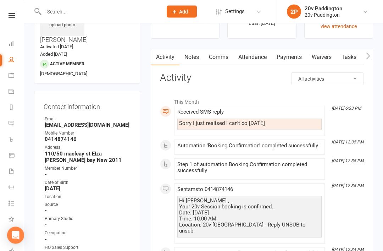
scroll to position [44, 0]
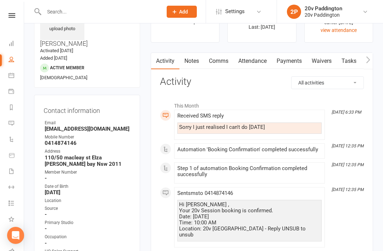
click at [259, 61] on link "Attendance" at bounding box center [252, 61] width 38 height 16
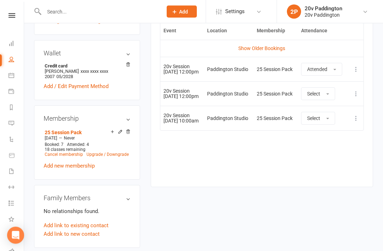
scroll to position [344, 0]
click at [280, 48] on link "Show Older Bookings" at bounding box center [261, 49] width 47 height 6
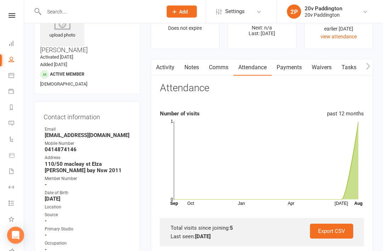
scroll to position [0, 0]
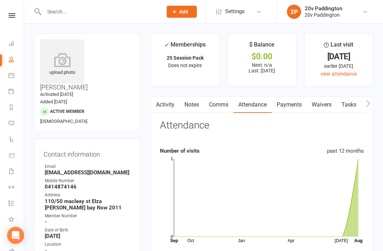
click at [225, 101] on link "Comms" at bounding box center [218, 105] width 29 height 16
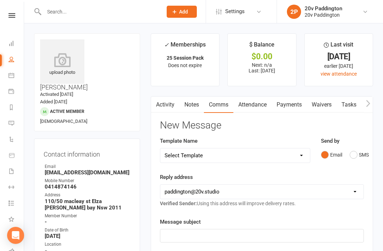
click at [361, 155] on button "SMS" at bounding box center [359, 154] width 19 height 13
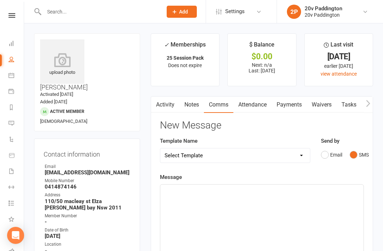
click at [268, 208] on div "﻿" at bounding box center [261, 238] width 203 height 106
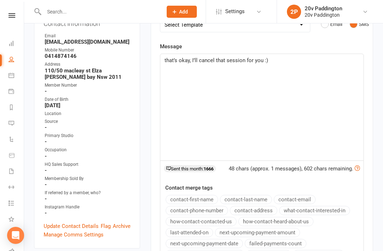
click at [314, 65] on div "that’s okay, I’ll cancel that session for you :)" at bounding box center [261, 107] width 203 height 106
click at [373, 72] on main "✓ Memberships 25 Session Pack Does not expire $ Balance $0.00 Next: n/a Last: 1…" at bounding box center [261, 126] width 233 height 447
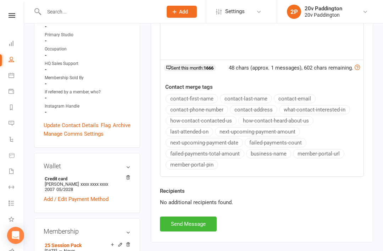
click at [205, 227] on button "Send Message" at bounding box center [188, 223] width 57 height 15
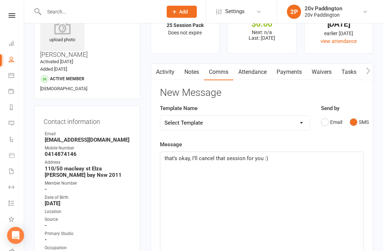
scroll to position [0, 0]
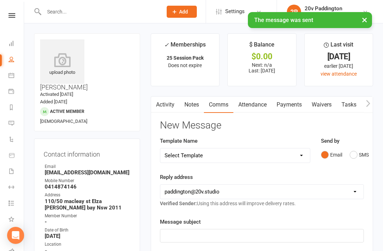
click at [12, 124] on icon at bounding box center [12, 123] width 6 height 6
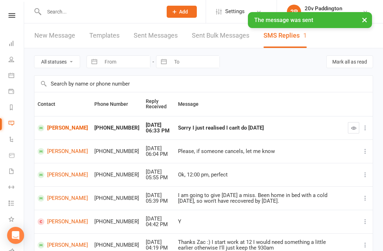
click at [348, 131] on button "button" at bounding box center [353, 127] width 11 height 11
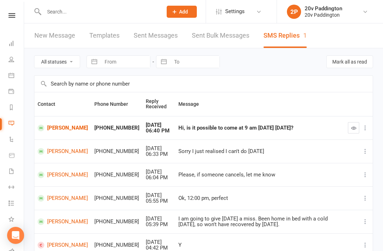
click at [64, 172] on link "[PERSON_NAME]" at bounding box center [63, 174] width 50 height 7
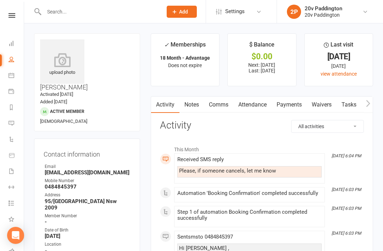
click at [271, 68] on p "Next: [DATE] Last: [DATE]" at bounding box center [261, 67] width 55 height 11
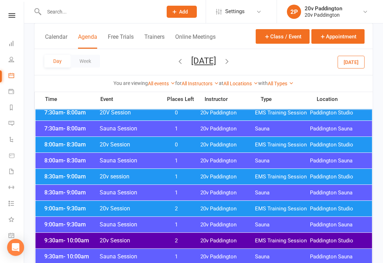
scroll to position [140, 0]
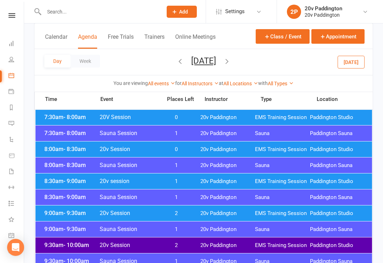
click at [68, 154] on div "8:00am - 8:30am 20v Session 0 20v Paddington EMS Training Session [GEOGRAPHIC_D…" at bounding box center [203, 149] width 337 height 16
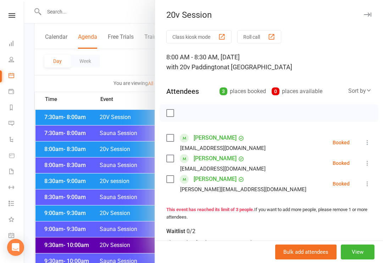
click at [57, 126] on div at bounding box center [203, 131] width 359 height 263
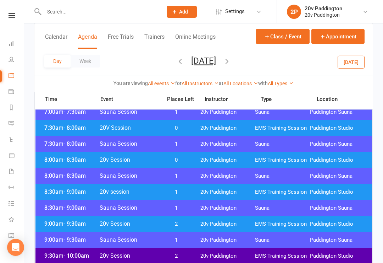
scroll to position [115, 0]
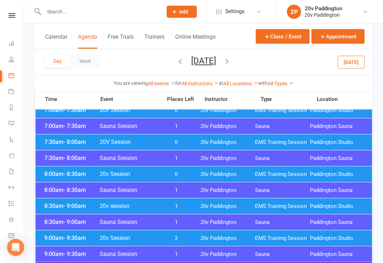
click at [61, 144] on span "7:30am - 8:00am" at bounding box center [71, 141] width 57 height 7
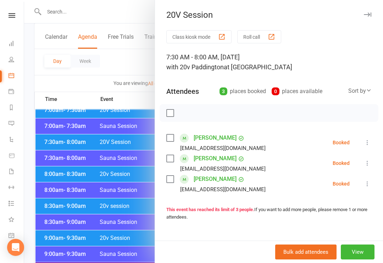
click at [54, 145] on div at bounding box center [203, 131] width 359 height 263
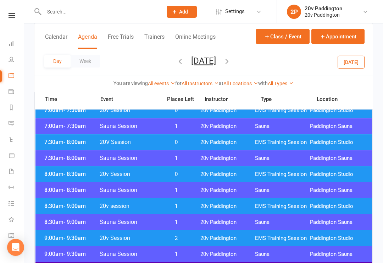
click at [65, 176] on span "- 8:30am" at bounding box center [75, 173] width 22 height 7
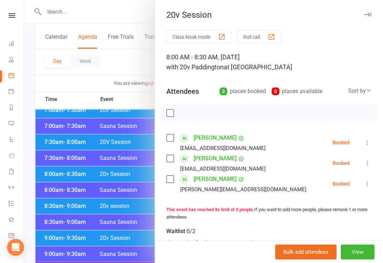
click at [207, 133] on link "[PERSON_NAME]" at bounding box center [215, 137] width 43 height 11
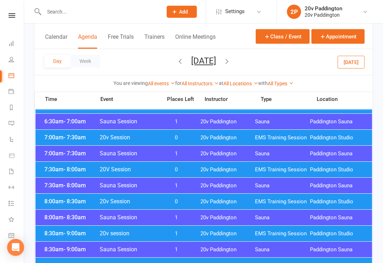
scroll to position [97, 0]
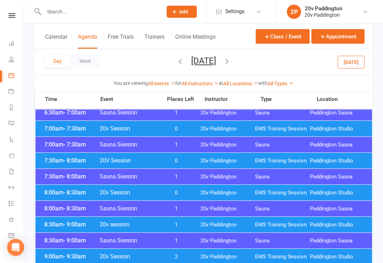
click at [69, 202] on div "8:00am - 8:30am Sauna Session 1 20v [GEOGRAPHIC_DATA] [GEOGRAPHIC_DATA]" at bounding box center [203, 208] width 337 height 16
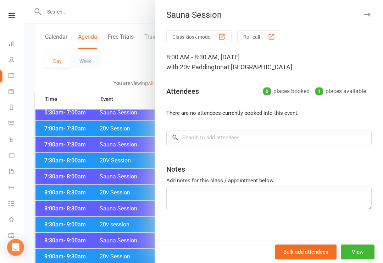
click at [49, 193] on div at bounding box center [203, 131] width 359 height 263
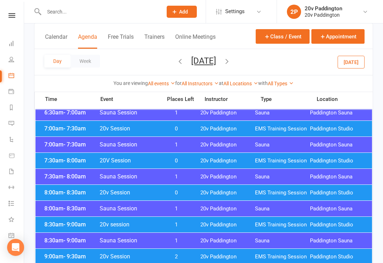
click at [65, 189] on span "- 8:30am" at bounding box center [75, 192] width 22 height 7
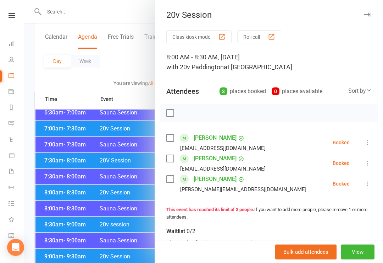
click at [65, 167] on div at bounding box center [203, 131] width 359 height 263
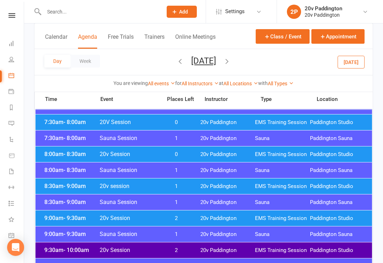
scroll to position [137, 0]
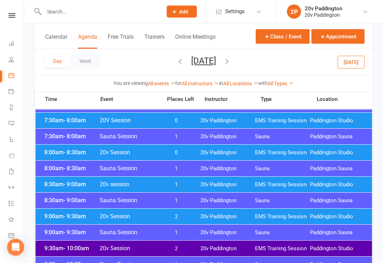
click at [59, 185] on span "8:30am - 9:00am" at bounding box center [71, 184] width 57 height 7
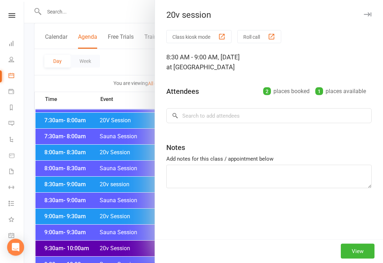
scroll to position [137, 0]
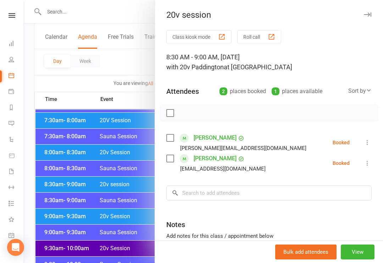
click at [61, 174] on div at bounding box center [203, 131] width 359 height 263
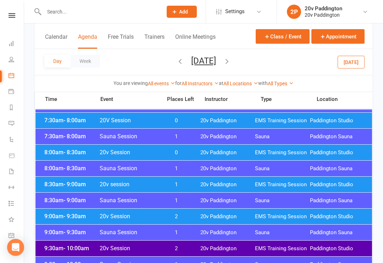
click at [64, 247] on span "- 10:00am" at bounding box center [77, 247] width 26 height 7
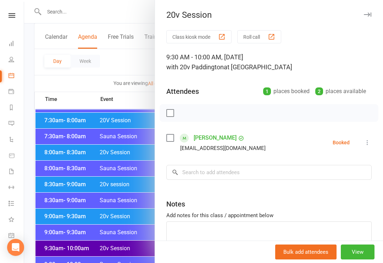
click at [55, 172] on div at bounding box center [203, 131] width 359 height 263
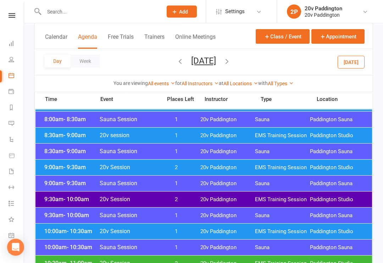
click at [68, 230] on span "- 10:30am" at bounding box center [80, 231] width 26 height 7
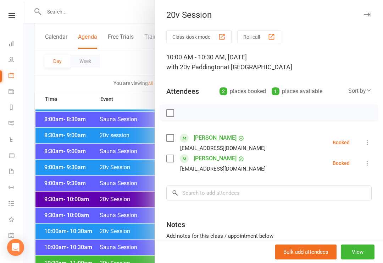
click at [38, 211] on div at bounding box center [203, 131] width 359 height 263
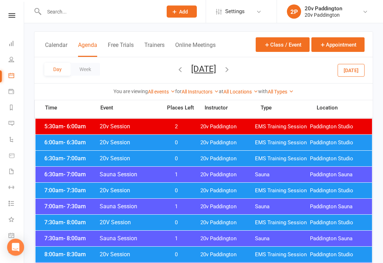
scroll to position [0, 0]
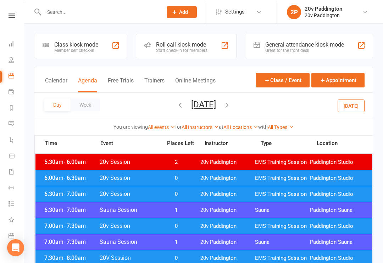
click at [12, 123] on icon at bounding box center [12, 123] width 6 height 6
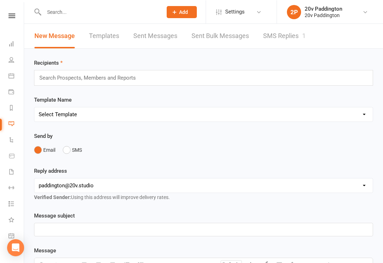
click at [305, 45] on link "SMS Replies 1" at bounding box center [284, 35] width 43 height 24
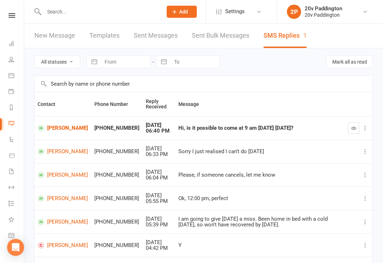
click at [12, 72] on icon at bounding box center [12, 75] width 6 height 6
